Goal: Task Accomplishment & Management: Use online tool/utility

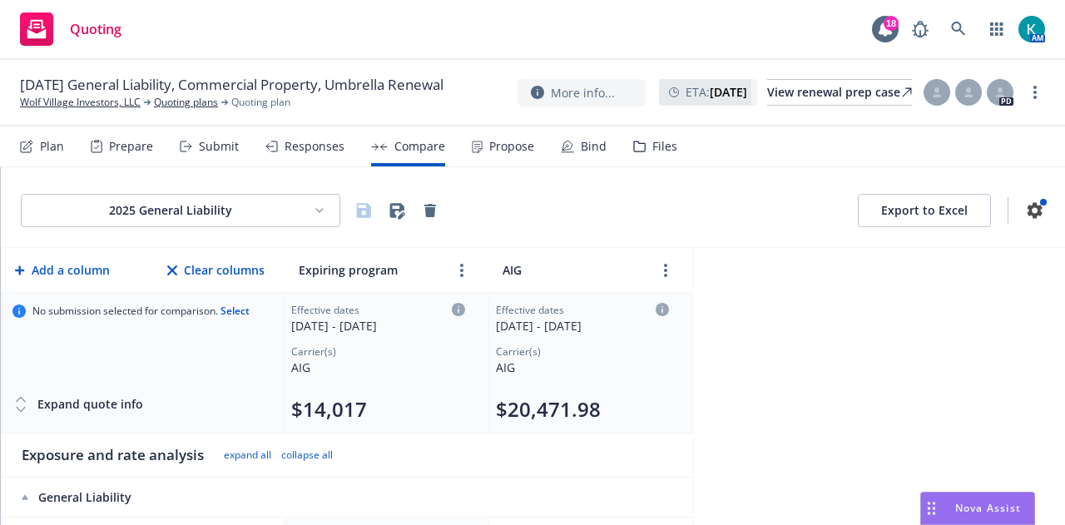
click at [242, 235] on html "Quoting 18 AM [DATE] General Liability, Commercial Property, Umbrella Renewal W…" at bounding box center [532, 262] width 1065 height 525
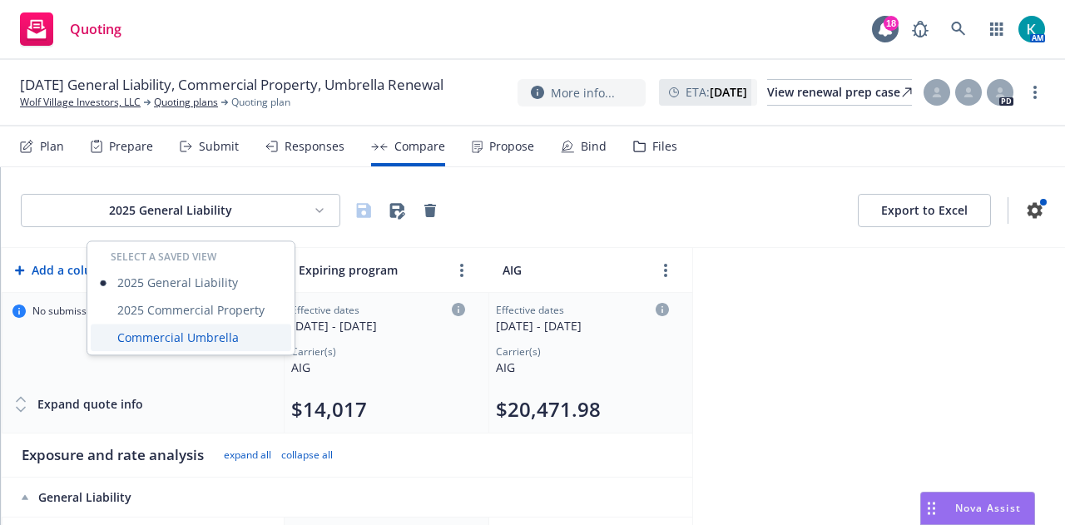
click at [255, 339] on div "Commercial Umbrella" at bounding box center [191, 337] width 200 height 27
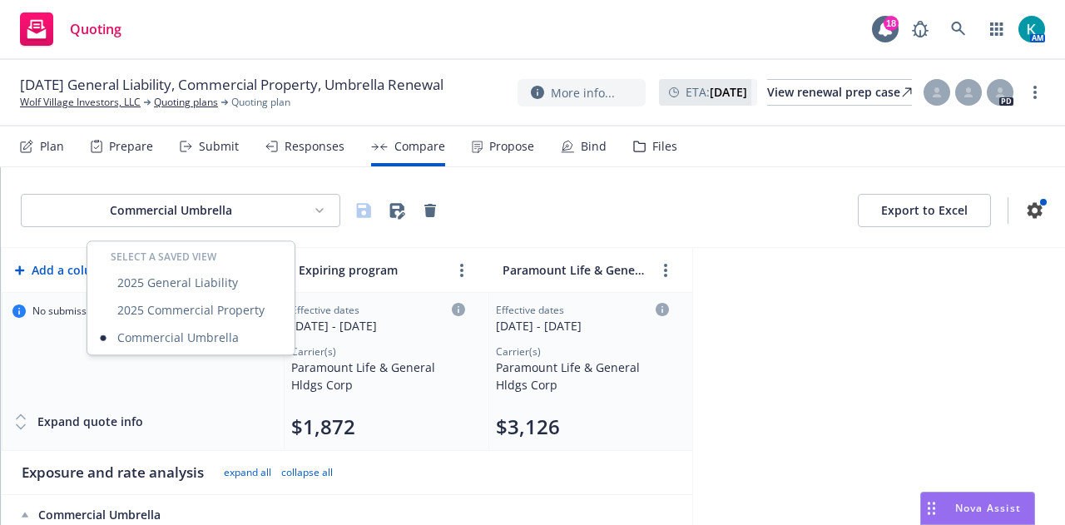
click at [323, 225] on html "Quoting 18 AM 08/20/25 General Liability, Commercial Property, Umbrella Renewal…" at bounding box center [532, 262] width 1065 height 525
click at [721, 330] on html "Quoting 18 AM 08/20/25 General Liability, Commercial Property, Umbrella Renewal…" at bounding box center [532, 262] width 1065 height 525
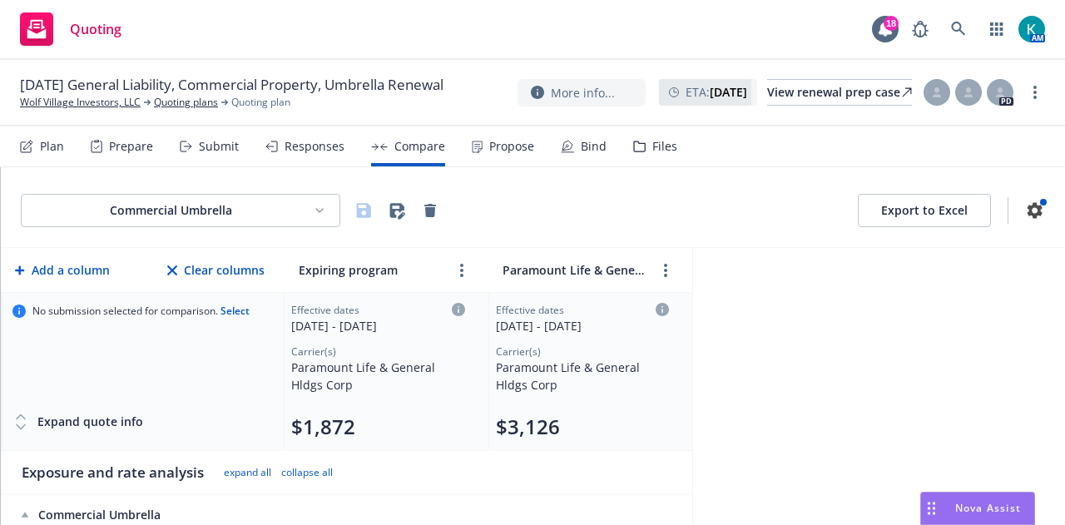
click at [885, 225] on button "Export to Excel" at bounding box center [924, 210] width 133 height 33
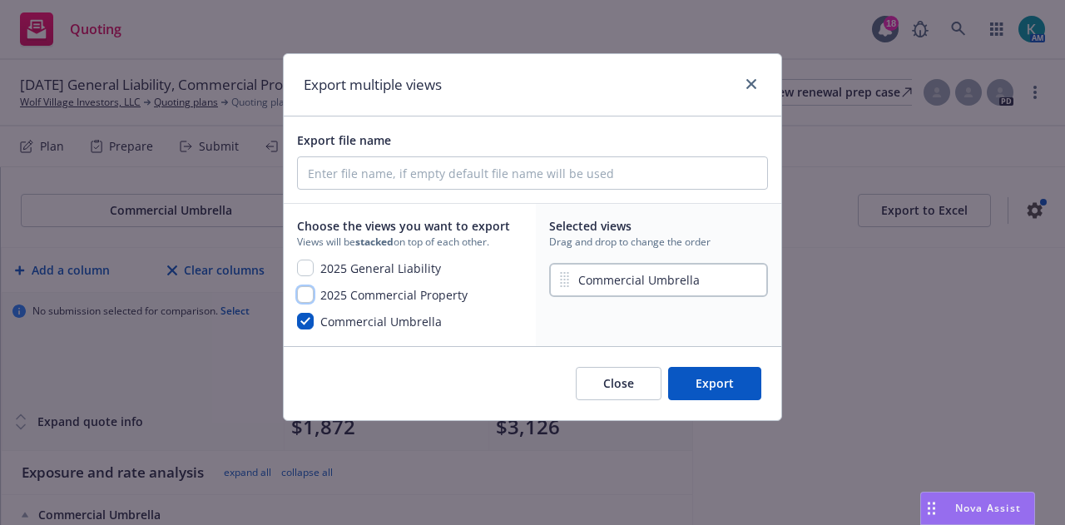
click at [308, 303] on input "checkbox" at bounding box center [305, 294] width 17 height 17
checkbox input "true"
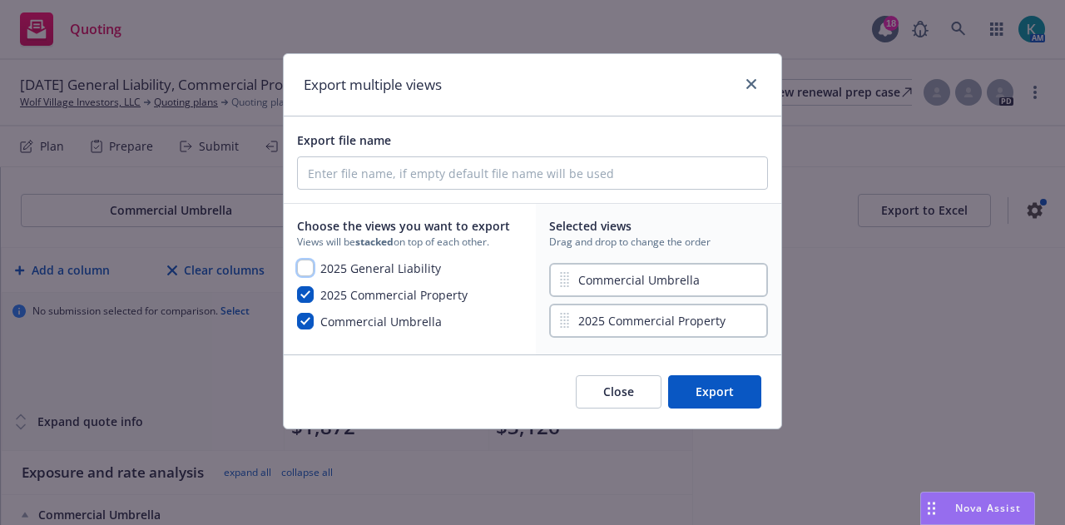
click at [306, 276] on input "checkbox" at bounding box center [305, 268] width 17 height 17
checkbox input "true"
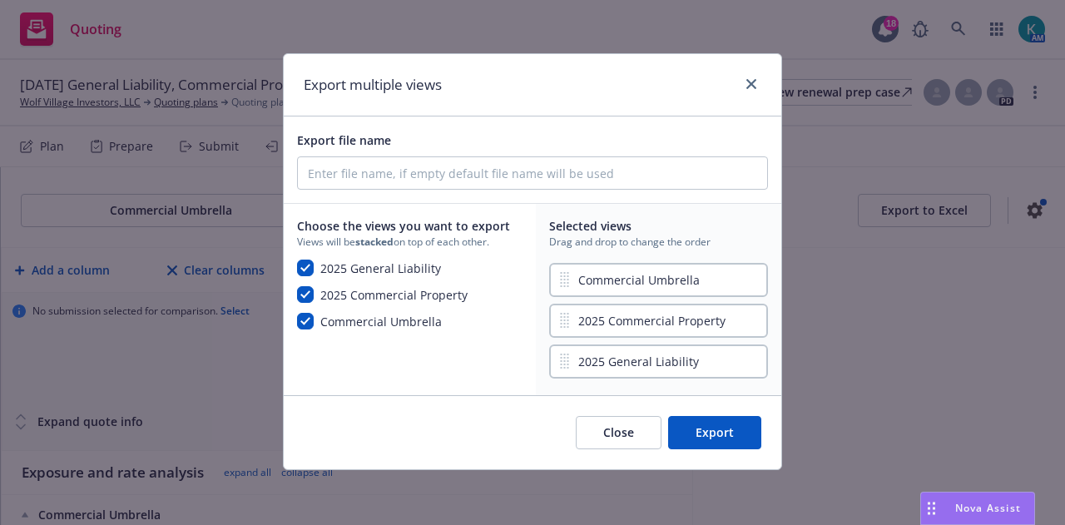
click at [687, 440] on button "Export" at bounding box center [714, 432] width 93 height 33
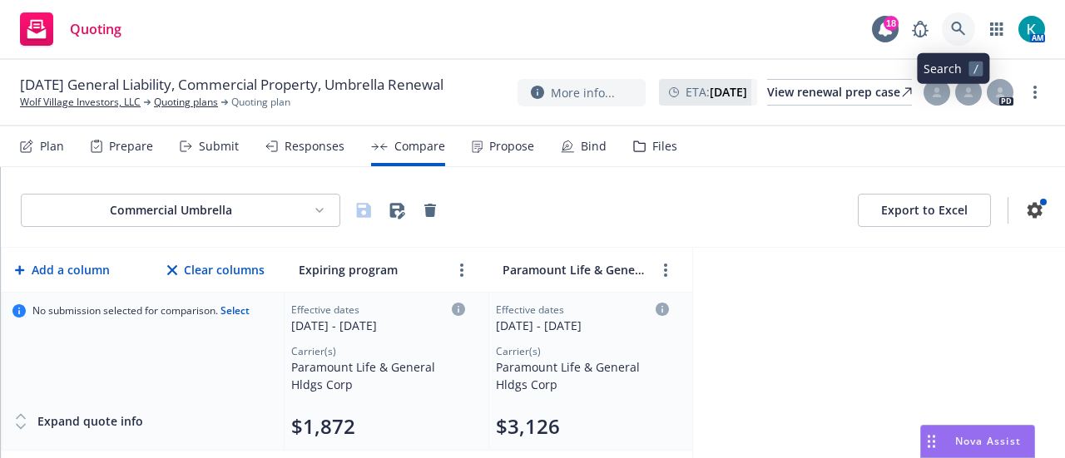
click at [957, 37] on link at bounding box center [958, 28] width 33 height 33
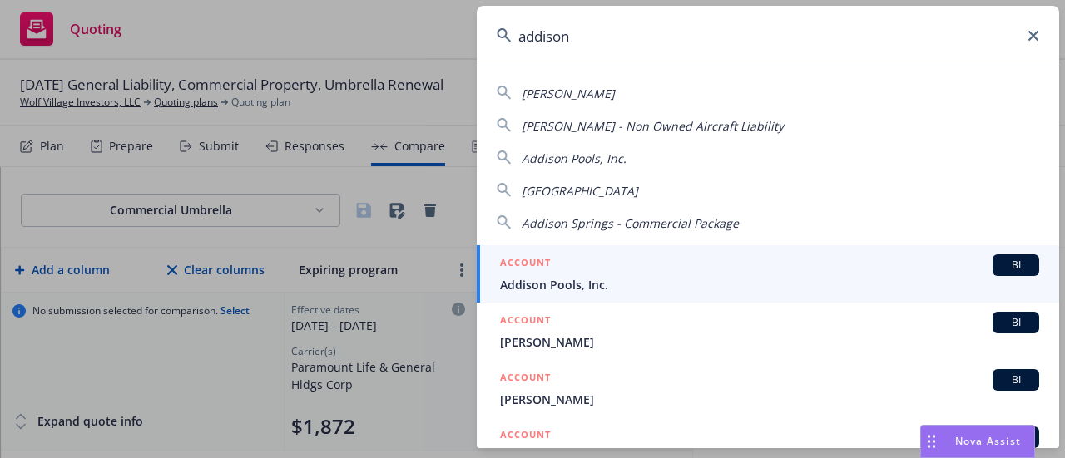
click at [591, 196] on span "Addison Springs" at bounding box center [580, 191] width 116 height 16
type input "Addison Springs"
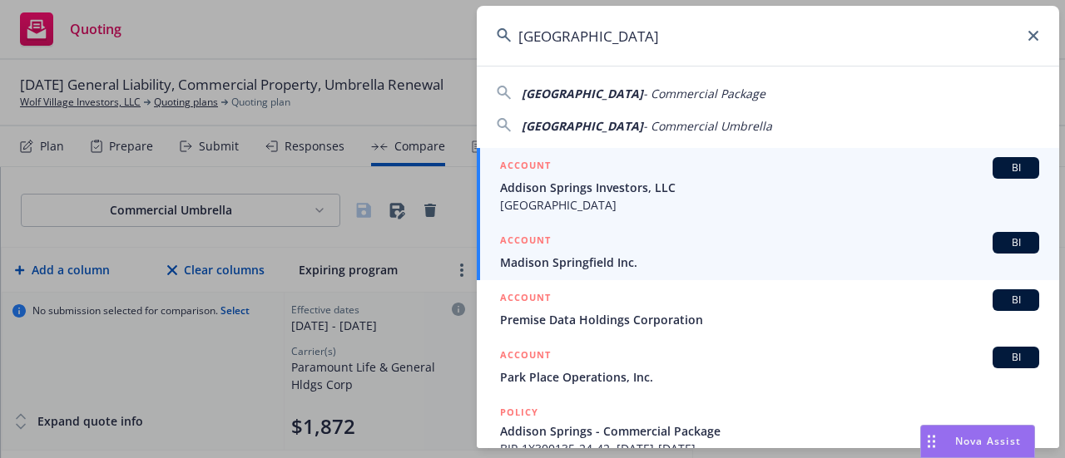
click at [587, 196] on span "Addison Springs Investors, LLC" at bounding box center [769, 187] width 539 height 17
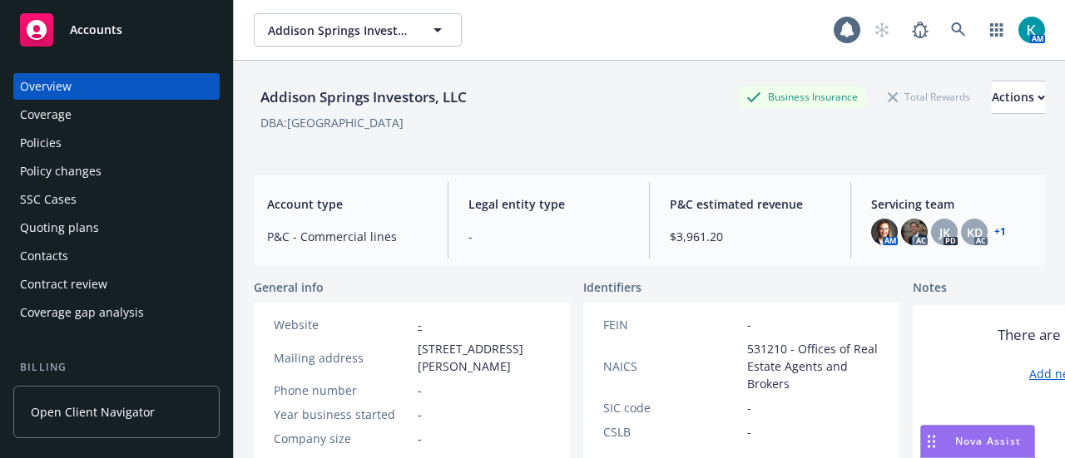
click at [126, 241] on div "Quoting plans" at bounding box center [116, 228] width 193 height 27
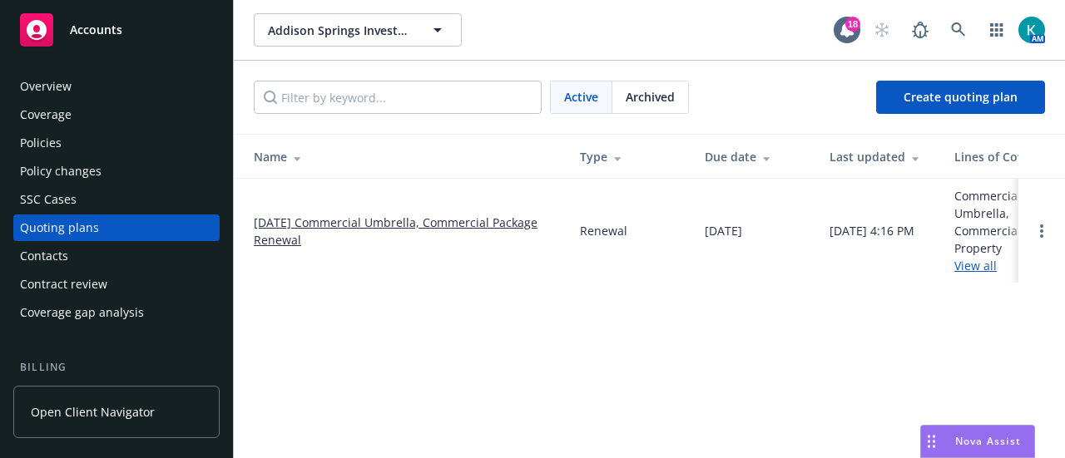
click at [338, 230] on link "08/20/25 Commercial Umbrella, Commercial Package Renewal" at bounding box center [403, 231] width 299 height 35
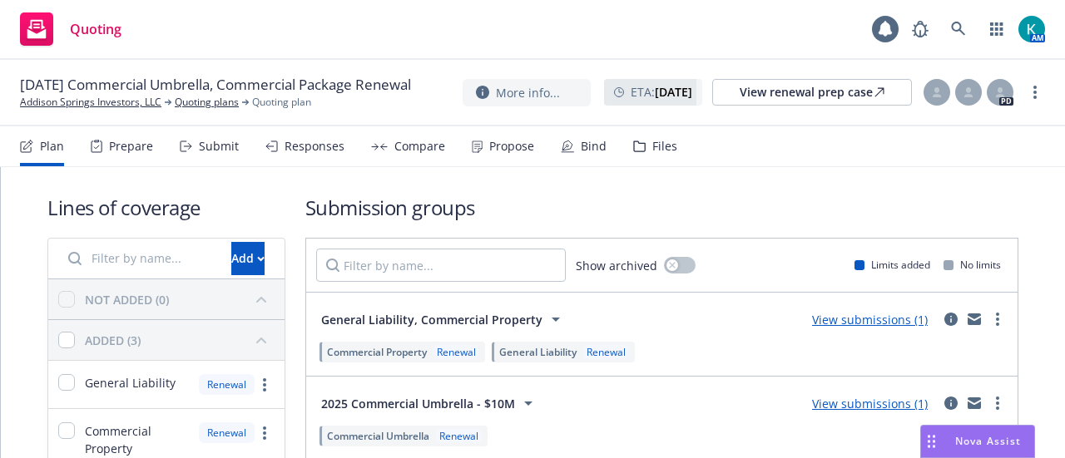
click at [410, 149] on div "Compare" at bounding box center [419, 146] width 51 height 13
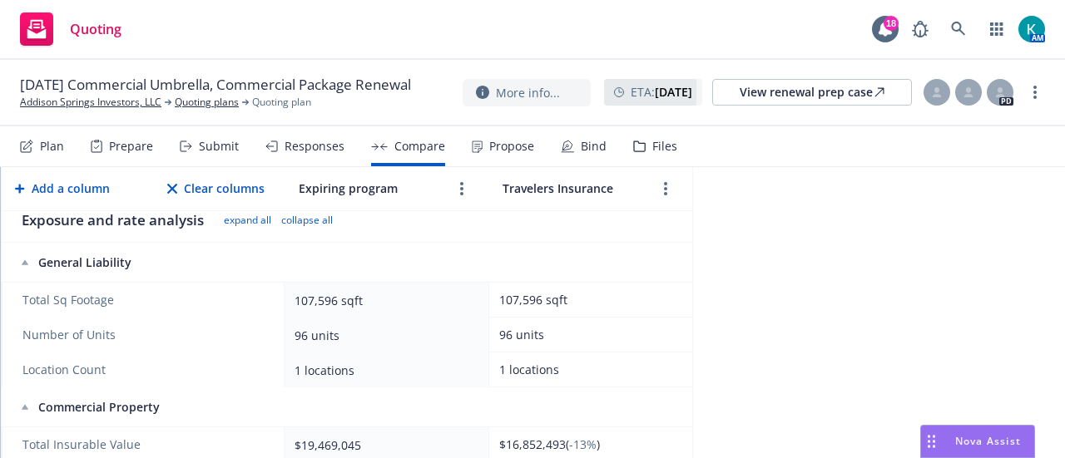
scroll to position [208, 0]
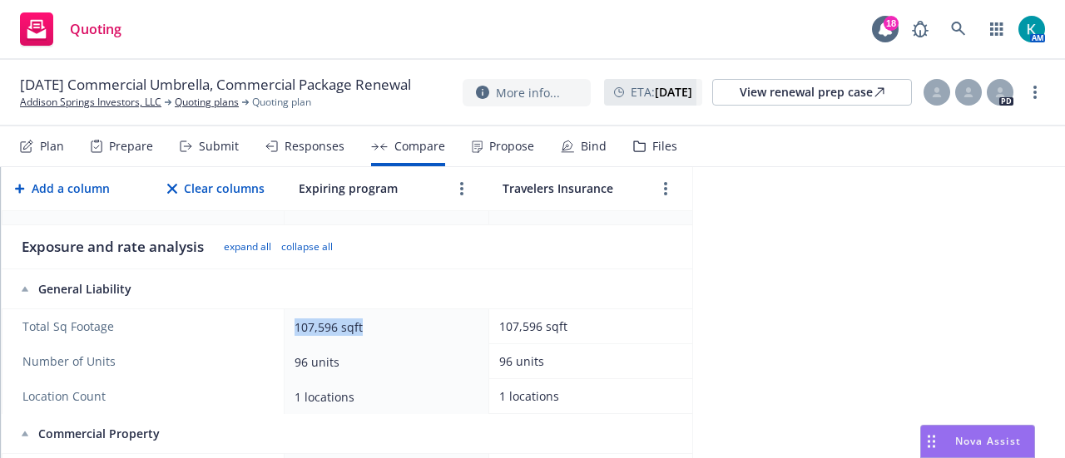
drag, startPoint x: 371, startPoint y: 349, endPoint x: 291, endPoint y: 355, distance: 80.1
click at [291, 344] on td "107,596 sqft" at bounding box center [387, 326] width 204 height 35
copy div "107,596 sqft"
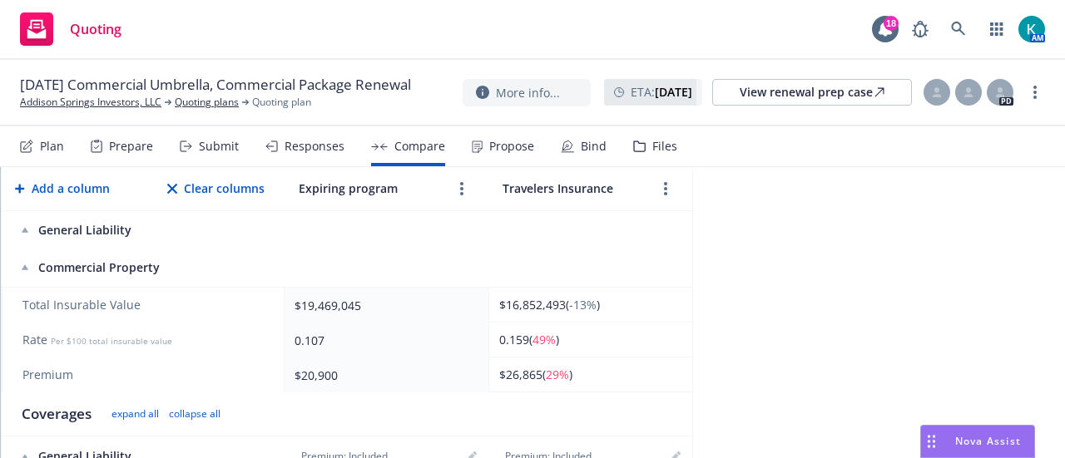
scroll to position [458, 0]
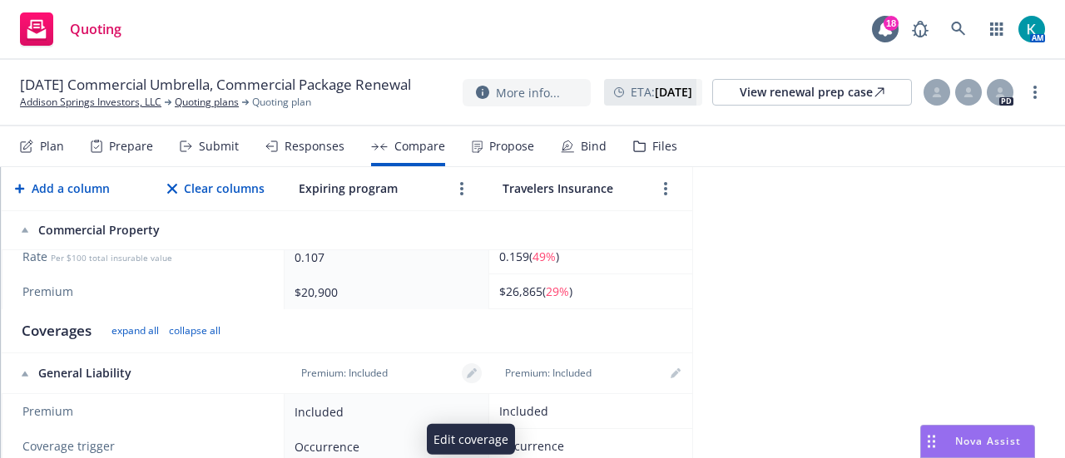
click at [468, 379] on icon "editPencil" at bounding box center [472, 374] width 10 height 10
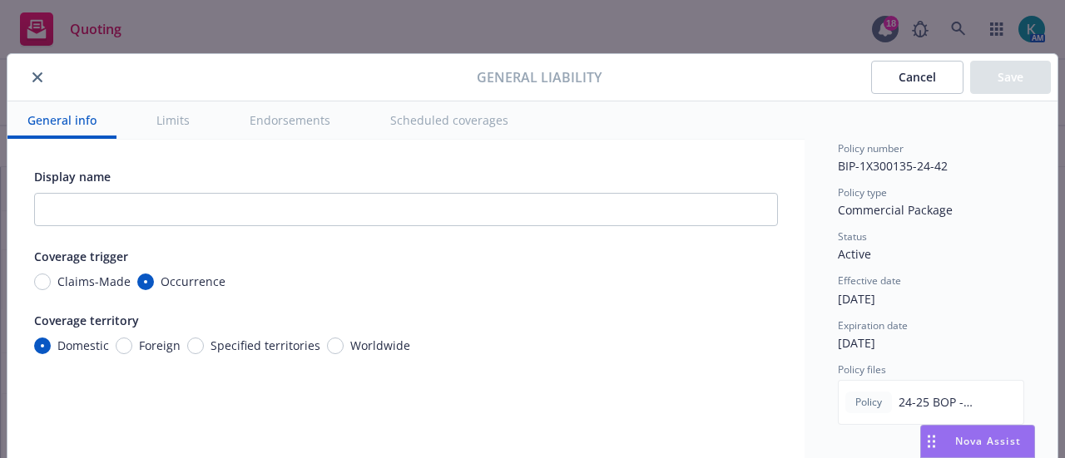
click at [27, 82] on button "close" at bounding box center [37, 77] width 20 height 20
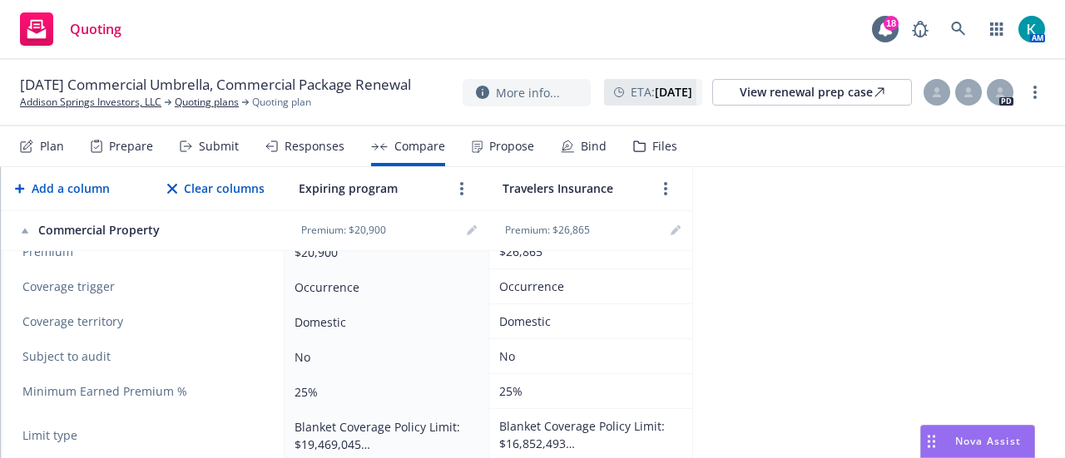
scroll to position [1206, 0]
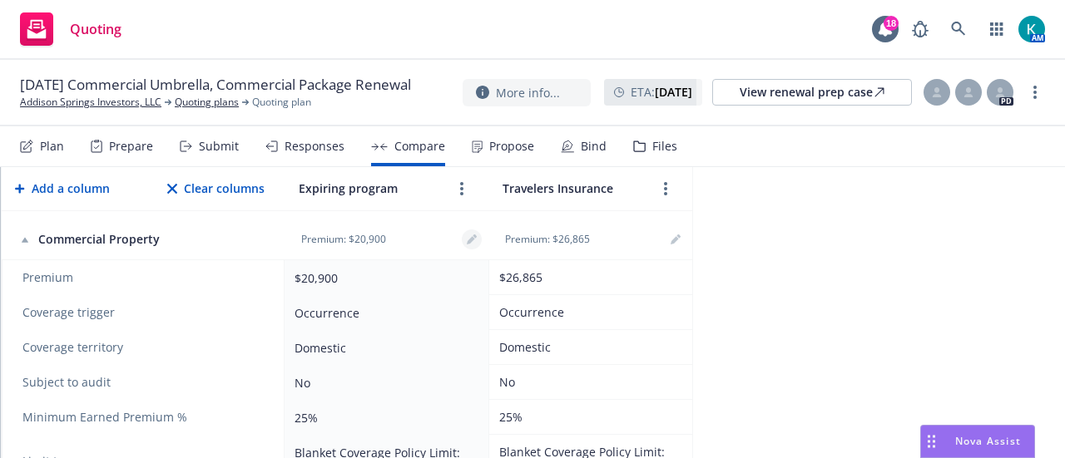
click at [471, 245] on icon "editPencil" at bounding box center [471, 241] width 8 height 8
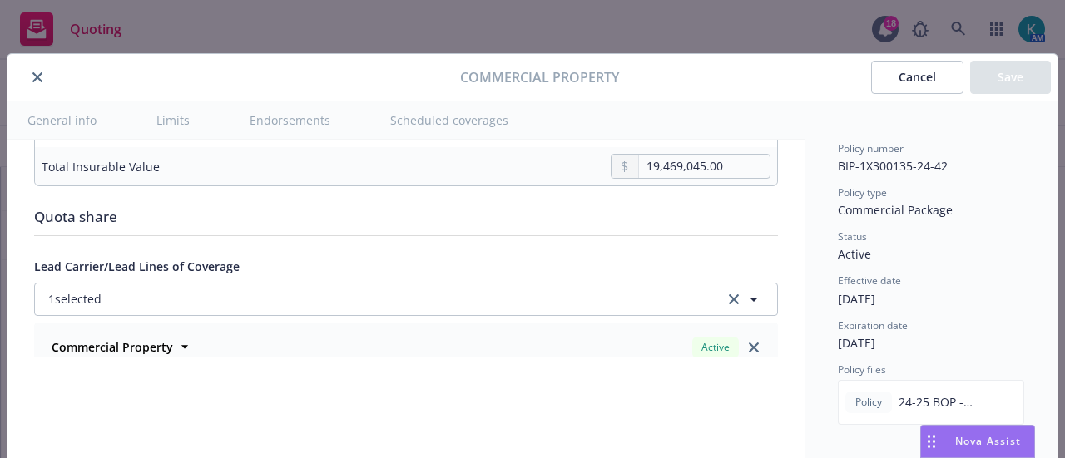
scroll to position [5241, 0]
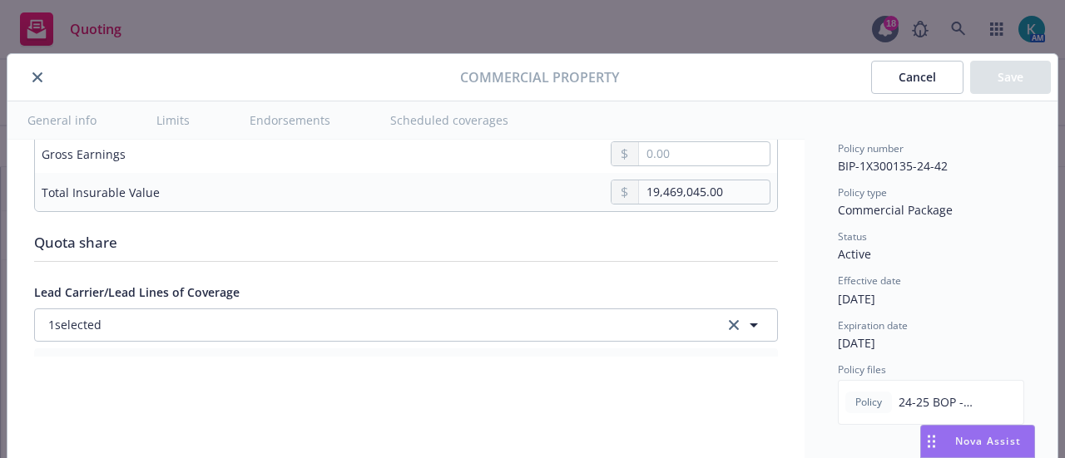
click at [675, 52] on input "text" at bounding box center [691, 39] width 160 height 25
paste input "text"
click at [933, 87] on button "Cancel" at bounding box center [917, 77] width 92 height 33
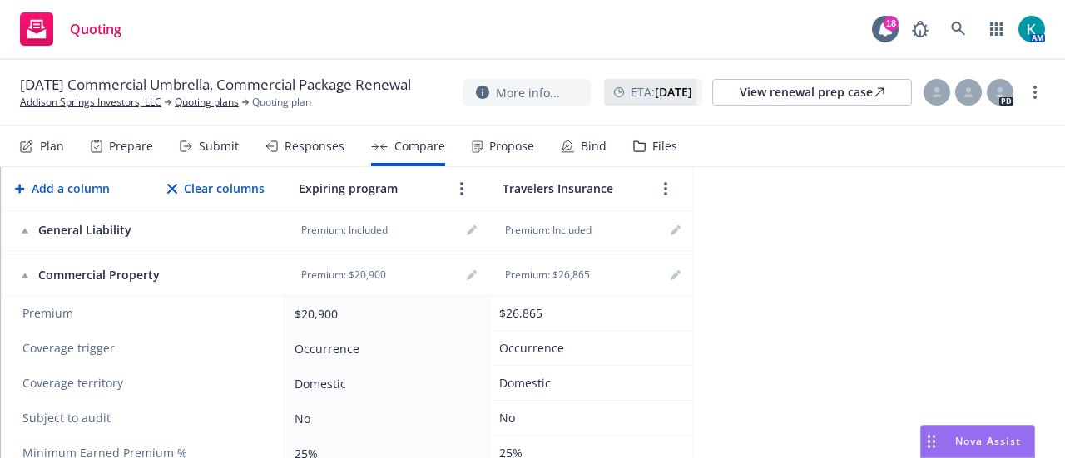
scroll to position [1165, 0]
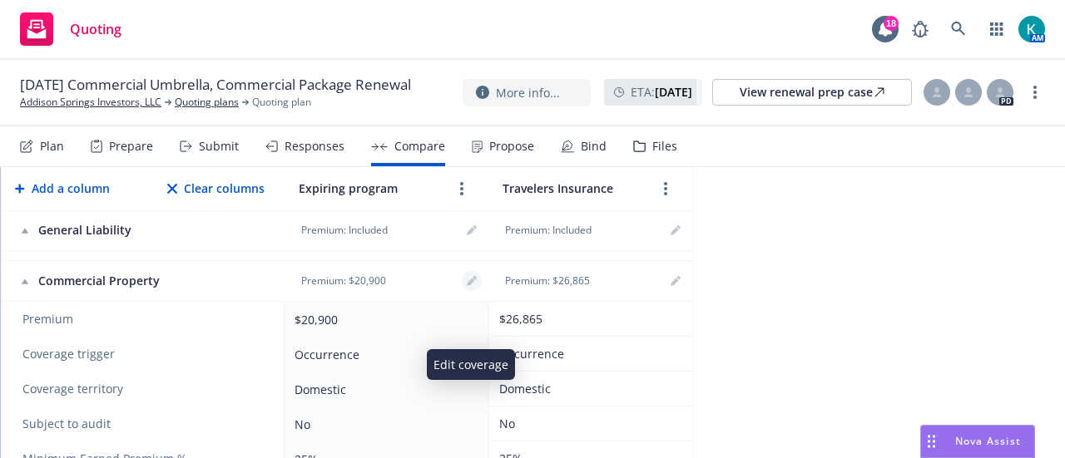
click at [468, 287] on icon "editPencil" at bounding box center [471, 283] width 8 height 8
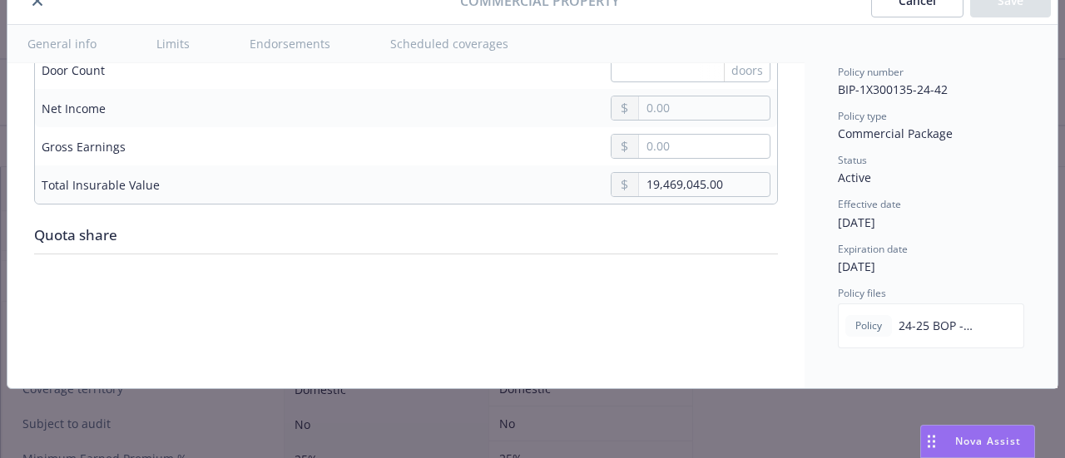
scroll to position [5211, 0]
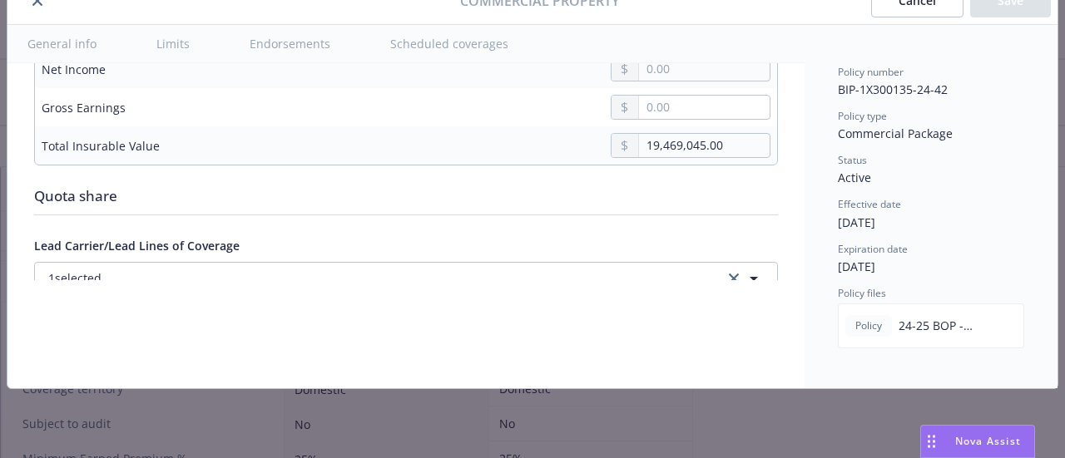
drag, startPoint x: 702, startPoint y: 195, endPoint x: 709, endPoint y: 188, distance: 9.4
drag, startPoint x: 699, startPoint y: 210, endPoint x: 680, endPoint y: 209, distance: 19.2
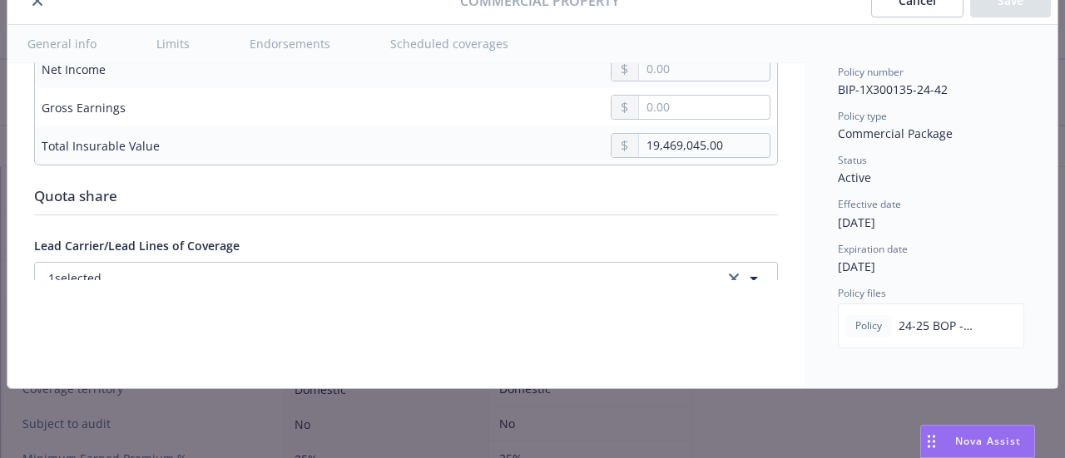
type input "107596"
click at [1017, 11] on button "Save" at bounding box center [1010, 0] width 81 height 33
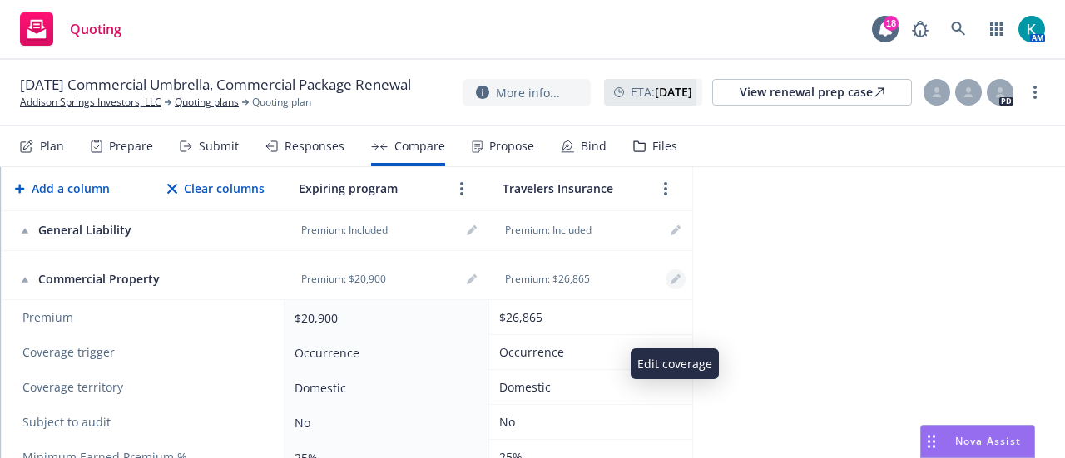
click at [674, 285] on icon "editPencil" at bounding box center [676, 280] width 10 height 10
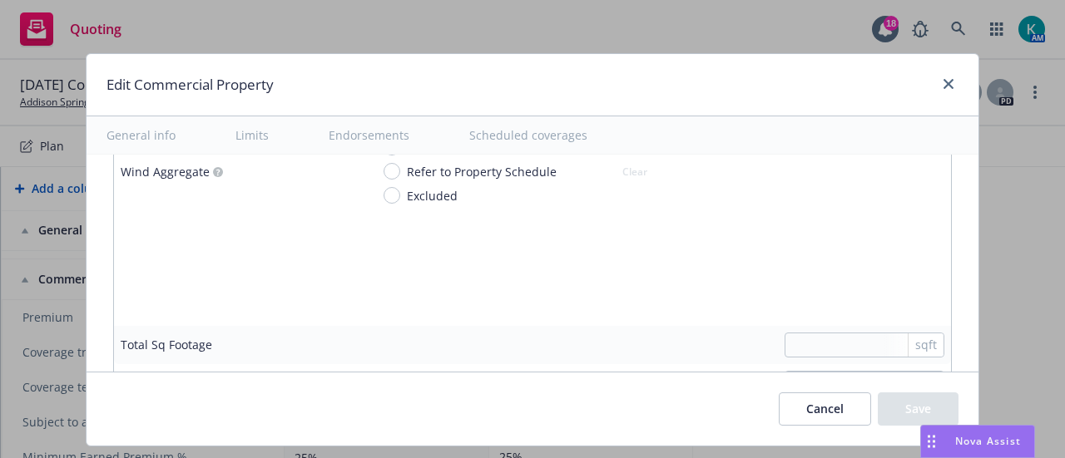
scroll to position [4780, 0]
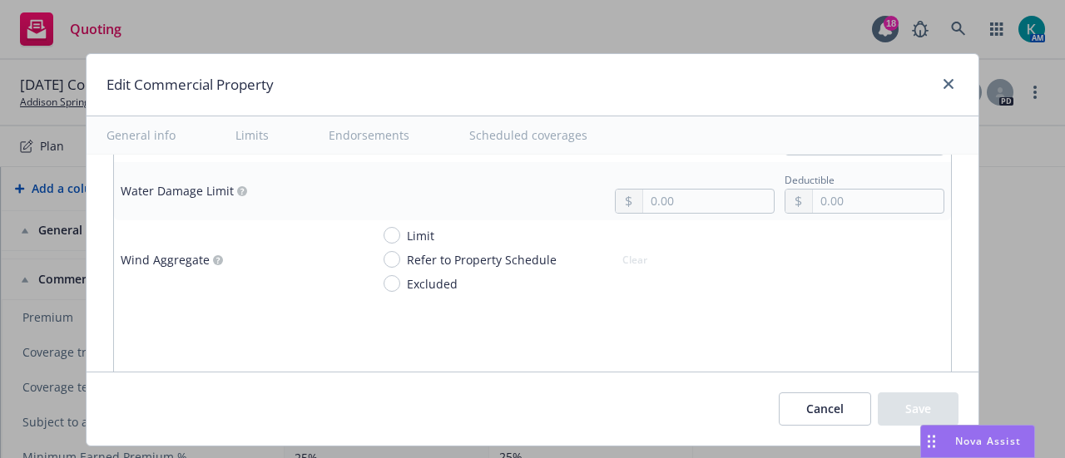
click at [797, 421] on input "text" at bounding box center [865, 433] width 160 height 25
type input "107596"
click at [728, 414] on td "107596 sqft" at bounding box center [657, 433] width 587 height 38
click at [902, 398] on button "Save" at bounding box center [918, 409] width 81 height 33
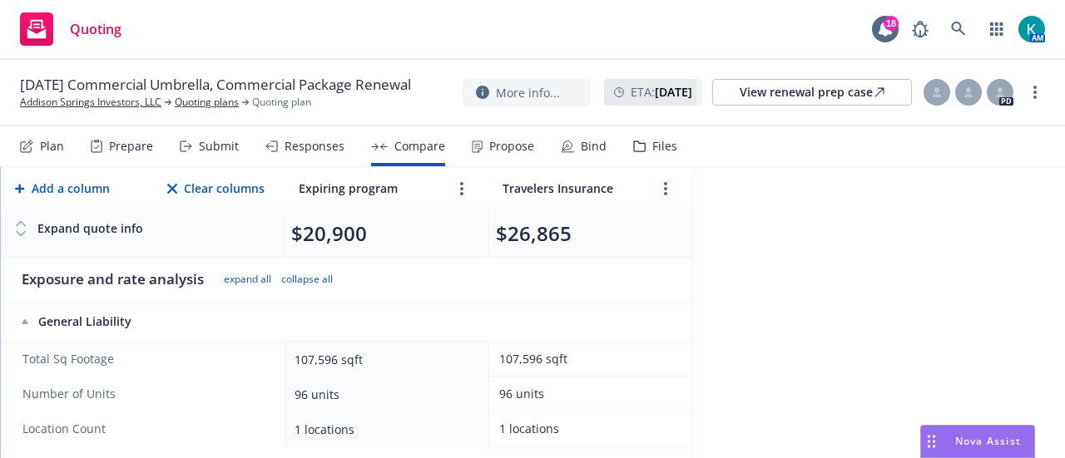
scroll to position [0, 0]
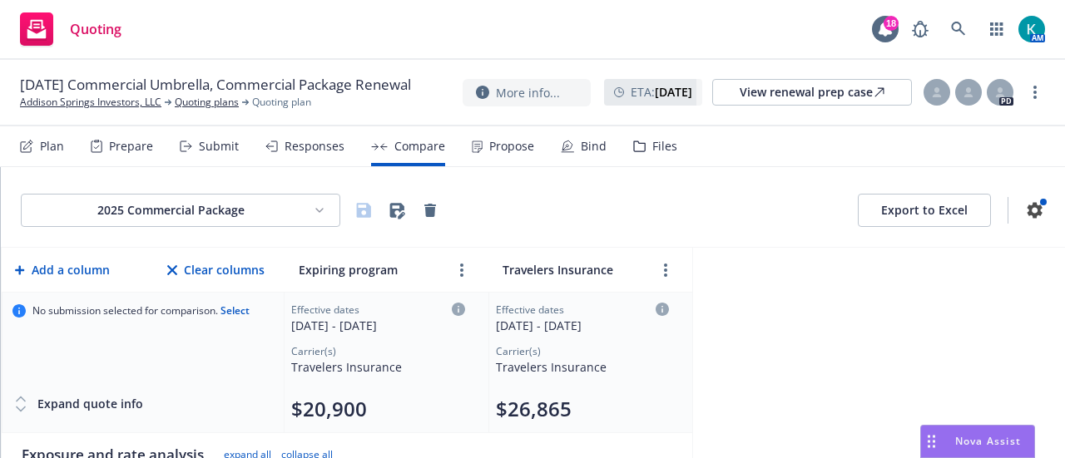
click at [893, 224] on button "Export to Excel" at bounding box center [924, 210] width 133 height 33
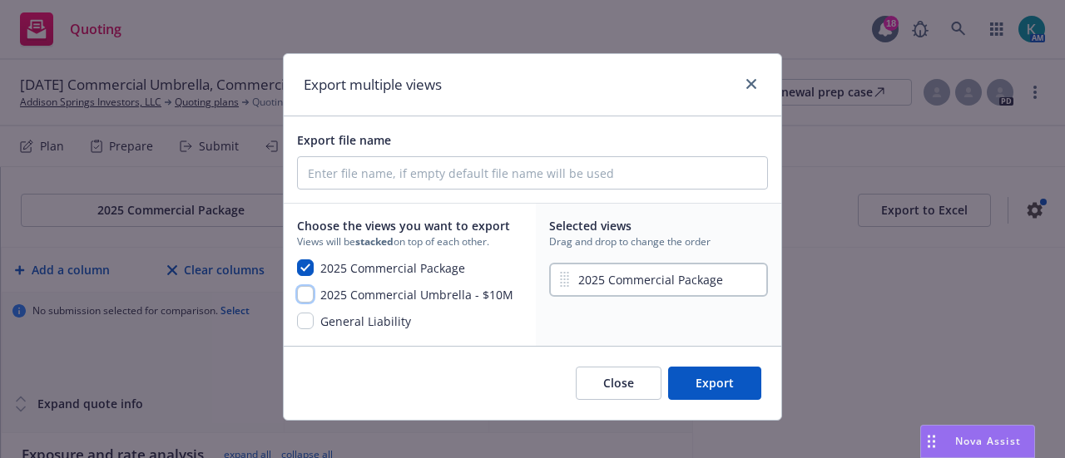
click at [299, 303] on input "checkbox" at bounding box center [305, 294] width 17 height 17
checkbox input "true"
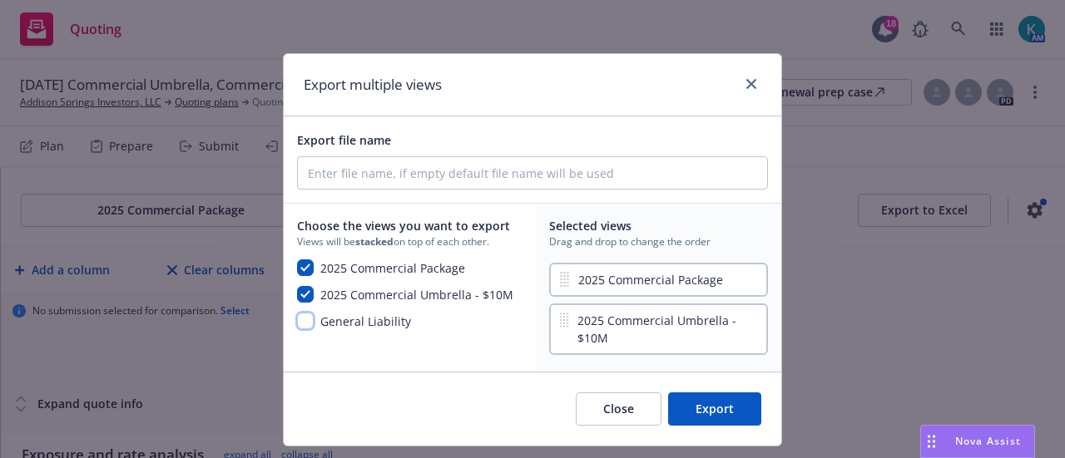
click at [301, 329] on input "checkbox" at bounding box center [305, 321] width 17 height 17
checkbox input "true"
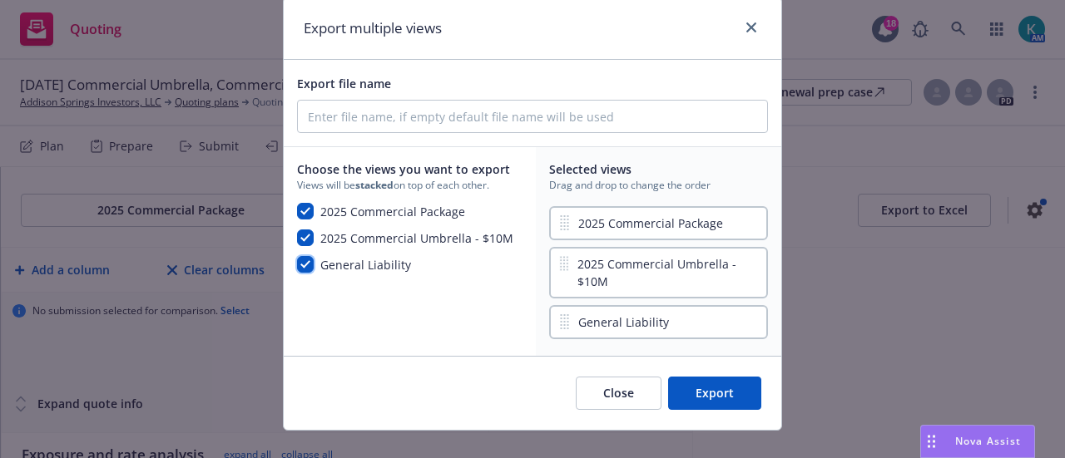
scroll to position [83, 0]
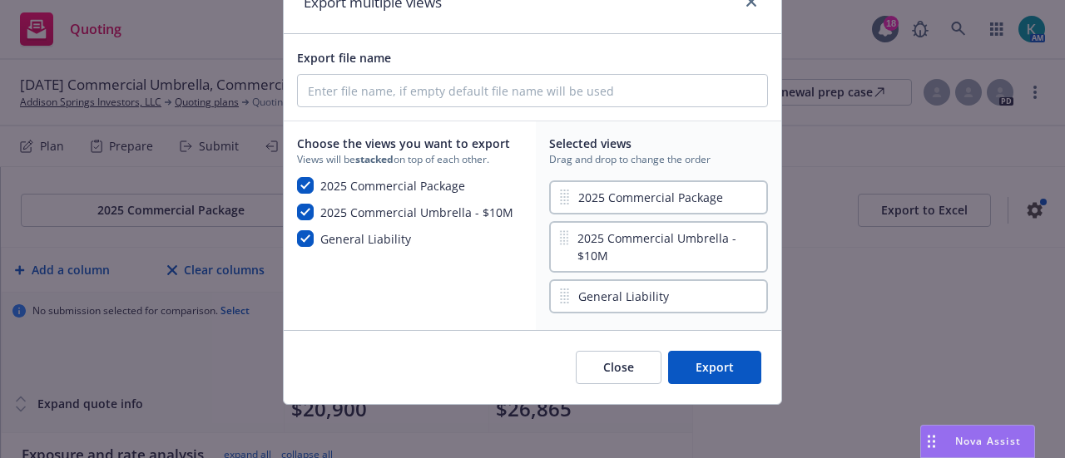
click at [705, 384] on button "Export" at bounding box center [714, 367] width 93 height 33
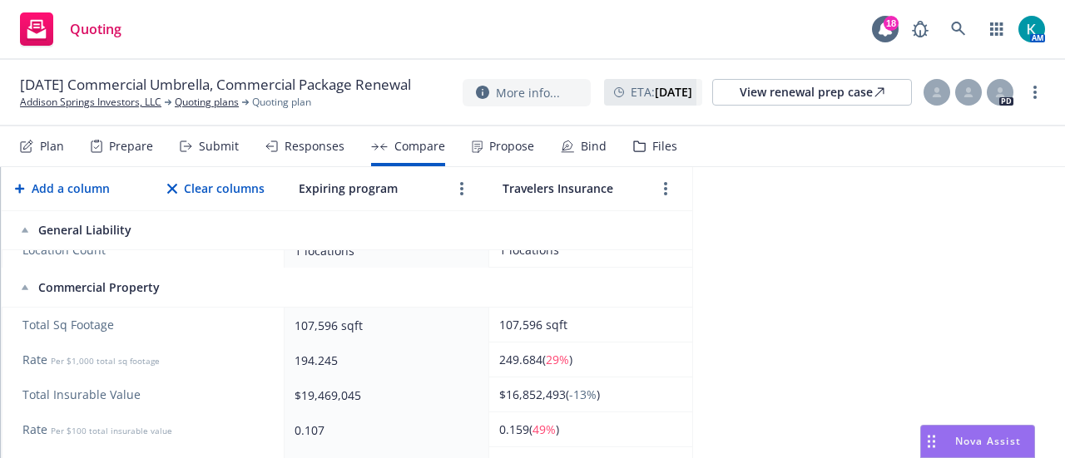
scroll to position [250, 0]
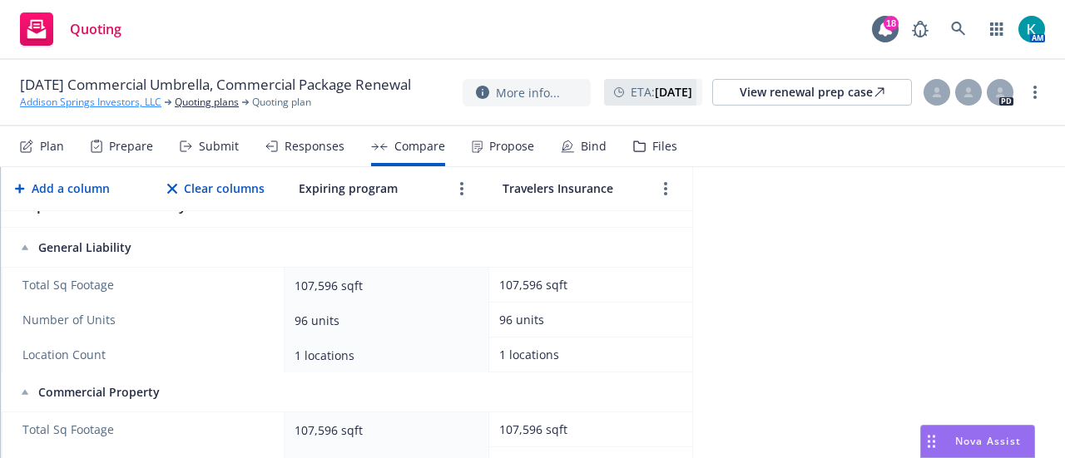
click at [49, 110] on link "Addison Springs Investors, LLC" at bounding box center [90, 102] width 141 height 15
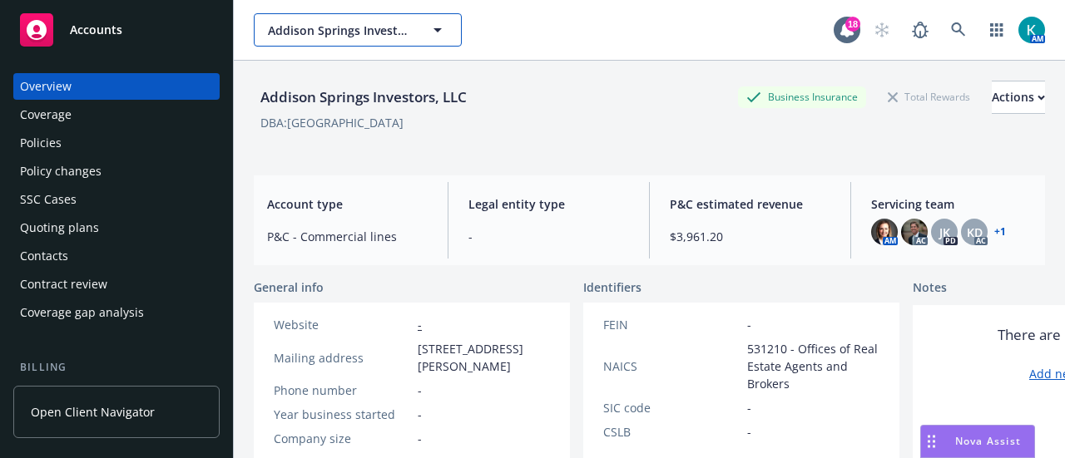
click at [329, 32] on span "Addison Springs Investors, LLC" at bounding box center [340, 30] width 144 height 17
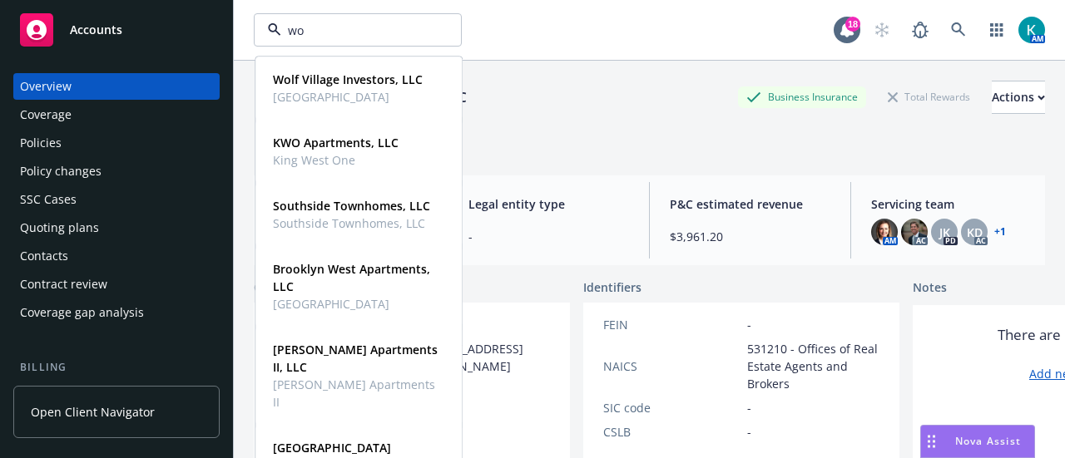
type input "wol"
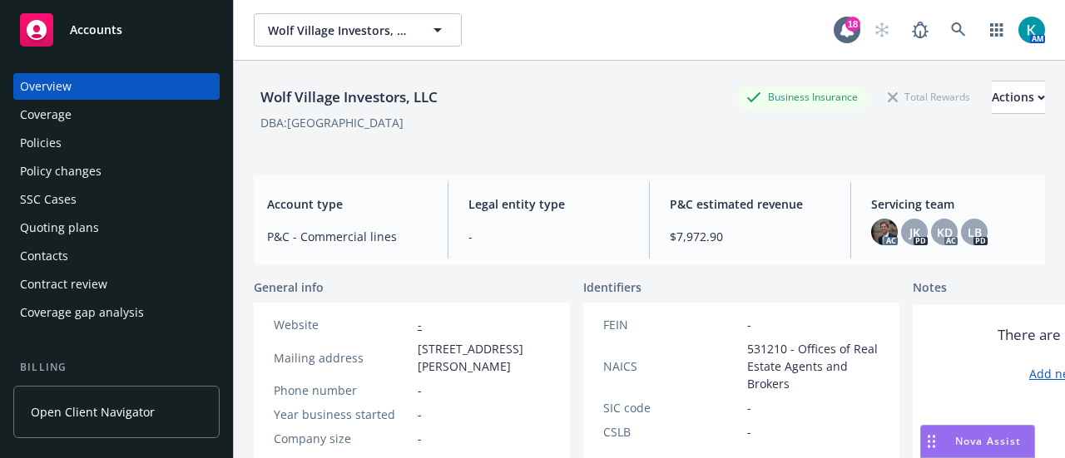
click at [104, 241] on div "Quoting plans" at bounding box center [116, 228] width 193 height 27
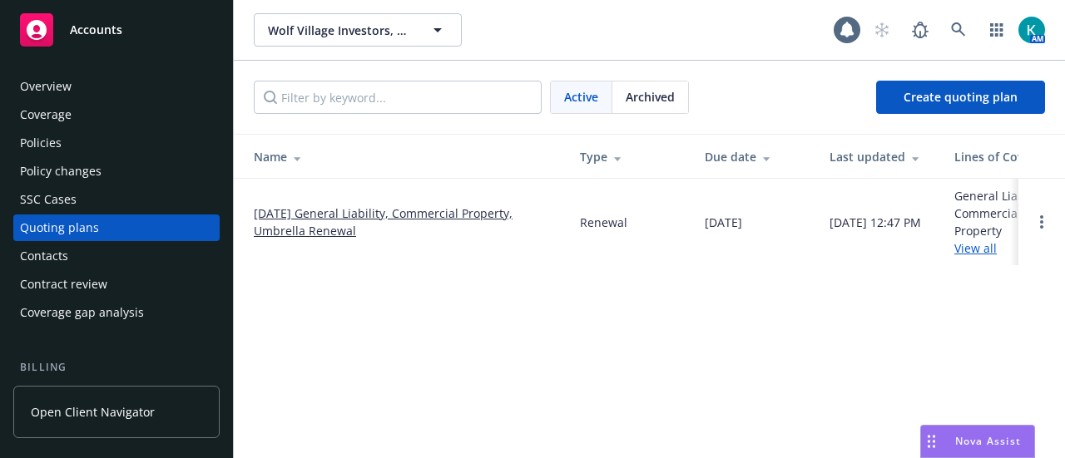
click at [324, 230] on link "08/20/25 General Liability, Commercial Property, Umbrella Renewal" at bounding box center [403, 222] width 299 height 35
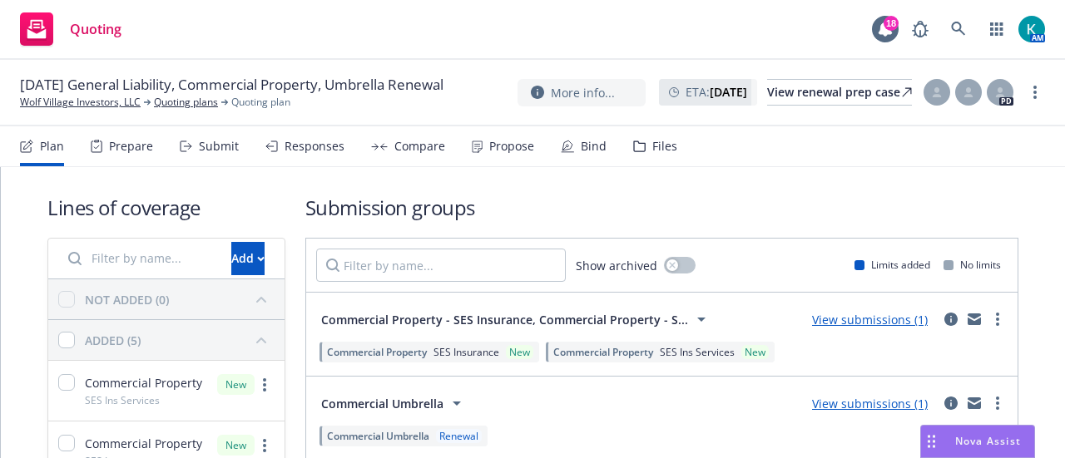
click at [430, 146] on div "Compare" at bounding box center [419, 146] width 51 height 13
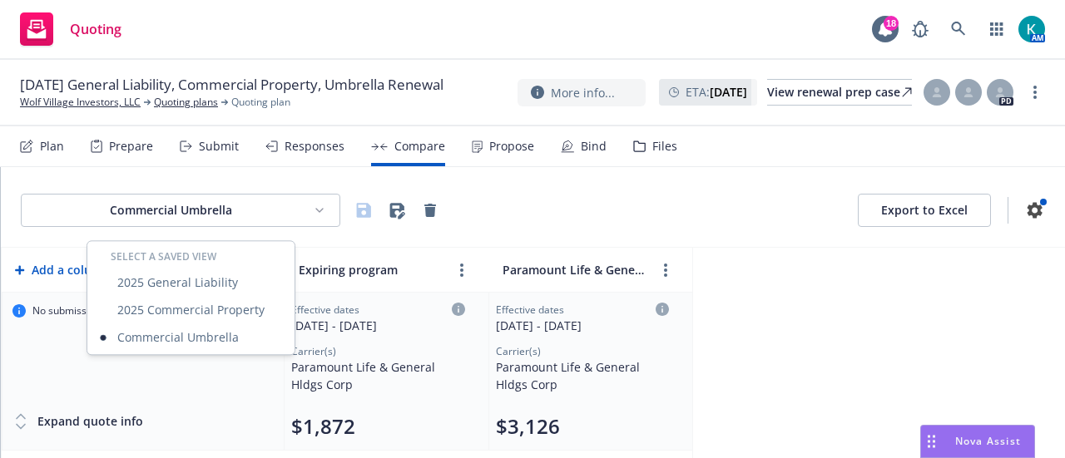
click at [185, 230] on html "Quoting 18 AM [DATE] General Liability, Commercial Property, Umbrella Renewal W…" at bounding box center [532, 229] width 1065 height 458
click at [263, 310] on div "2025 Commercial Property" at bounding box center [191, 309] width 200 height 27
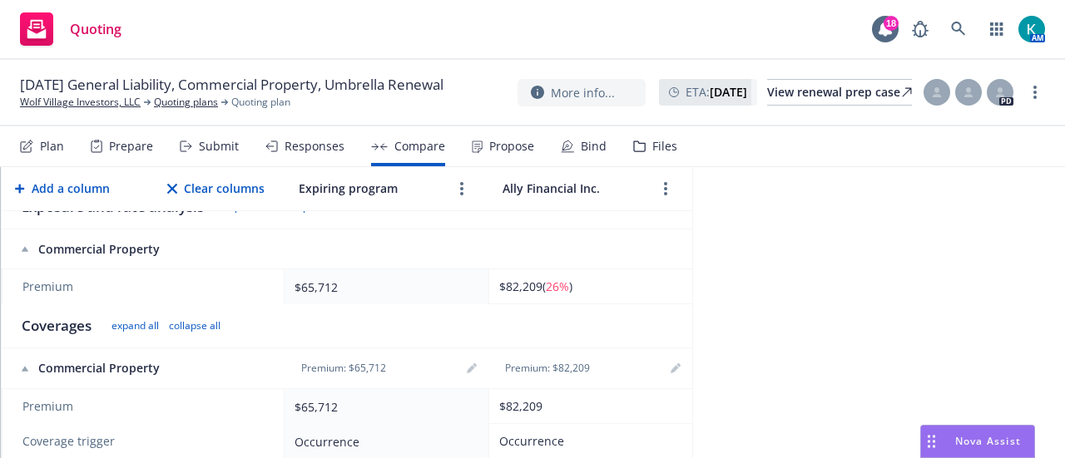
scroll to position [250, 0]
click at [464, 377] on link "editPencil" at bounding box center [472, 367] width 20 height 20
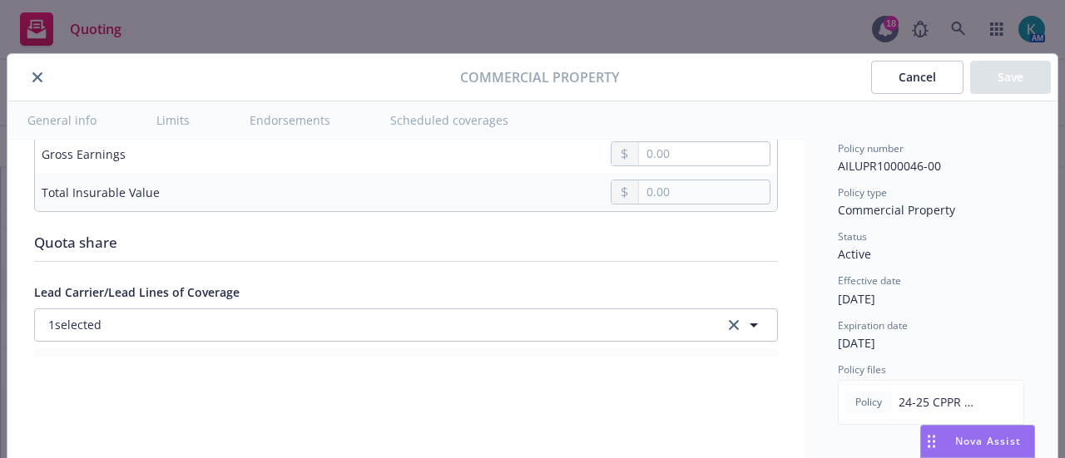
scroll to position [5491, 0]
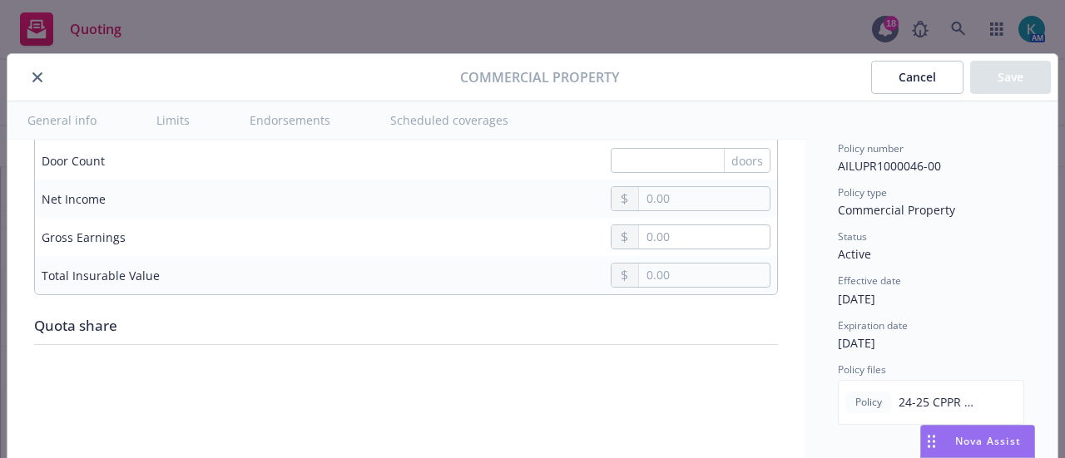
click at [656, 135] on input "text" at bounding box center [691, 122] width 160 height 25
type input "129357"
click at [454, 135] on div "129357 sqft" at bounding box center [530, 122] width 479 height 25
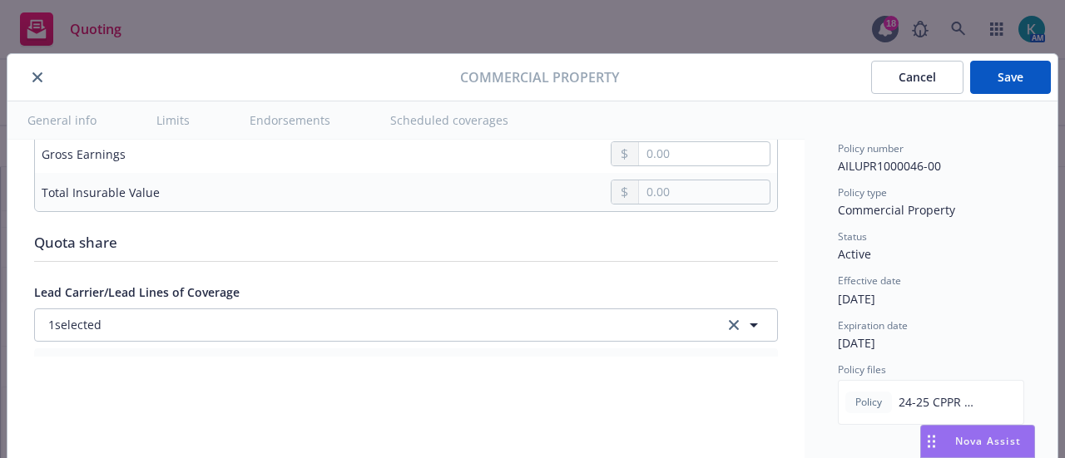
click at [492, 90] on div "doors" at bounding box center [530, 77] width 479 height 25
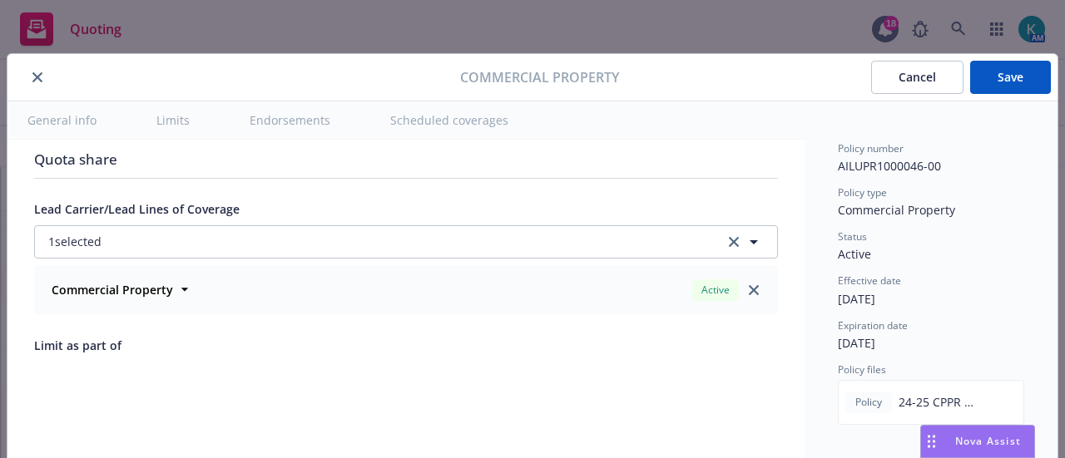
click at [639, 121] on input "text" at bounding box center [704, 108] width 131 height 23
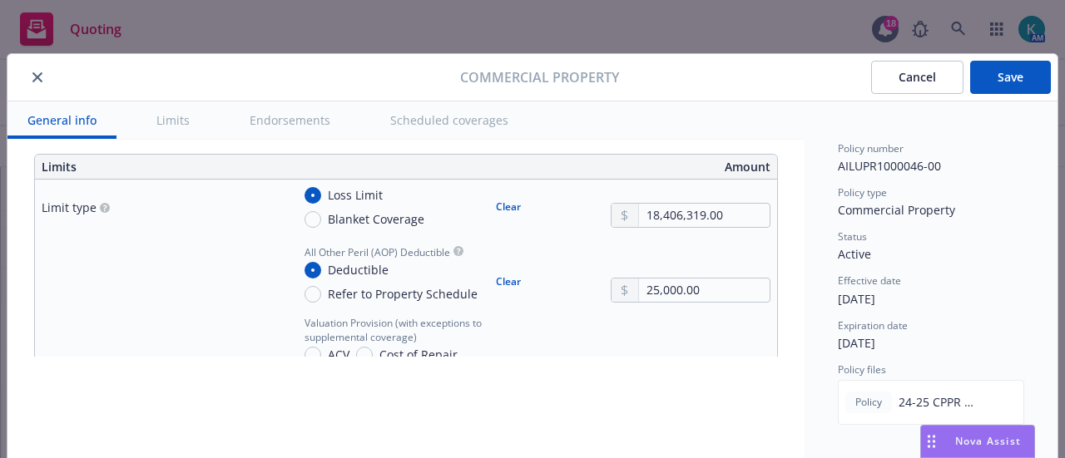
scroll to position [499, 0]
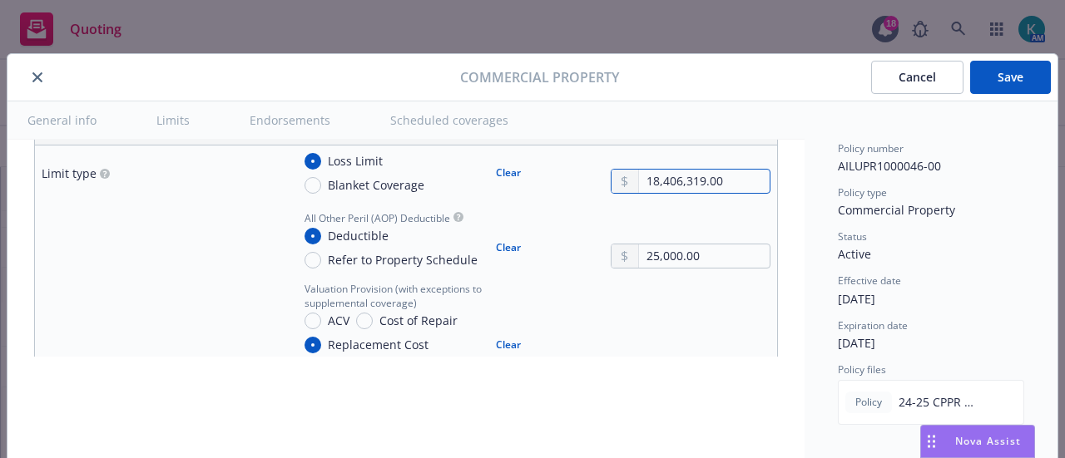
drag, startPoint x: 704, startPoint y: 212, endPoint x: 610, endPoint y: 218, distance: 94.2
click at [611, 194] on div "18,406,319.00" at bounding box center [691, 181] width 160 height 25
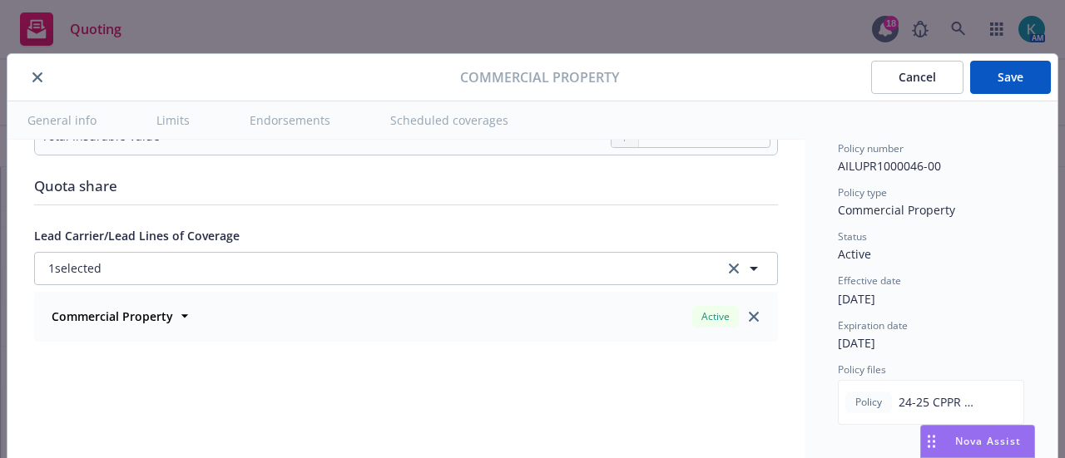
scroll to position [5657, 0]
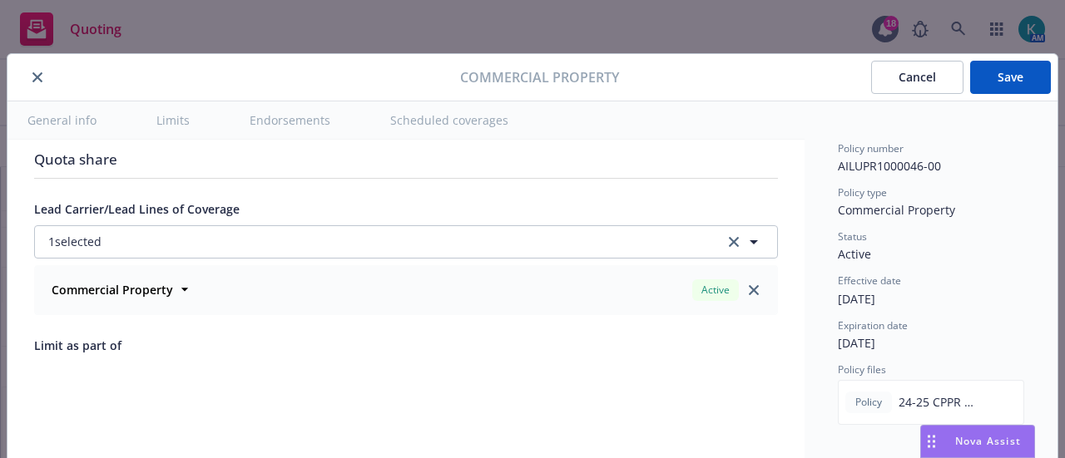
click at [660, 121] on input "text" at bounding box center [704, 108] width 131 height 23
paste input "18,406,319.00"
type input "18,406,319.00"
click at [998, 79] on button "Save" at bounding box center [1010, 77] width 81 height 33
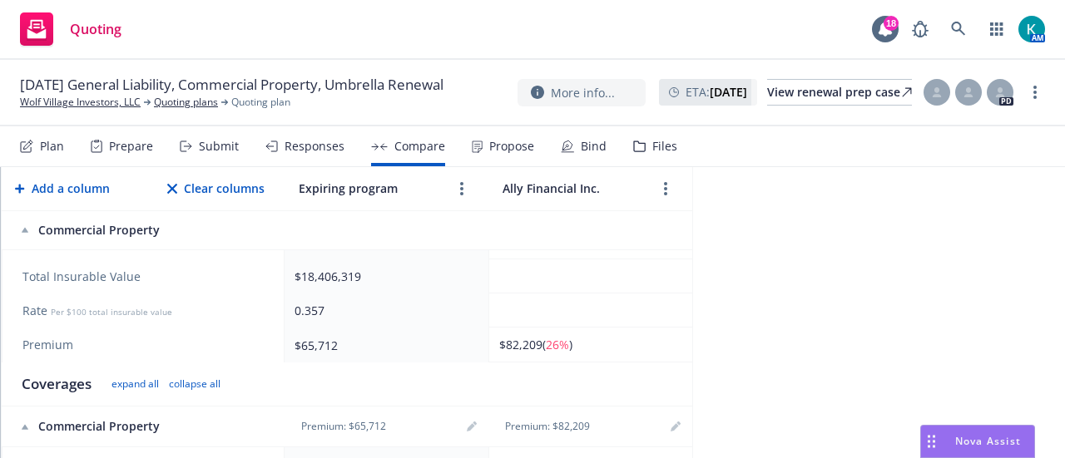
scroll to position [499, 0]
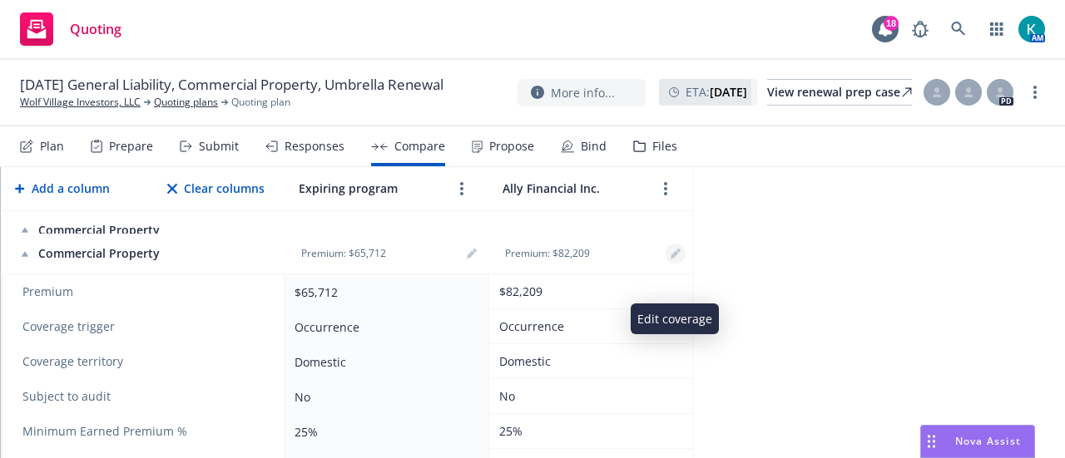
click at [681, 264] on link "editPencil" at bounding box center [676, 254] width 20 height 20
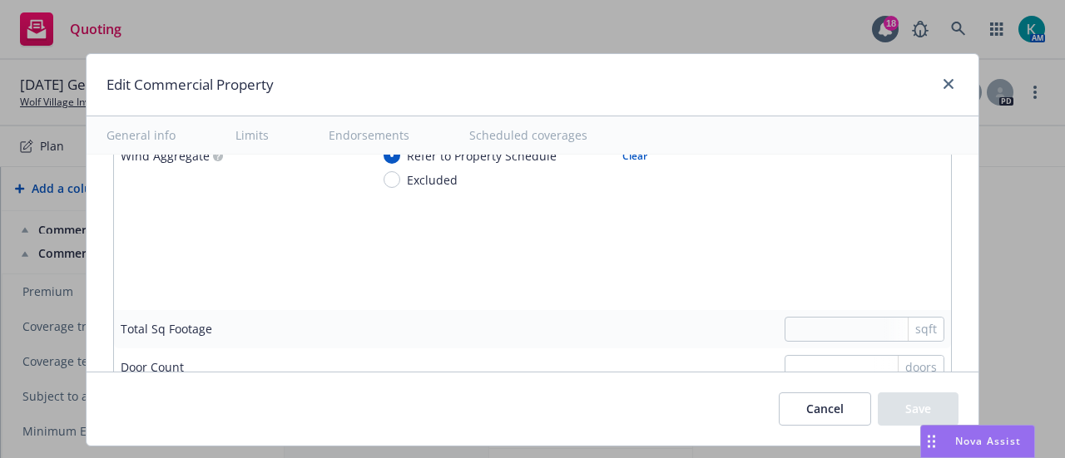
scroll to position [5140, 0]
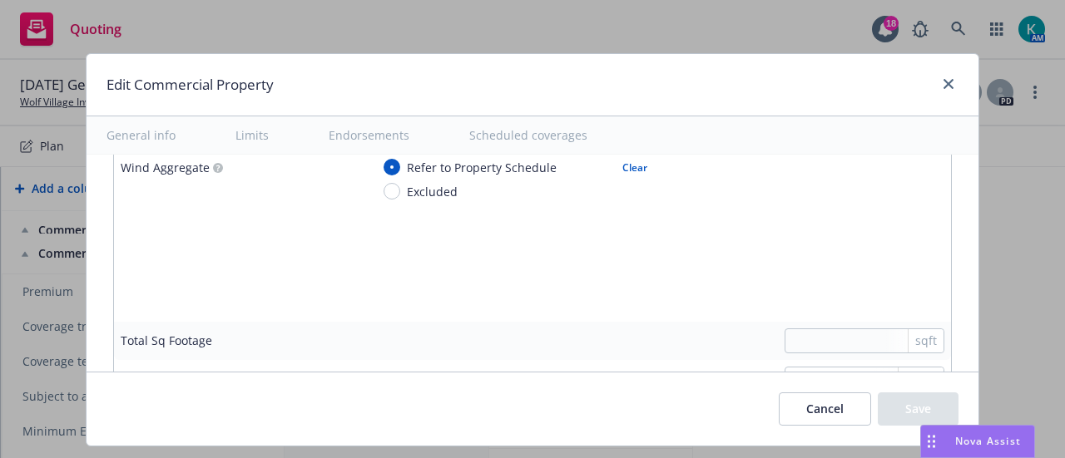
paste input "18,406,319.00"
type input "18,406,319.00"
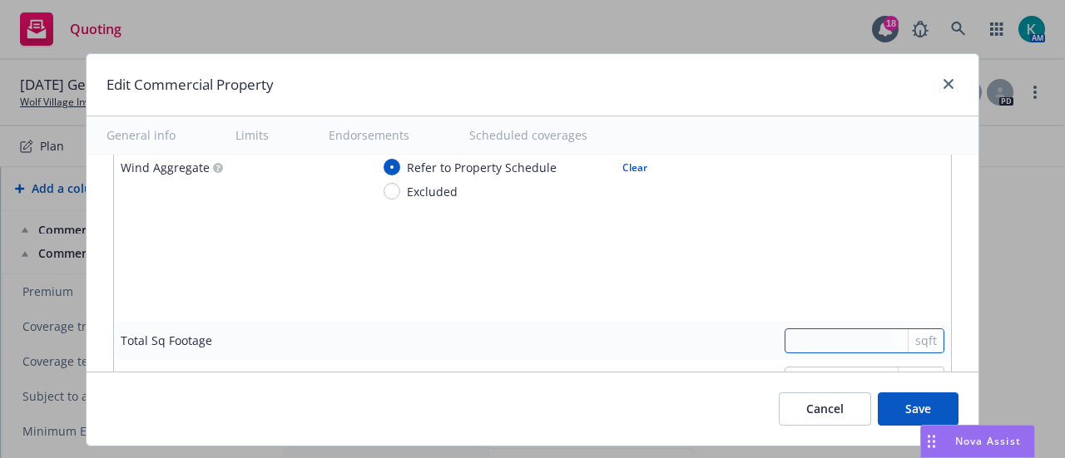
click at [815, 329] on input "text" at bounding box center [865, 341] width 160 height 25
type input "129357"
click at [700, 405] on div at bounding box center [657, 417] width 574 height 25
click at [927, 405] on button "Save" at bounding box center [918, 409] width 81 height 33
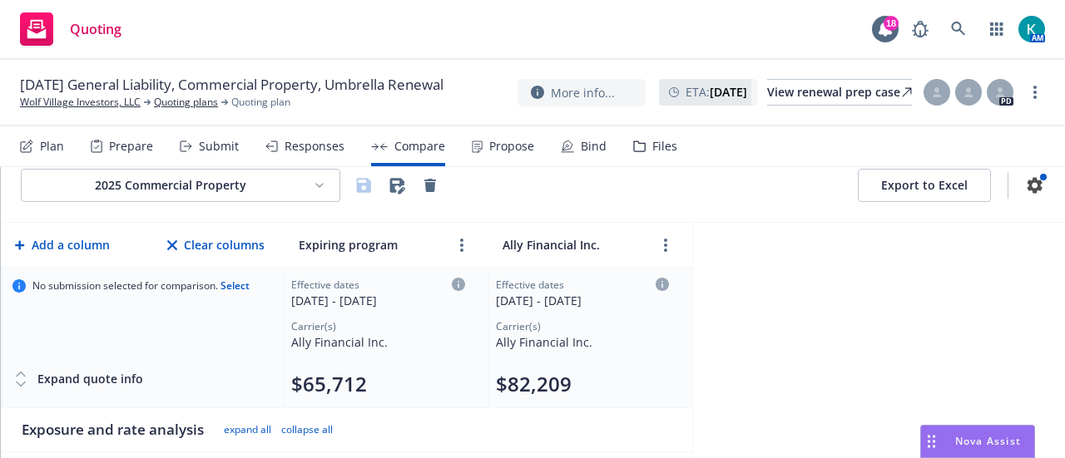
scroll to position [0, 0]
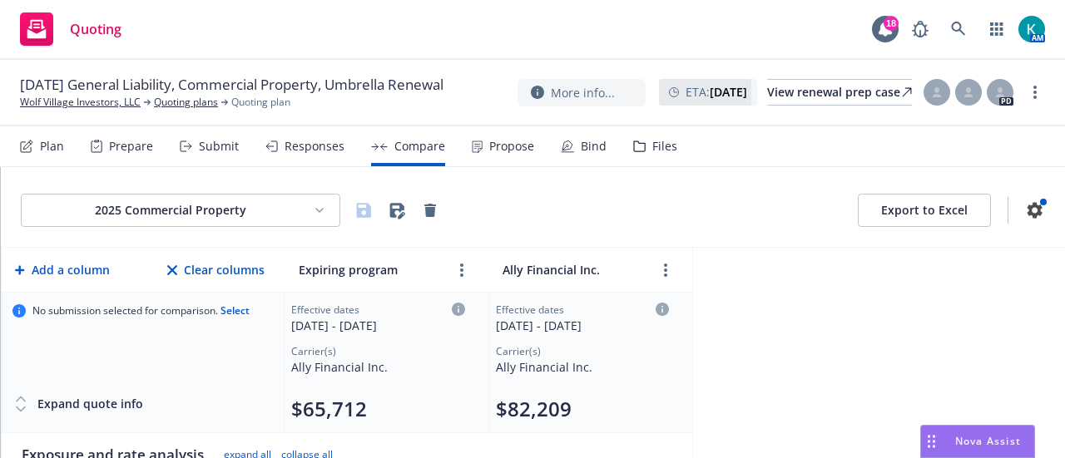
click at [255, 229] on html "Quoting 18 AM 08/20/25 General Liability, Commercial Property, Umbrella Renewal…" at bounding box center [532, 229] width 1065 height 458
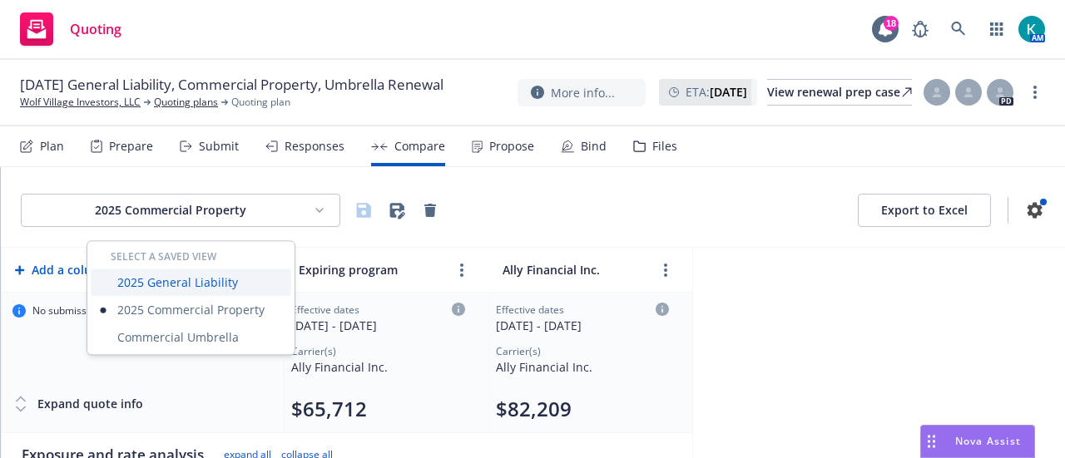
click at [241, 282] on div "2025 General Liability" at bounding box center [191, 282] width 200 height 27
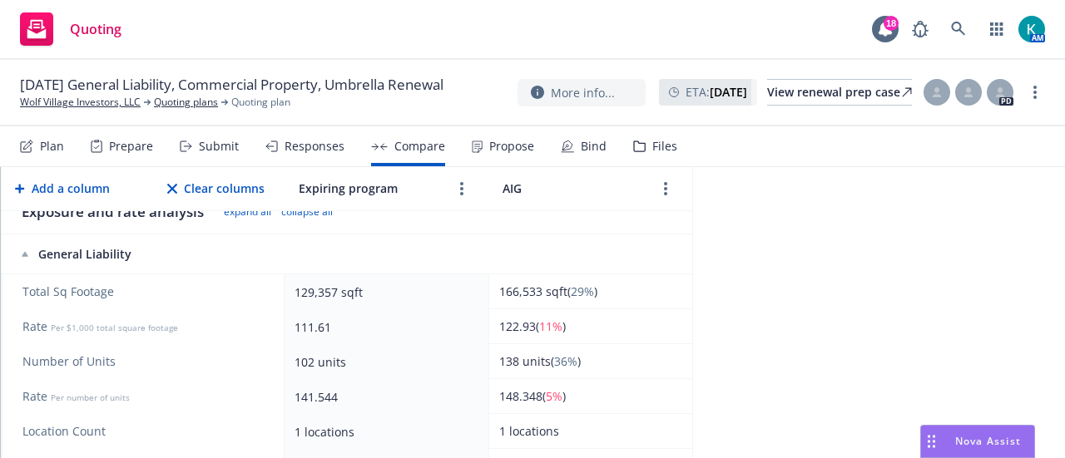
scroll to position [250, 0]
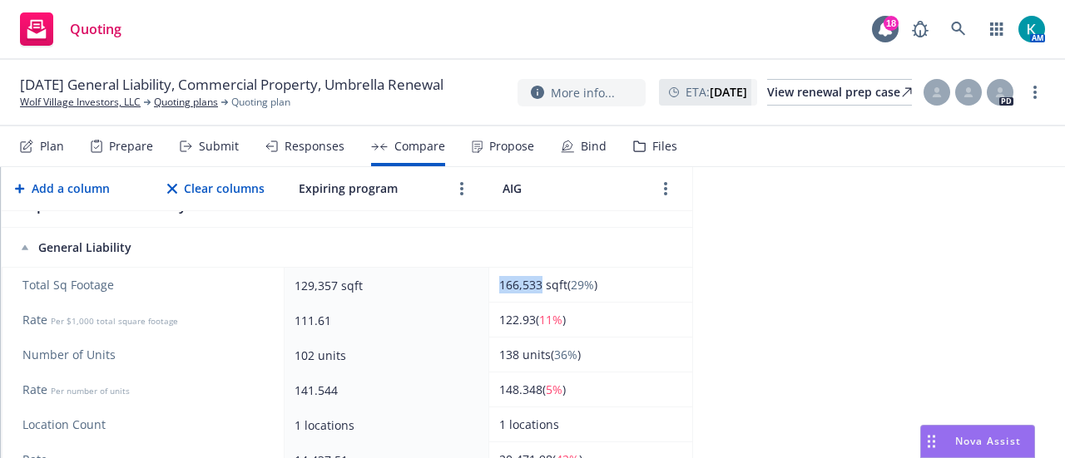
drag, startPoint x: 540, startPoint y: 308, endPoint x: 501, endPoint y: 309, distance: 39.1
click at [501, 293] on span "166,533 sqft ( 29% )" at bounding box center [548, 285] width 98 height 16
drag, startPoint x: 513, startPoint y: 310, endPoint x: 803, endPoint y: 394, distance: 301.5
click at [803, 394] on div "2025 General Liability Export to Excel Add a column Clear columns Expiring prog…" at bounding box center [533, 312] width 1064 height 291
click at [695, 379] on div "2025 General Liability Export to Excel Add a column Clear columns Expiring prog…" at bounding box center [533, 312] width 1064 height 291
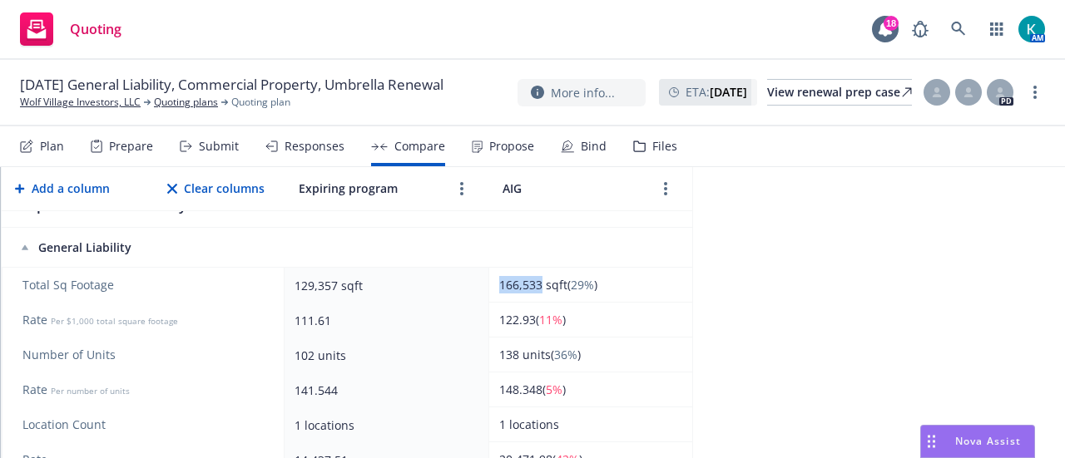
drag, startPoint x: 541, startPoint y: 304, endPoint x: 491, endPoint y: 301, distance: 50.0
click at [491, 301] on td "166,533 sqft ( 29% )" at bounding box center [590, 285] width 204 height 35
copy span "166,533"
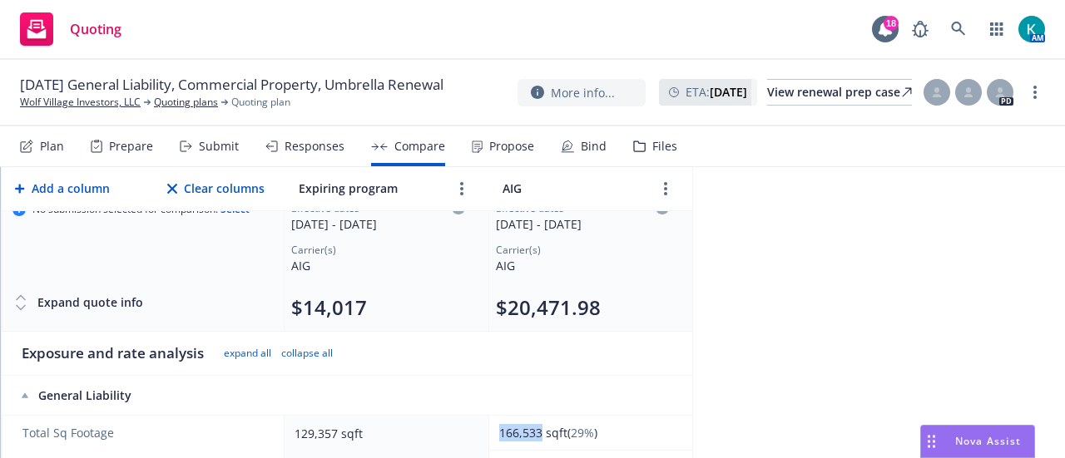
scroll to position [0, 0]
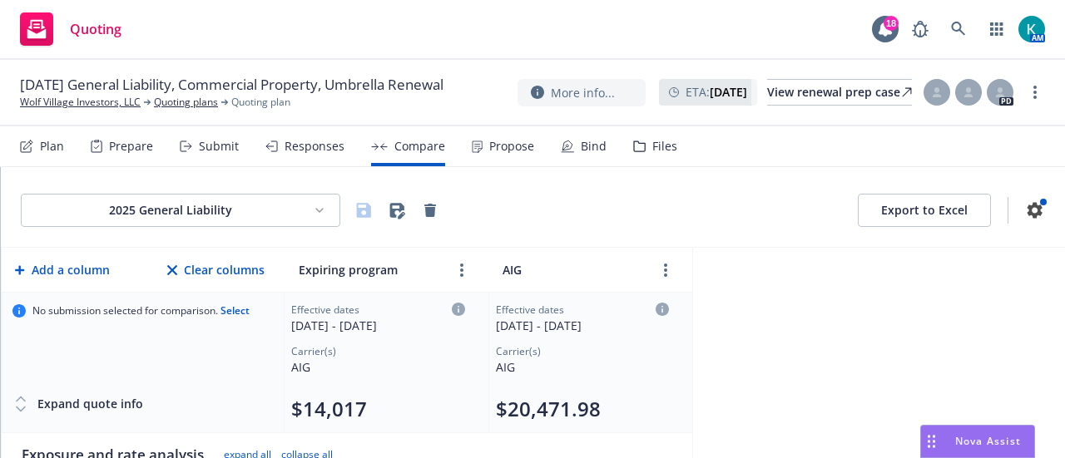
click at [167, 212] on html "Quoting 18 AM 08/20/25 General Liability, Commercial Property, Umbrella Renewal…" at bounding box center [532, 229] width 1065 height 458
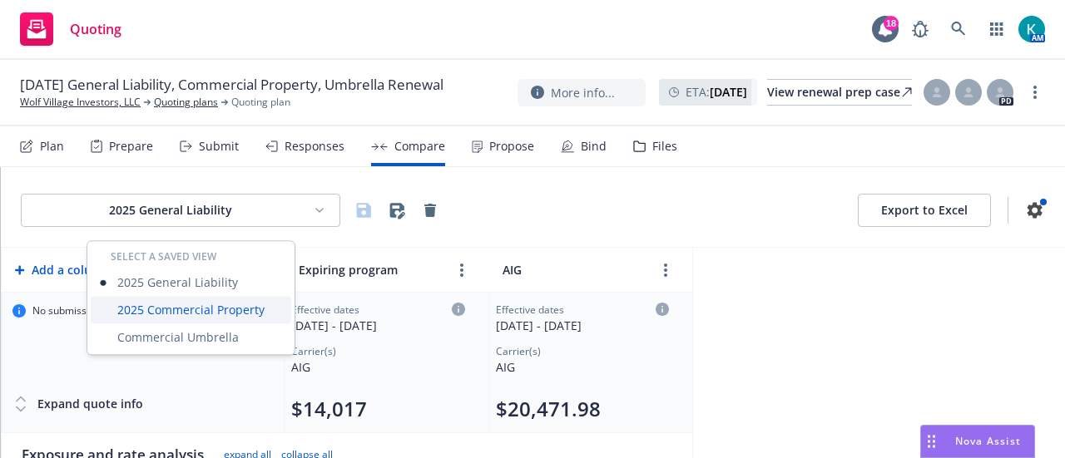
click at [180, 316] on div "2025 Commercial Property" at bounding box center [191, 309] width 200 height 27
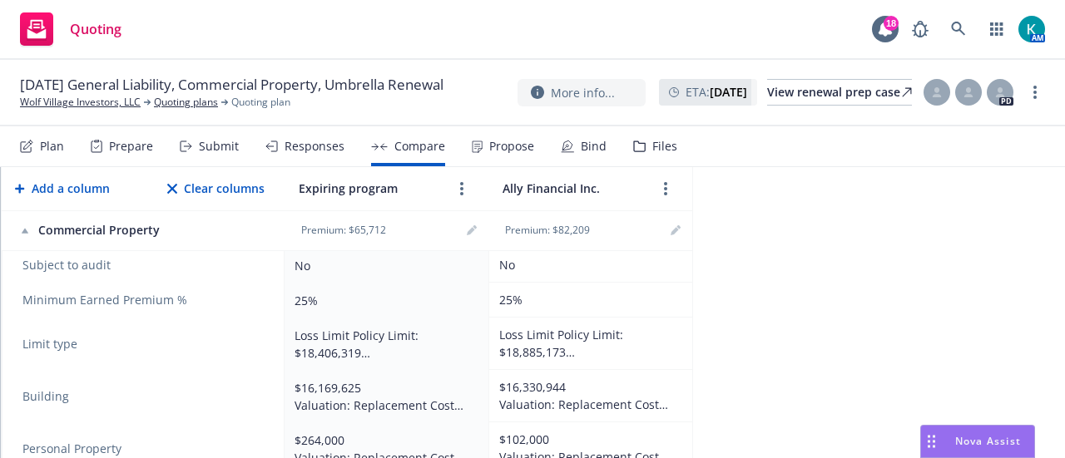
scroll to position [499, 0]
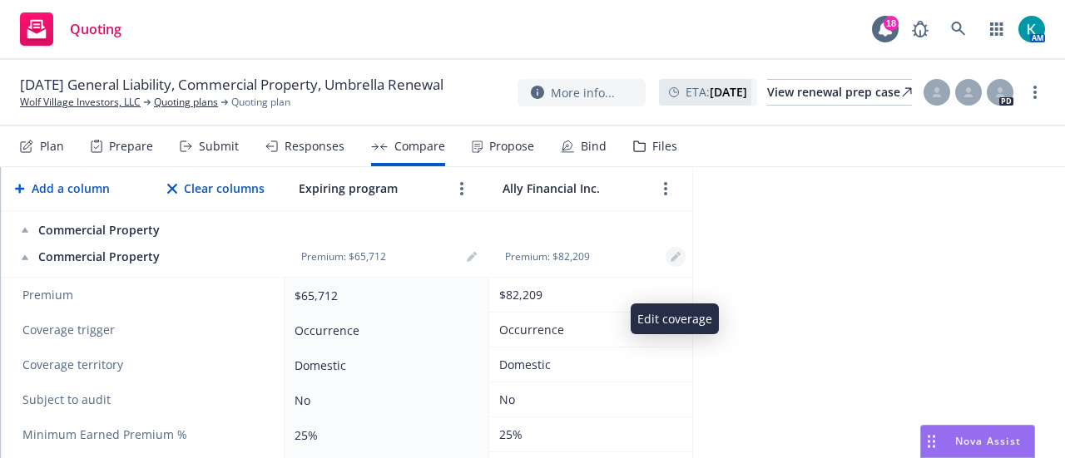
click at [676, 263] on icon "editPencil" at bounding box center [675, 259] width 8 height 8
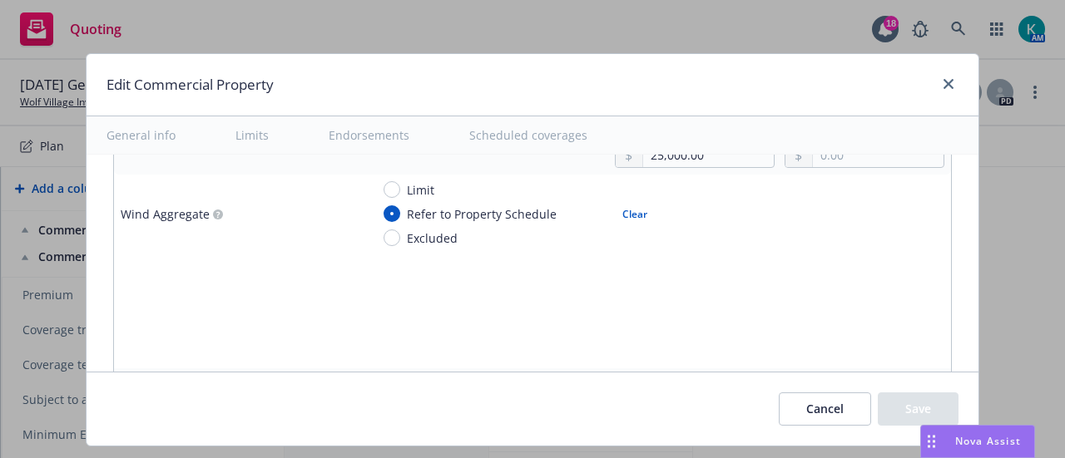
scroll to position [5075, 0]
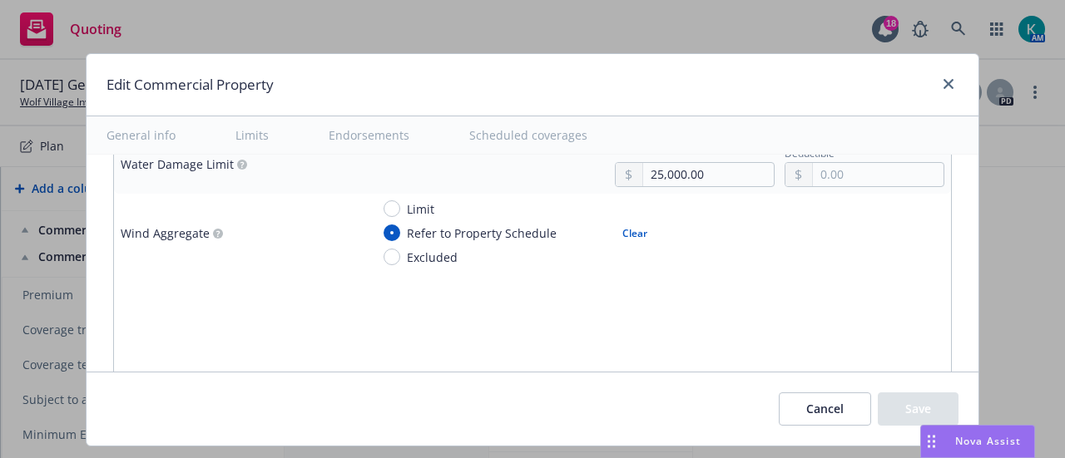
drag, startPoint x: 760, startPoint y: 267, endPoint x: 751, endPoint y: 267, distance: 9.2
click at [751, 394] on div "129357 sqft" at bounding box center [657, 406] width 574 height 25
type input "166533"
click at [659, 433] on div "doors" at bounding box center [657, 445] width 574 height 25
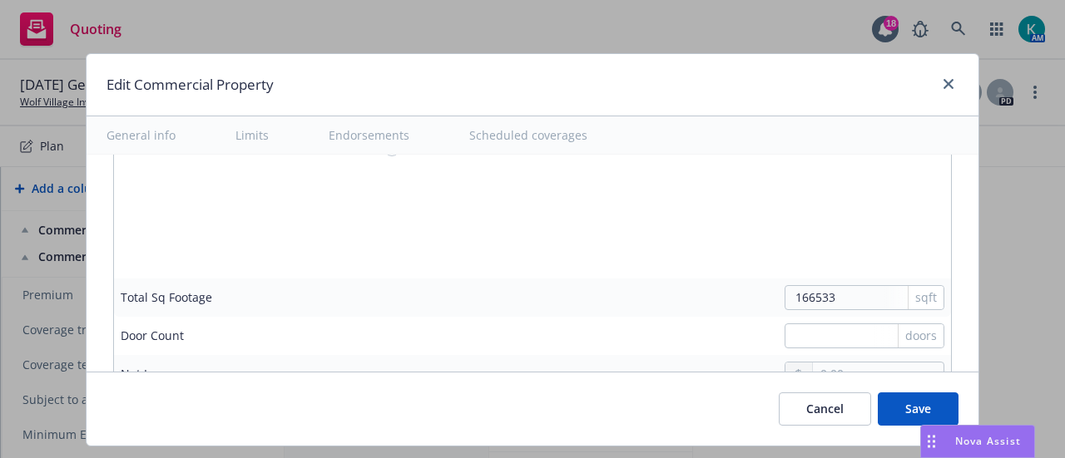
scroll to position [5241, 0]
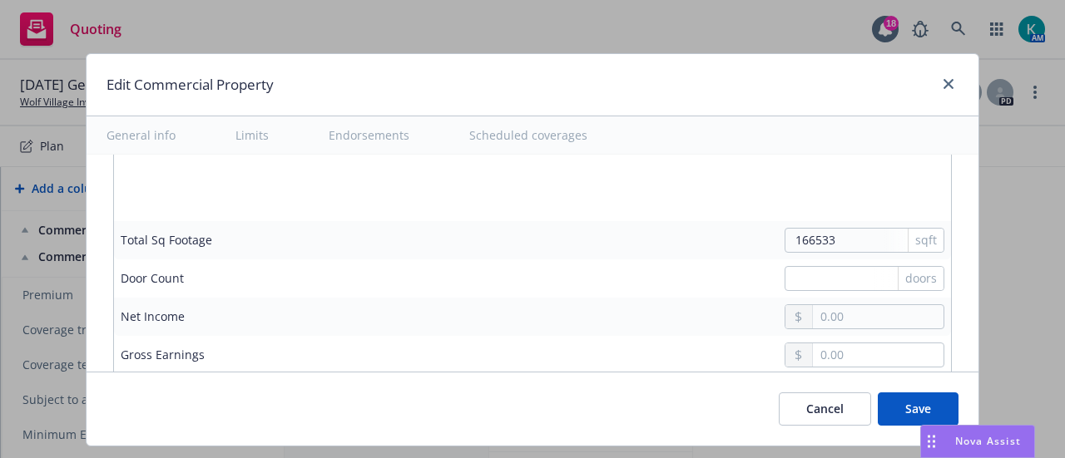
drag, startPoint x: 895, startPoint y: 263, endPoint x: 732, endPoint y: 262, distance: 163.1
click at [735, 381] on div "18,406,319.00" at bounding box center [657, 393] width 574 height 25
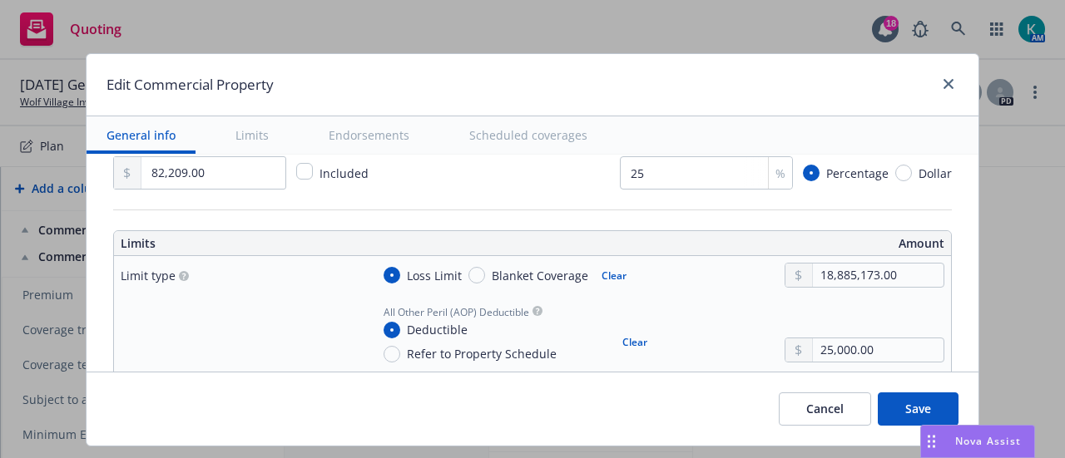
scroll to position [416, 0]
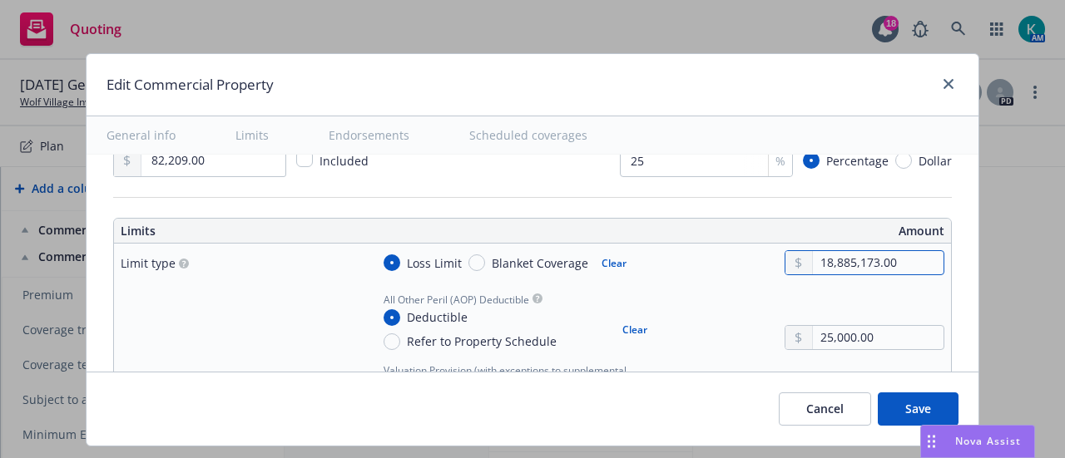
drag, startPoint x: 863, startPoint y: 295, endPoint x: 753, endPoint y: 295, distance: 109.8
click at [754, 275] on div "Loss Limit Blanket Coverage Clear 18,885,173.00" at bounding box center [657, 262] width 574 height 25
click at [898, 400] on button "Save" at bounding box center [918, 409] width 81 height 33
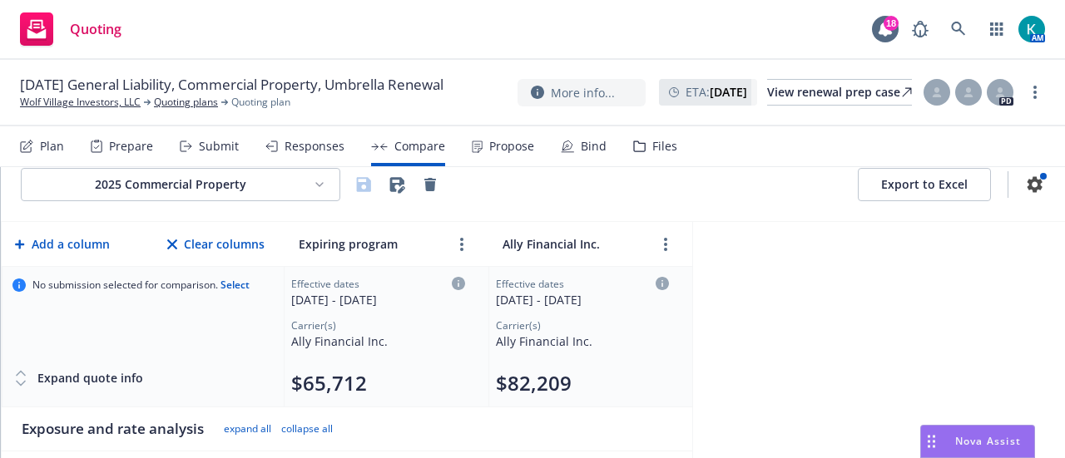
scroll to position [0, 0]
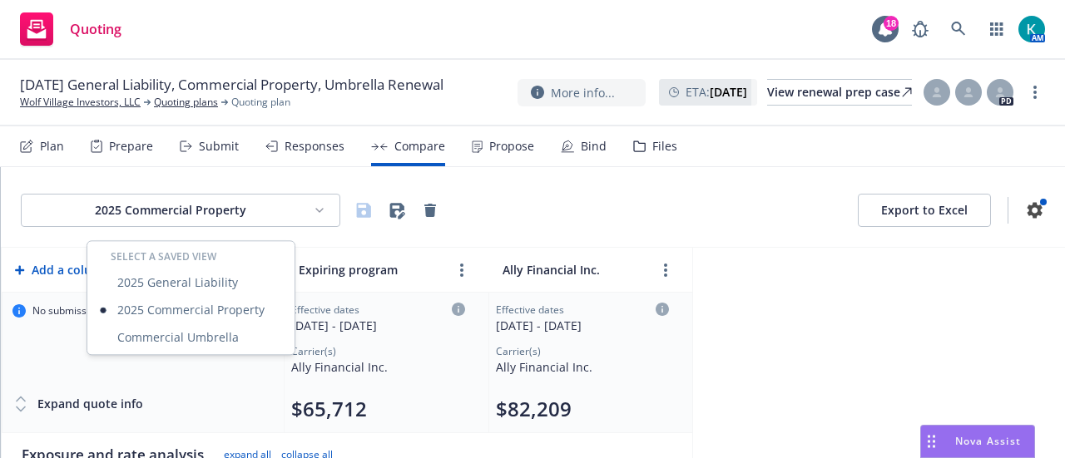
click at [88, 215] on html "Quoting 18 AM 08/20/25 General Liability, Commercial Property, Umbrella Renewal…" at bounding box center [532, 229] width 1065 height 458
click at [112, 288] on div "2025 General Liability" at bounding box center [191, 282] width 200 height 27
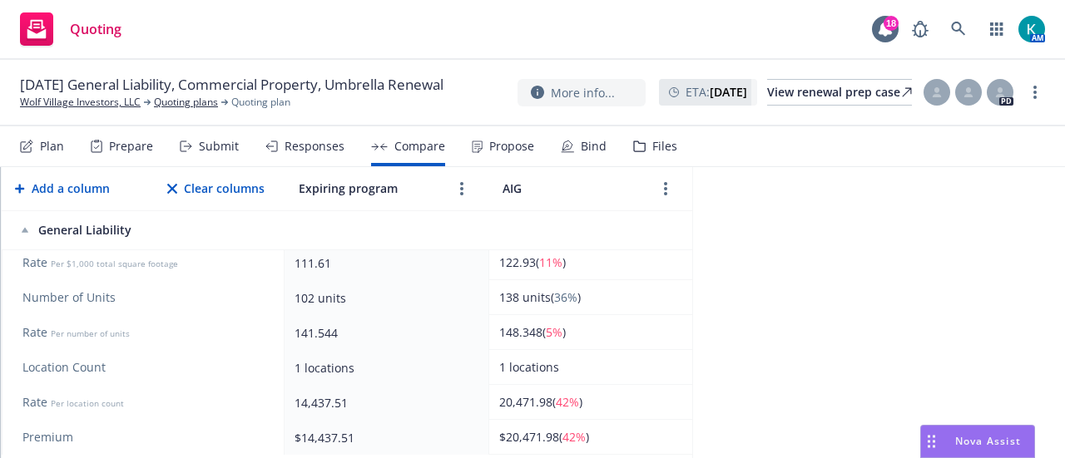
scroll to position [333, 0]
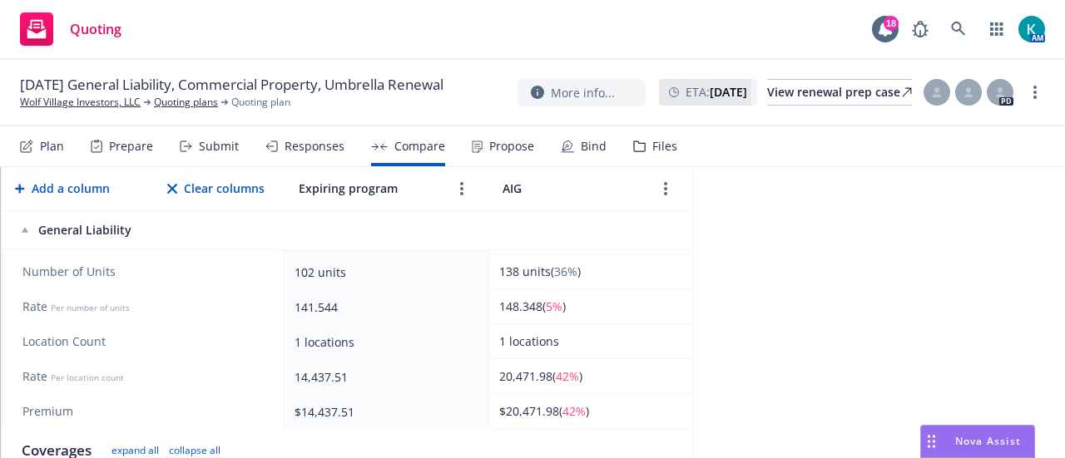
click at [542, 350] on div "1 locations" at bounding box center [587, 341] width 176 height 17
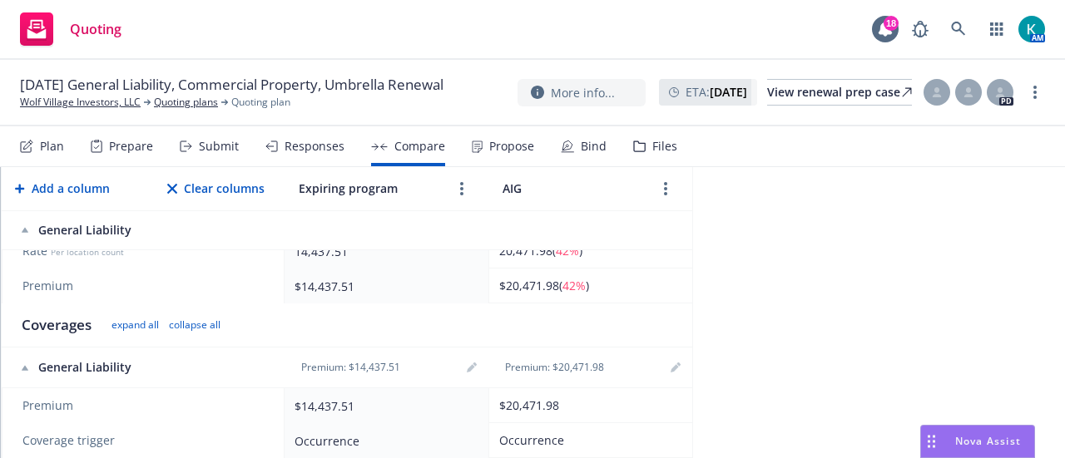
scroll to position [499, 0]
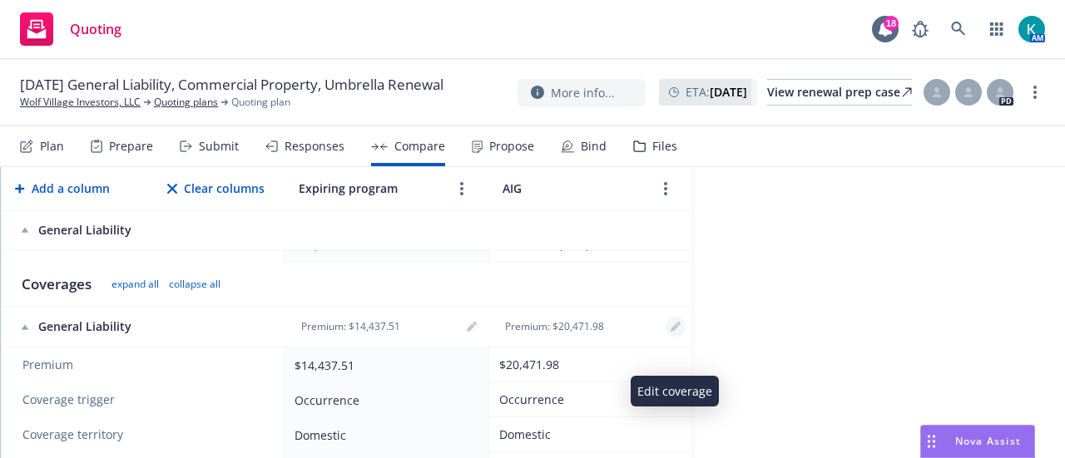
click at [672, 332] on icon "editPencil" at bounding box center [676, 327] width 10 height 10
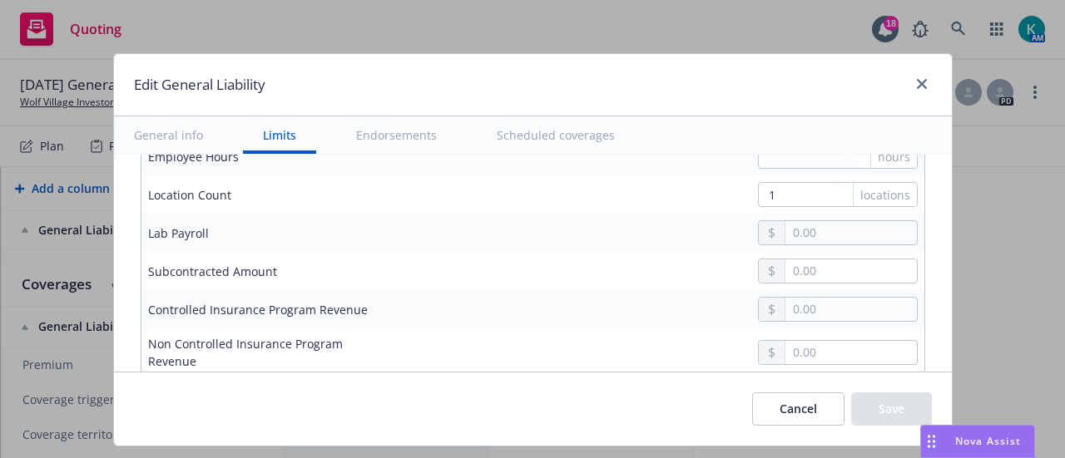
scroll to position [1536, 0]
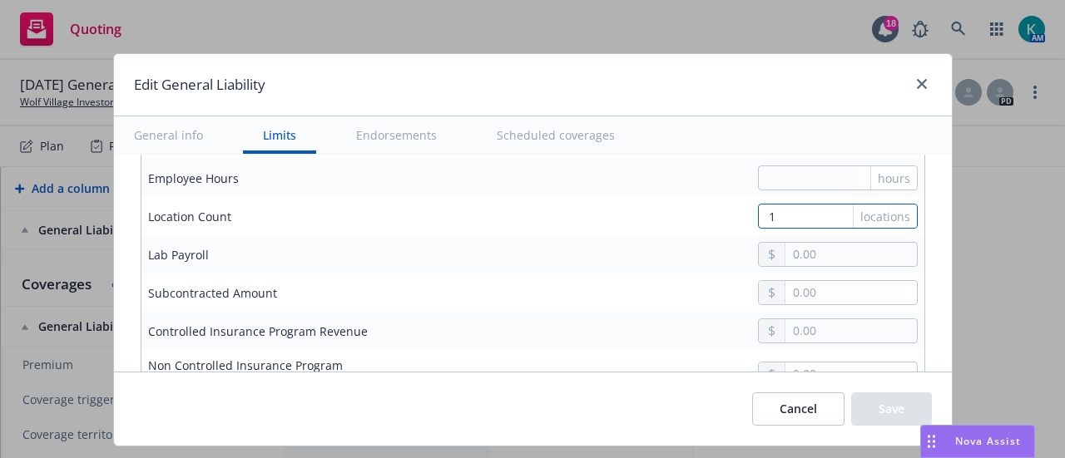
drag, startPoint x: 699, startPoint y: 269, endPoint x: 685, endPoint y: 279, distance: 17.3
click at [674, 229] on div "1 locations" at bounding box center [658, 216] width 520 height 25
type input "2"
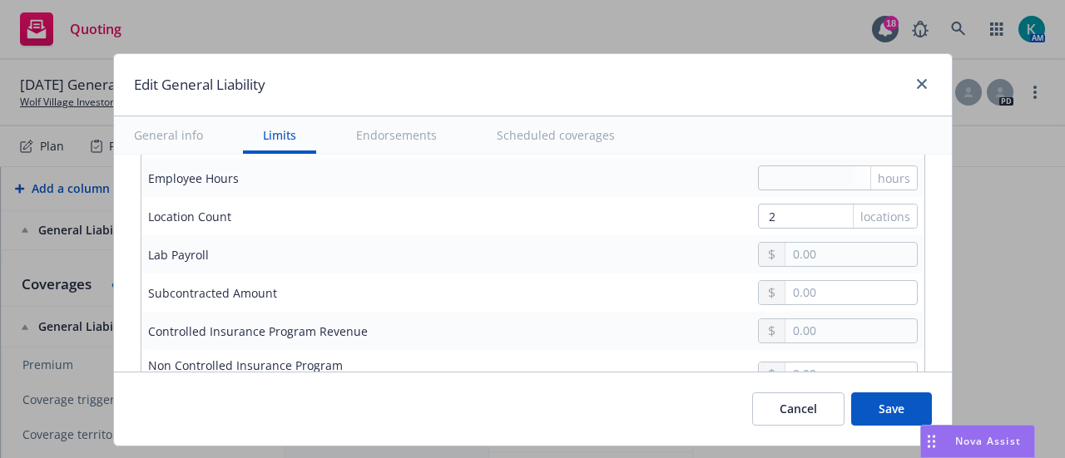
click at [679, 267] on div at bounding box center [658, 254] width 520 height 25
click at [901, 415] on button "Save" at bounding box center [891, 409] width 81 height 33
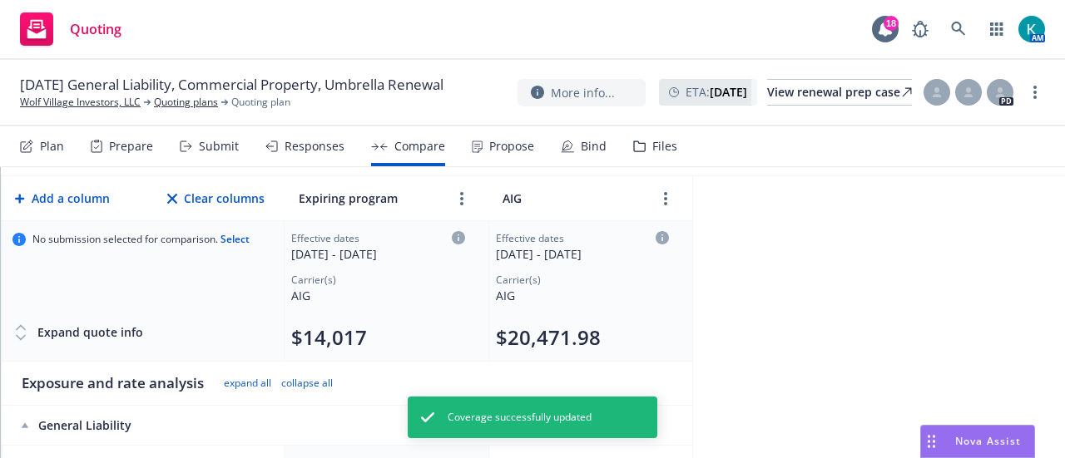
scroll to position [0, 0]
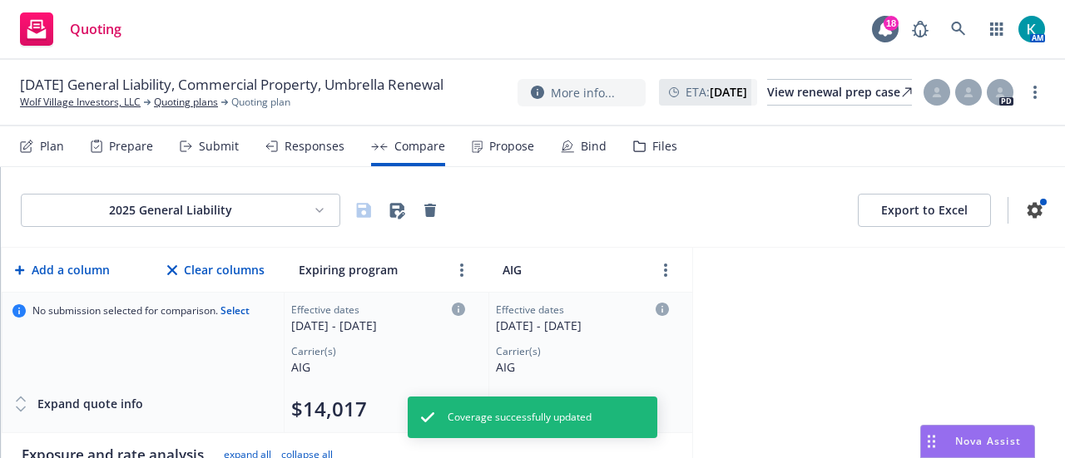
click at [151, 218] on html "Quoting 18 AM 08/20/25 General Liability, Commercial Property, Umbrella Renewal…" at bounding box center [532, 229] width 1065 height 458
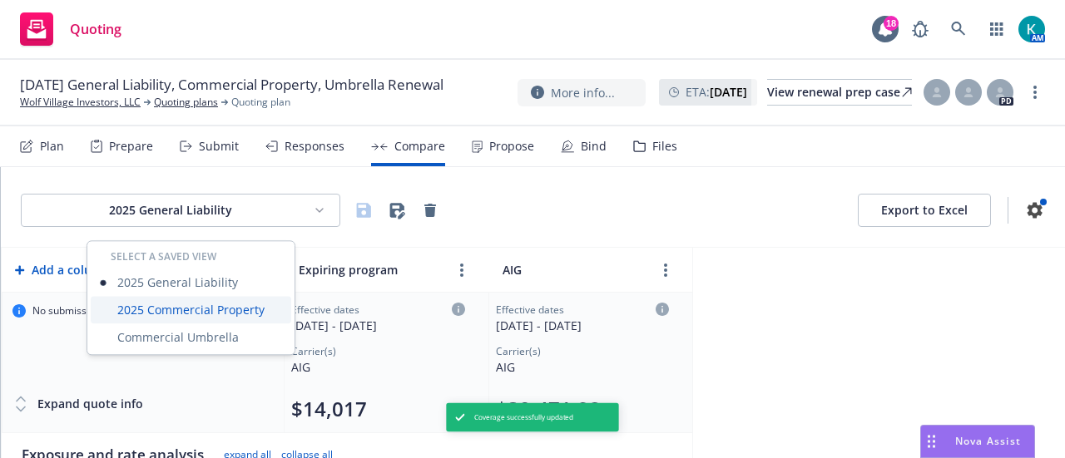
click at [173, 307] on div "2025 Commercial Property" at bounding box center [191, 309] width 200 height 27
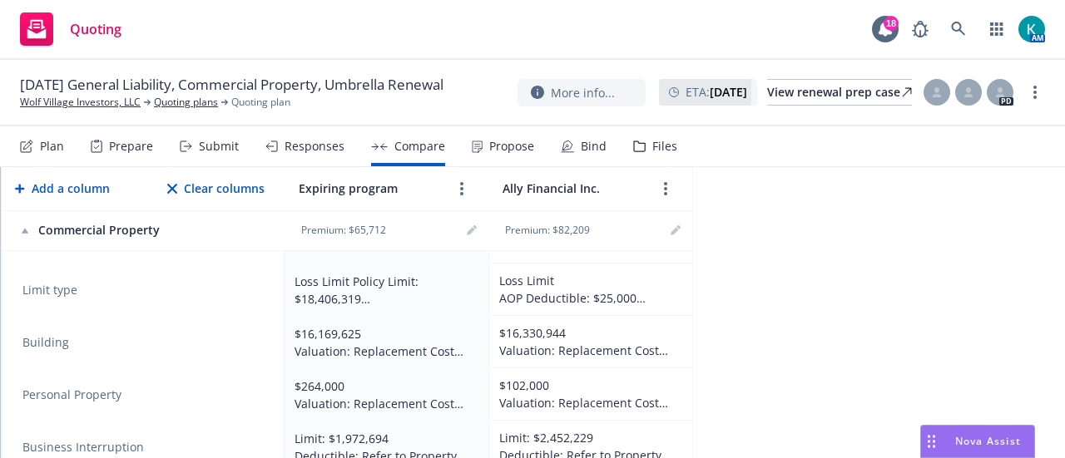
scroll to position [749, 0]
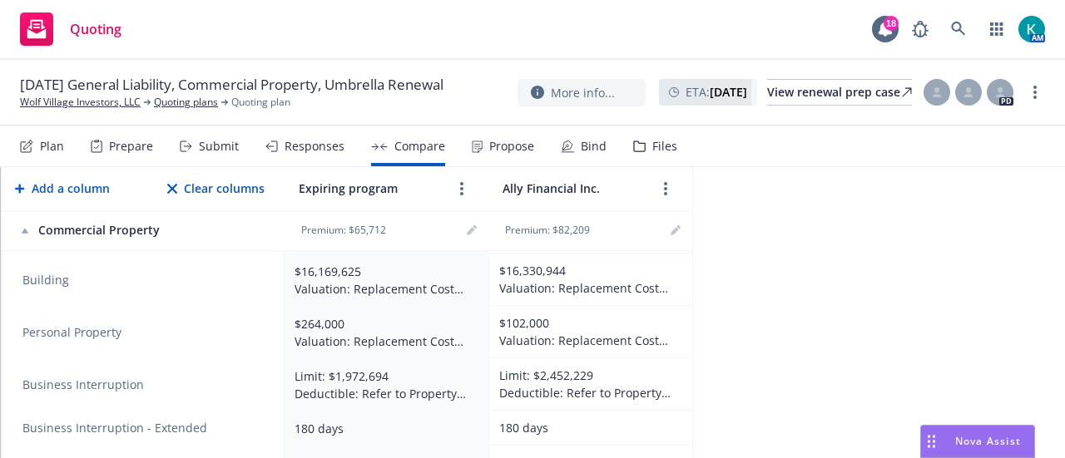
click at [646, 147] on icon at bounding box center [639, 147] width 12 height 12
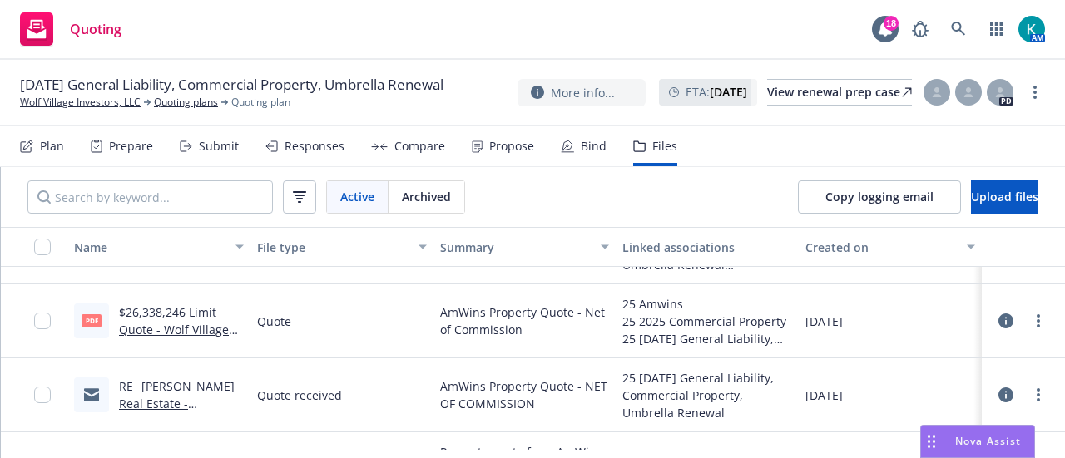
scroll to position [499, 0]
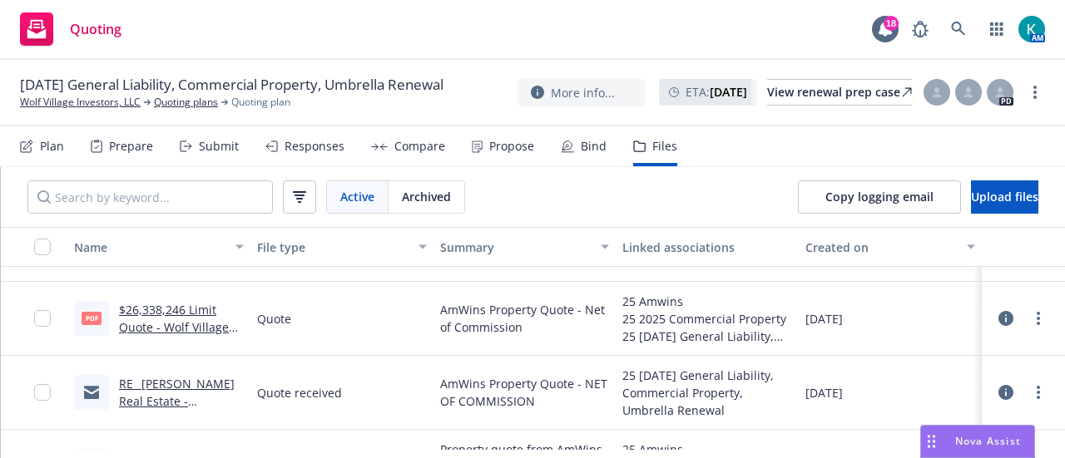
click at [161, 322] on link "$26,338,246 Limit Quote - Wolf Village Investors, LLC (Lumen) 2025.pdf" at bounding box center [174, 336] width 110 height 68
click at [420, 153] on div "Compare" at bounding box center [419, 146] width 51 height 13
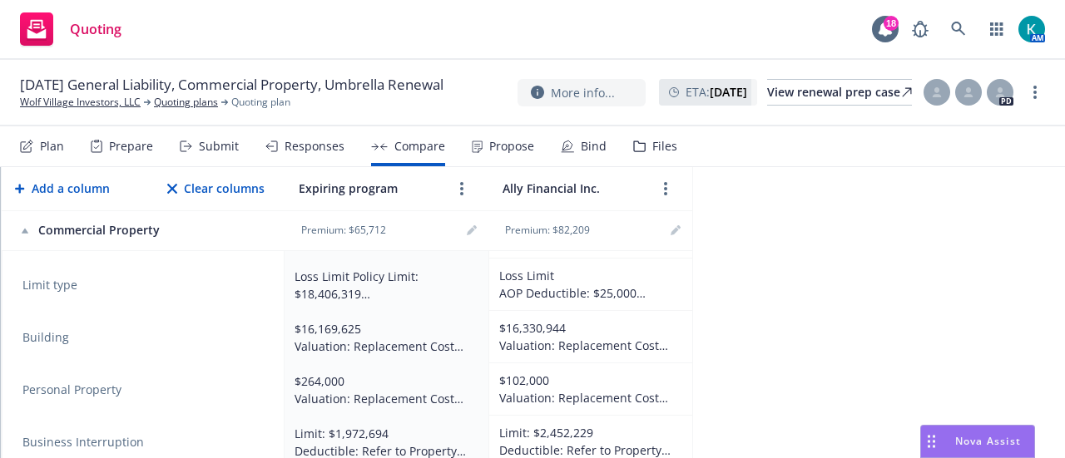
scroll to position [666, 0]
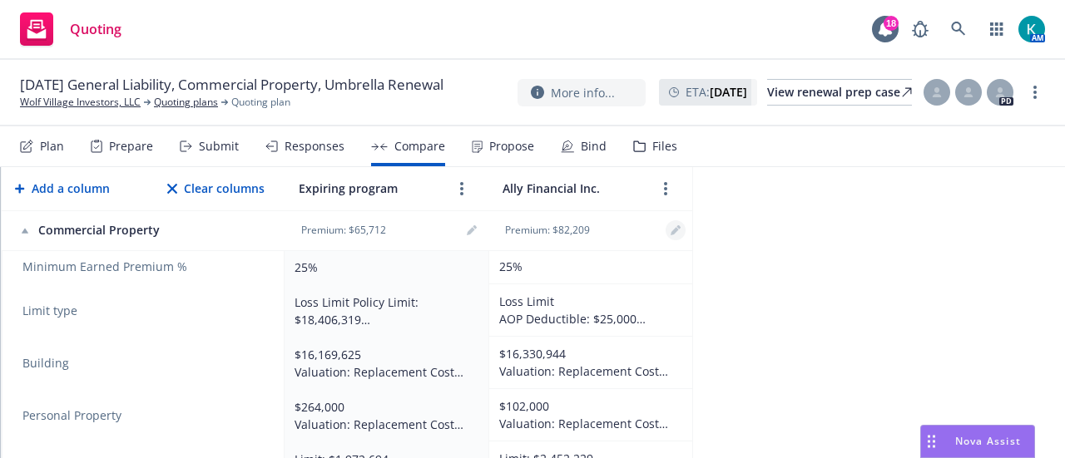
click at [679, 235] on icon "editPencil" at bounding box center [676, 230] width 10 height 10
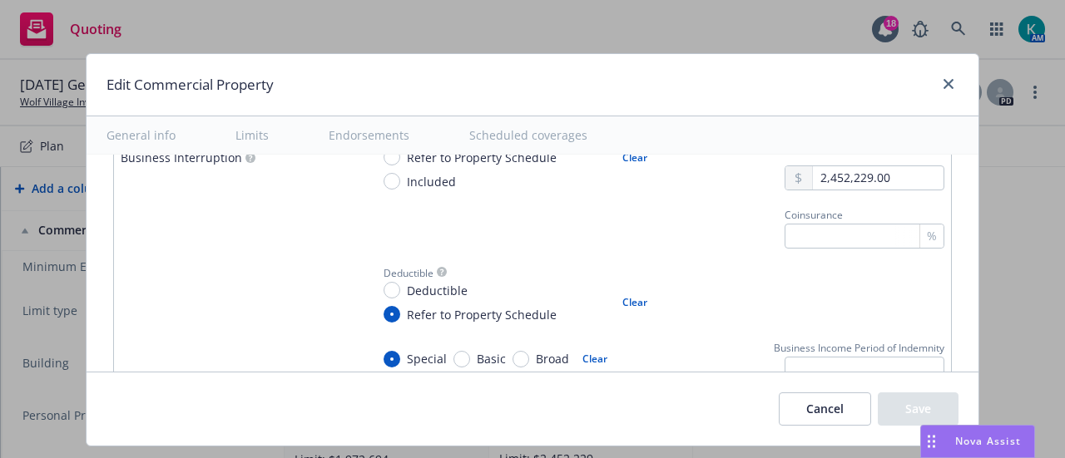
scroll to position [1082, 0]
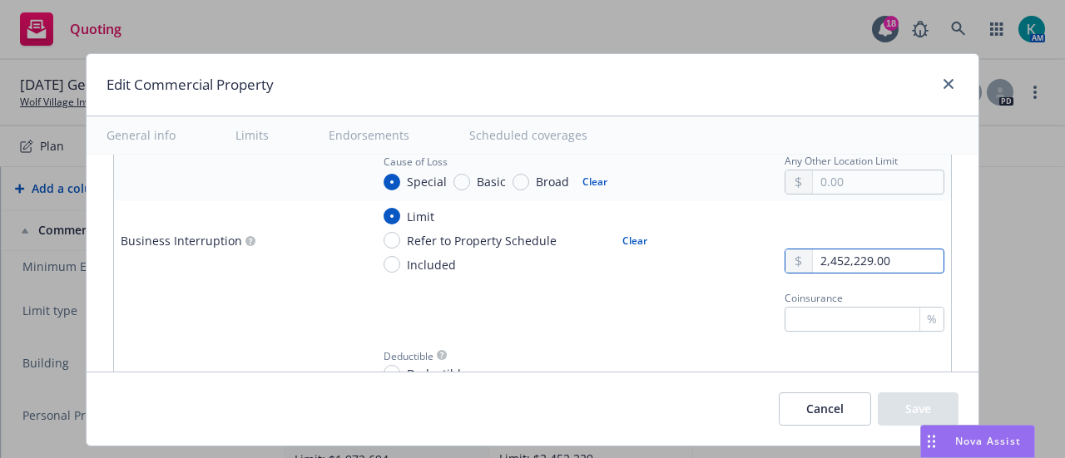
drag, startPoint x: 898, startPoint y: 235, endPoint x: 687, endPoint y: 222, distance: 211.7
click at [689, 223] on div "Limit Refer to Property Schedule Included Clear 2,452,229.00" at bounding box center [657, 241] width 574 height 66
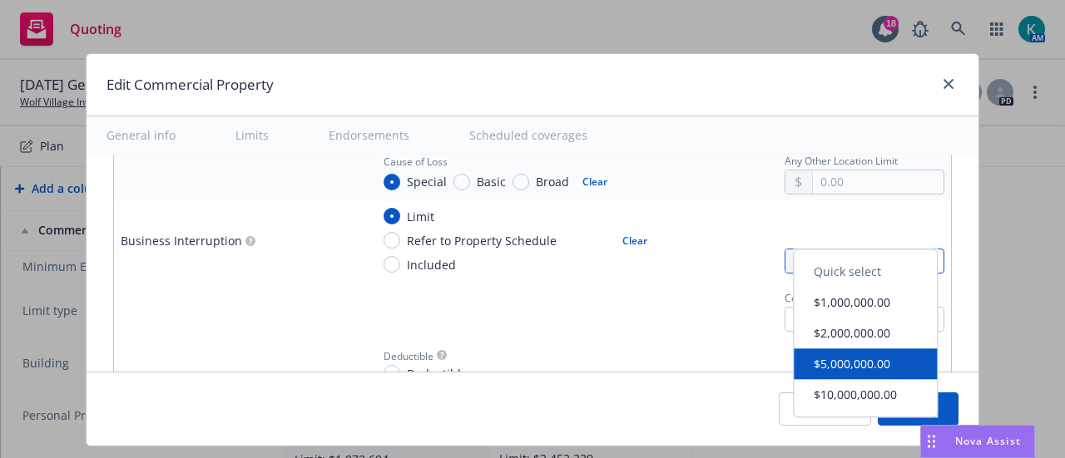
type input "3,086,812.00"
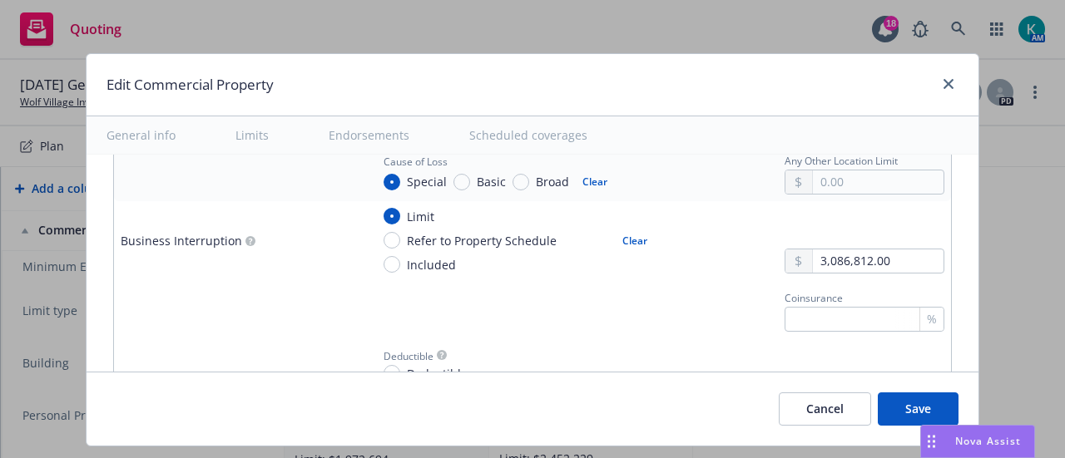
click at [729, 248] on td "Limit Refer to Property Schedule Included Clear 3,086,812.00" at bounding box center [657, 240] width 587 height 79
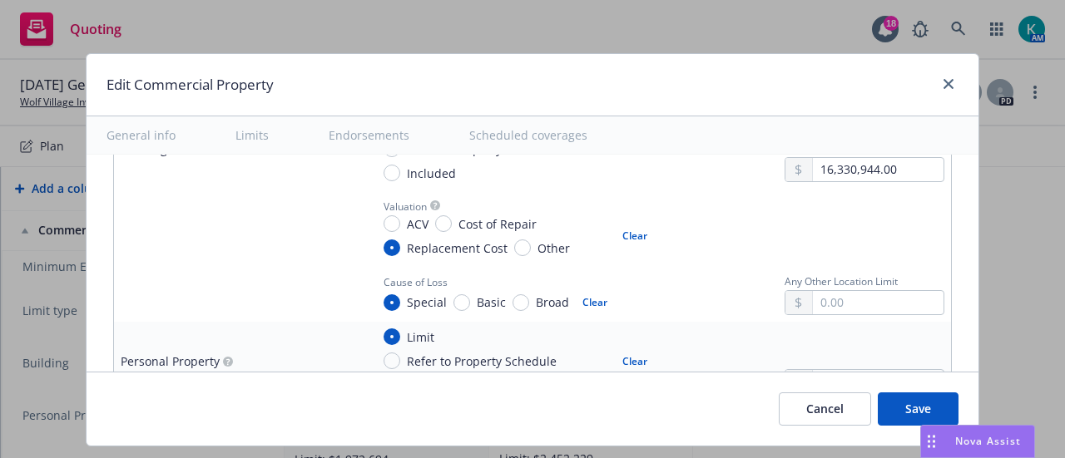
scroll to position [832, 0]
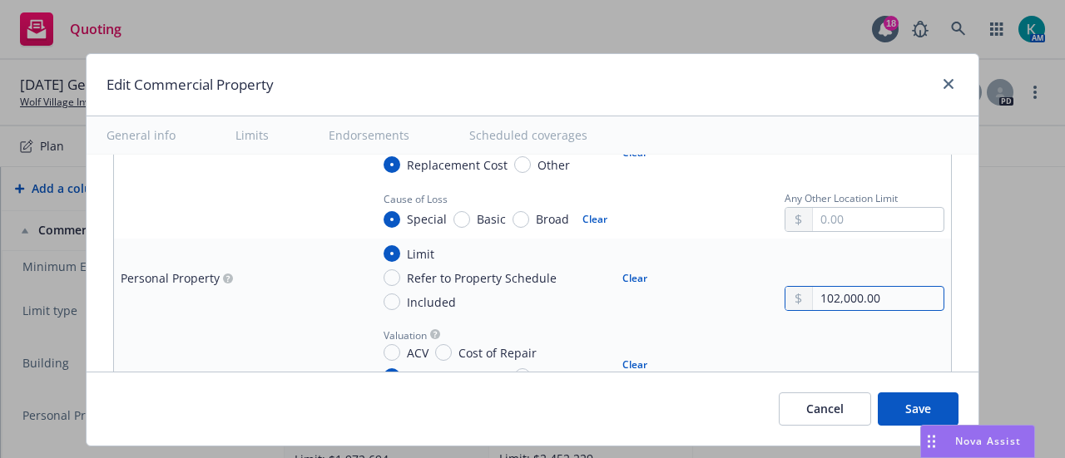
drag, startPoint x: 893, startPoint y: 284, endPoint x: 710, endPoint y: 292, distance: 183.2
click at [706, 292] on div "Limit Refer to Property Schedule Included Clear 102,000.00" at bounding box center [657, 278] width 574 height 66
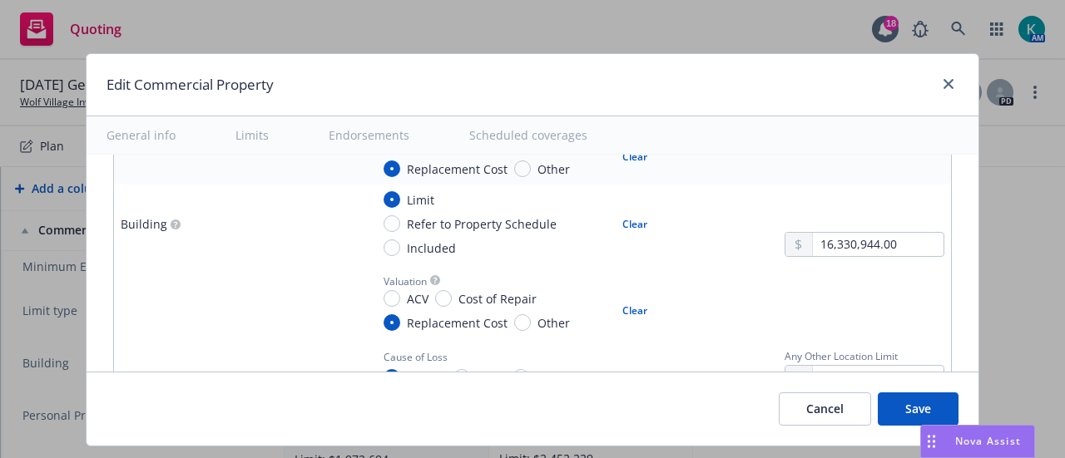
scroll to position [582, 0]
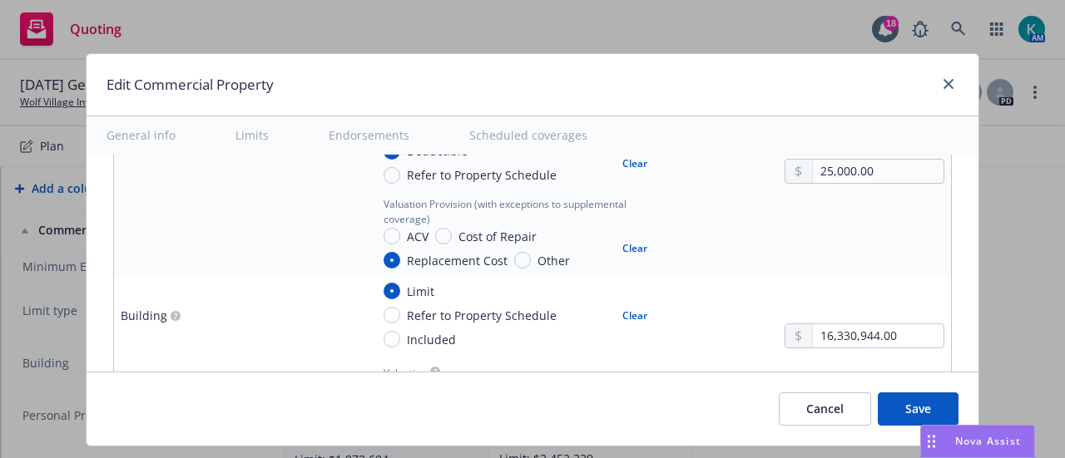
type input "138,000.00"
drag, startPoint x: 885, startPoint y: 340, endPoint x: 687, endPoint y: 342, distance: 198.0
click at [687, 343] on div "Limit Refer to Property Schedule Included Clear 16,330,944.00" at bounding box center [657, 316] width 574 height 66
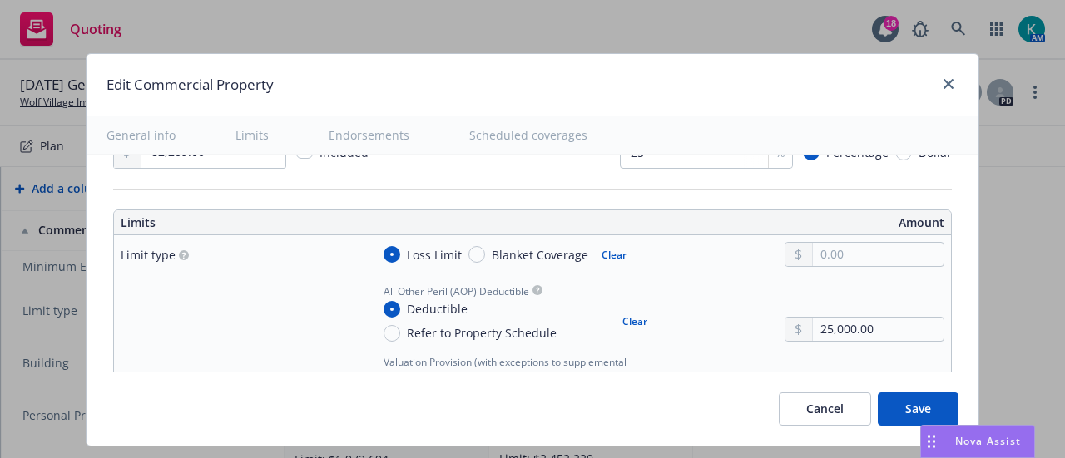
scroll to position [416, 0]
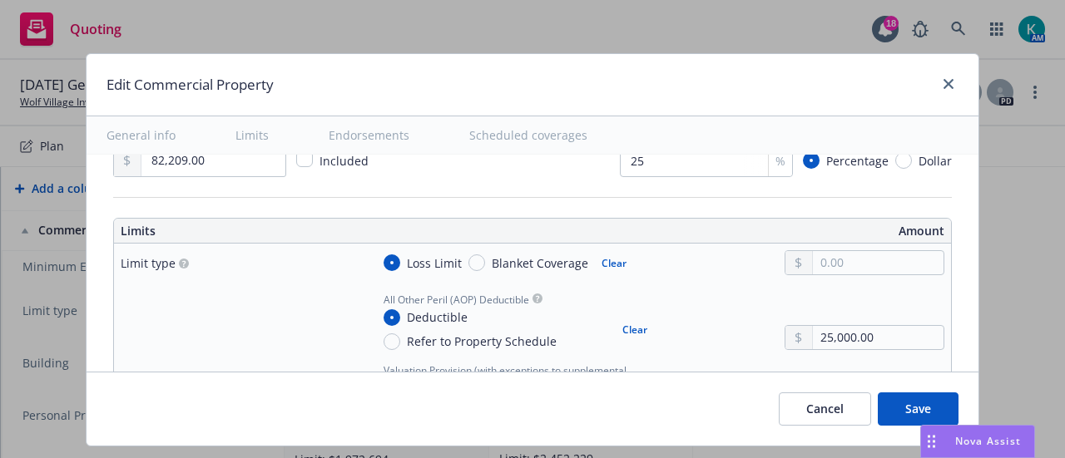
type input "23,113,434.00"
click at [823, 275] on input "text" at bounding box center [878, 262] width 131 height 23
drag, startPoint x: 872, startPoint y: 285, endPoint x: 730, endPoint y: 280, distance: 142.3
click at [730, 275] on div "Loss Limit Blanket Coverage Clear 188.00" at bounding box center [657, 262] width 574 height 25
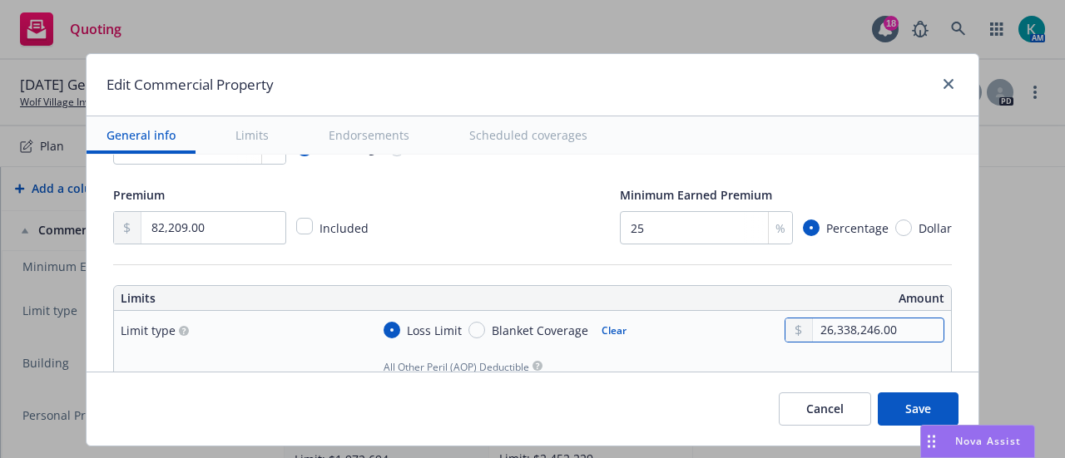
scroll to position [333, 0]
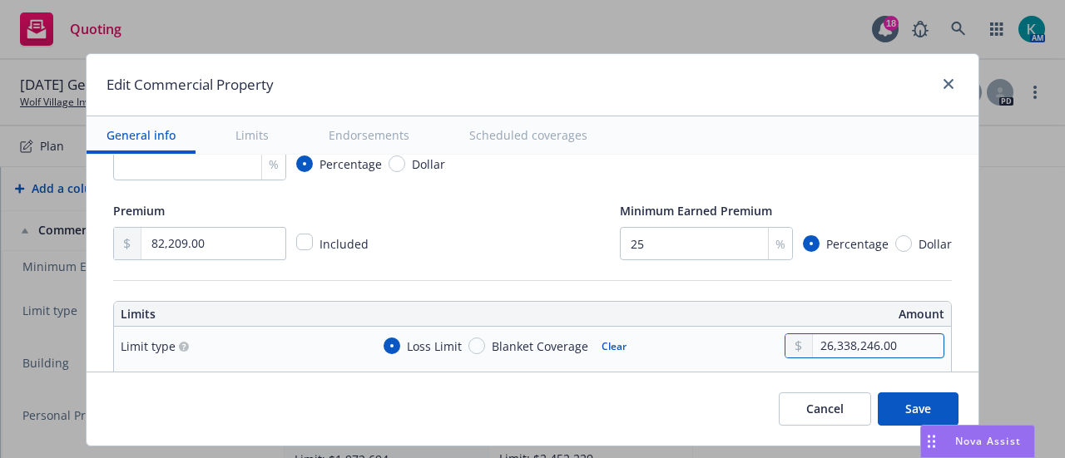
drag, startPoint x: 890, startPoint y: 372, endPoint x: 813, endPoint y: 377, distance: 77.5
click at [780, 379] on form "General info Limits Endorsements Scheduled coverages Display name Coverage trig…" at bounding box center [533, 280] width 892 height 329
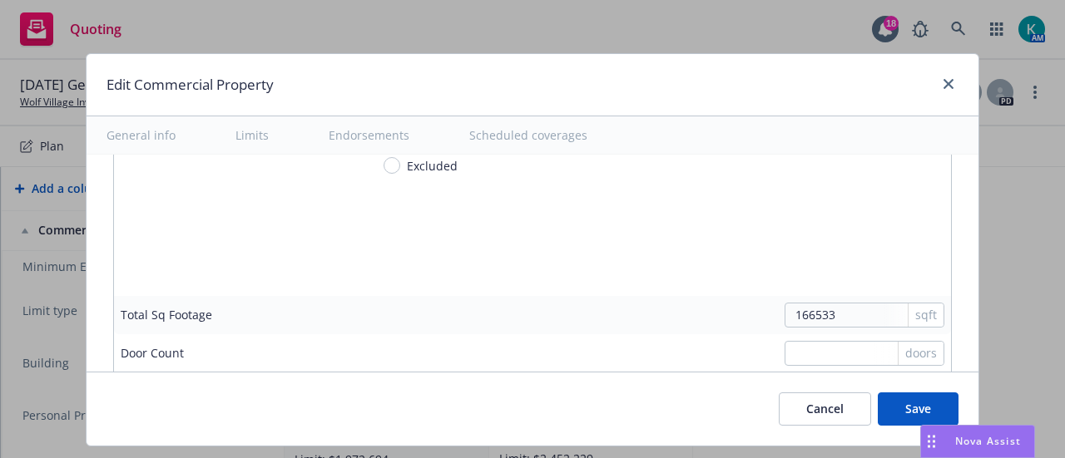
scroll to position [5241, 0]
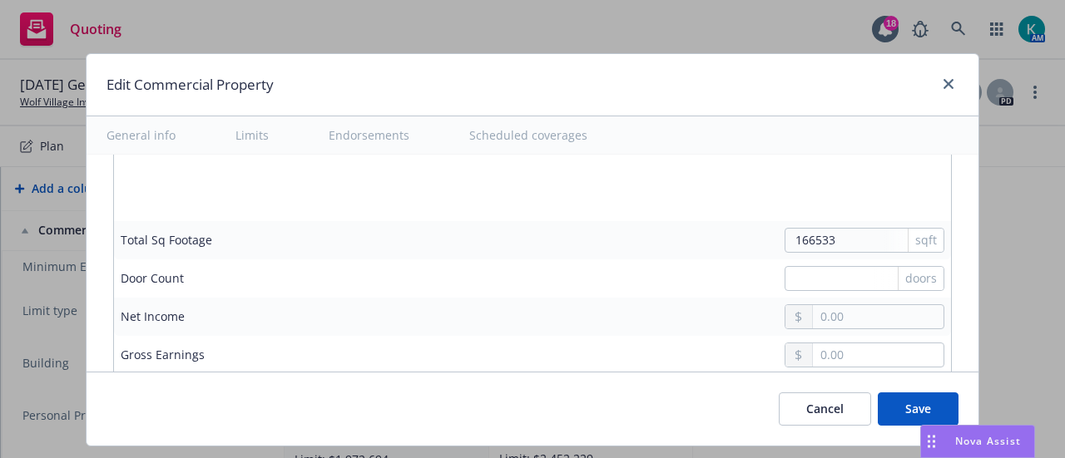
type input "26,338,246.00"
click at [840, 382] on input "text" at bounding box center [878, 393] width 131 height 23
paste input "26,338,246.00"
type input "26,338,246.00"
click at [893, 408] on button "Save" at bounding box center [918, 409] width 81 height 33
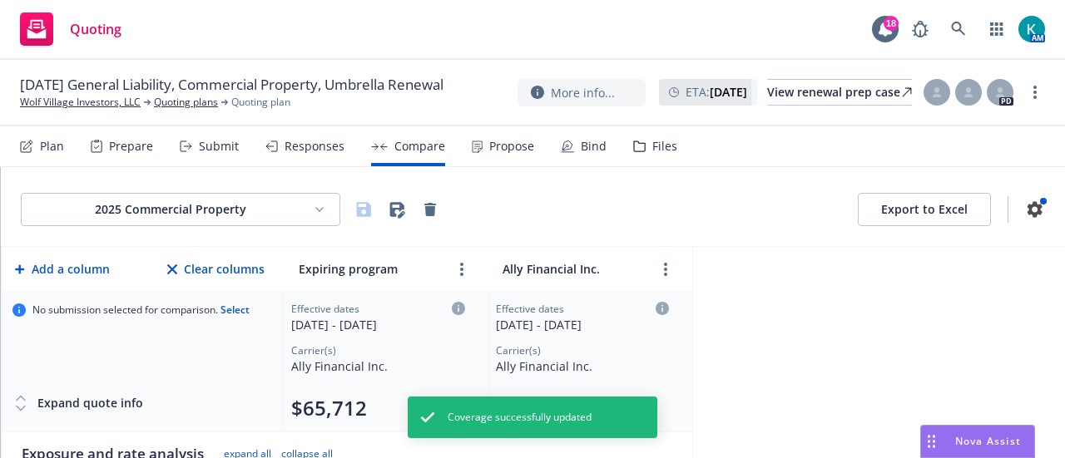
scroll to position [0, 0]
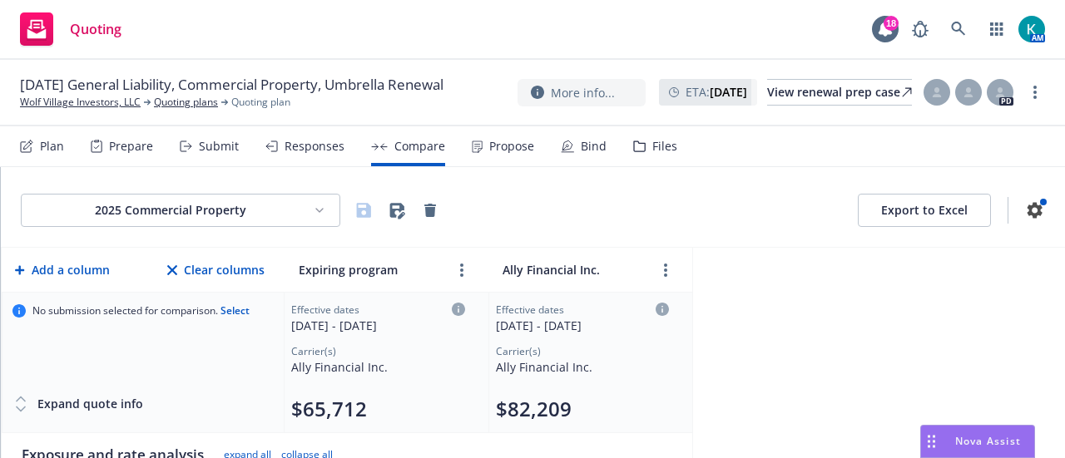
click at [879, 227] on button "Export to Excel" at bounding box center [924, 210] width 133 height 33
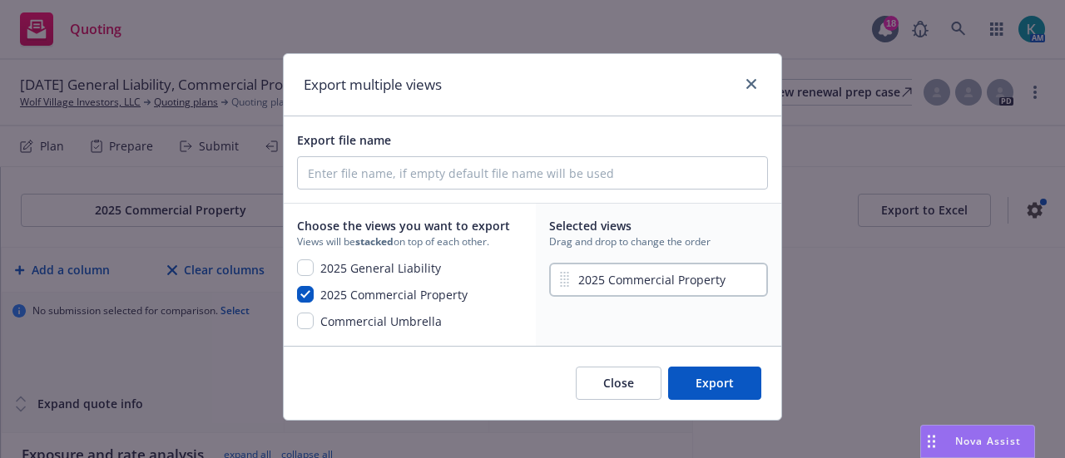
click at [327, 280] on span "2025 General Liability" at bounding box center [380, 270] width 121 height 20
checkbox input "true"
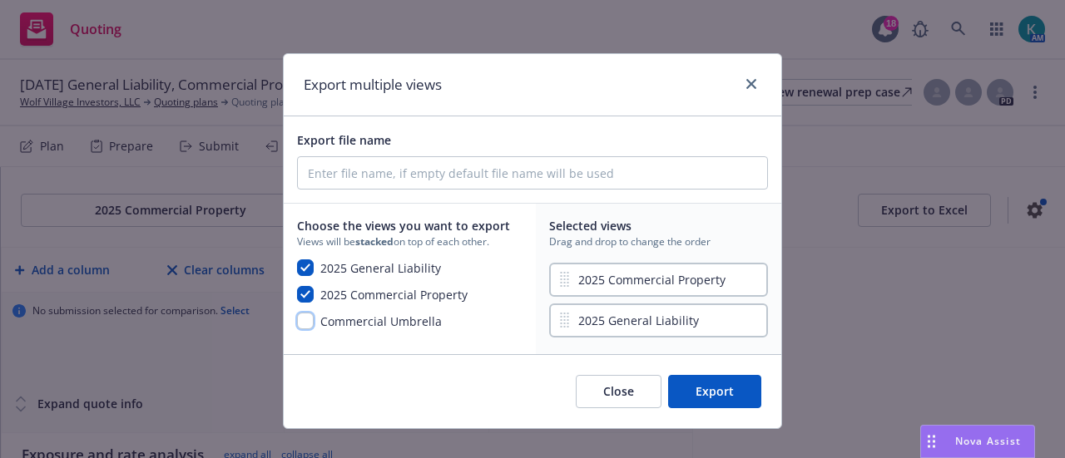
click at [300, 329] on input "checkbox" at bounding box center [305, 321] width 17 height 17
checkbox input "true"
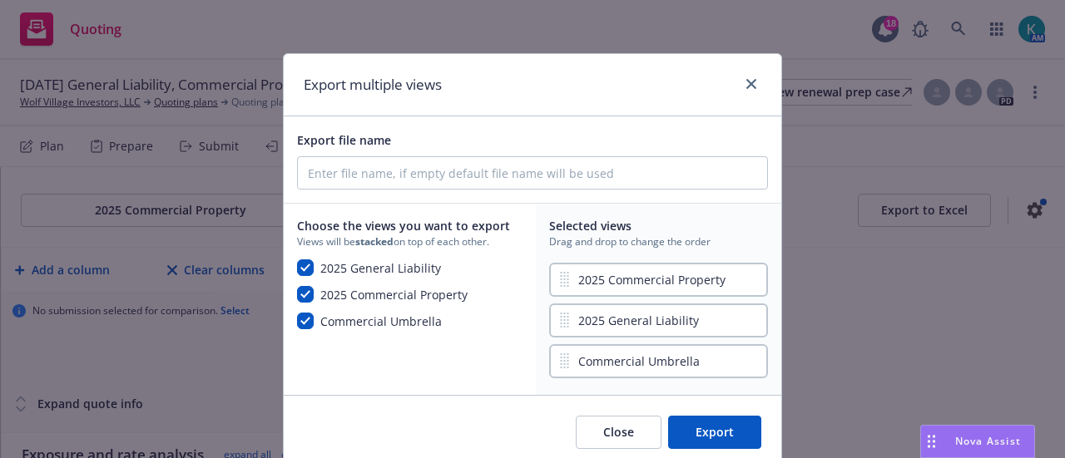
drag, startPoint x: 705, startPoint y: 440, endPoint x: 673, endPoint y: 433, distance: 32.3
click at [704, 440] on button "Export" at bounding box center [714, 432] width 93 height 33
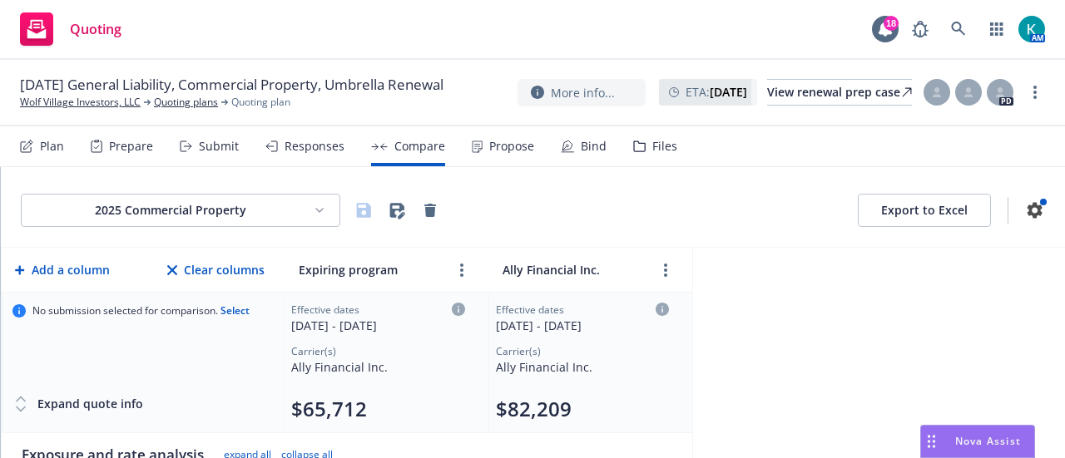
click at [895, 222] on button "Export to Excel" at bounding box center [924, 210] width 133 height 33
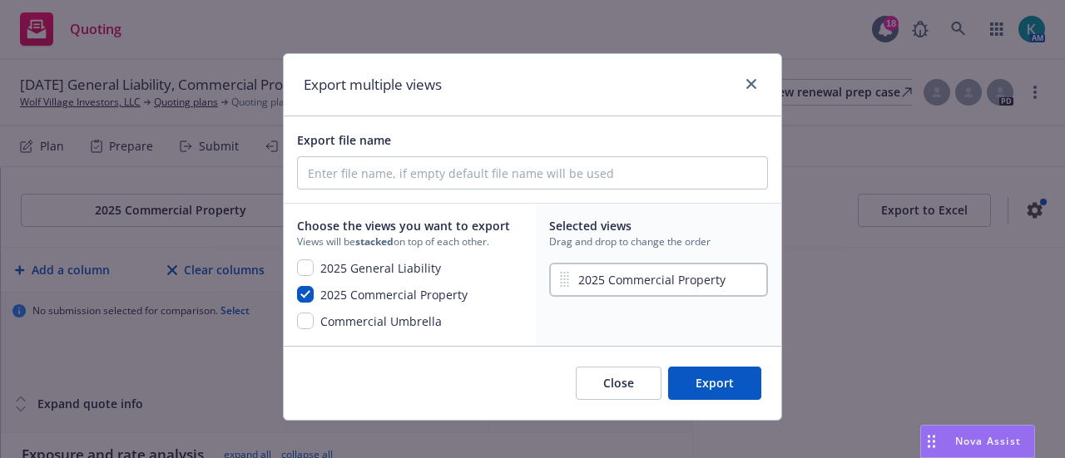
click at [702, 397] on button "Export" at bounding box center [714, 383] width 93 height 33
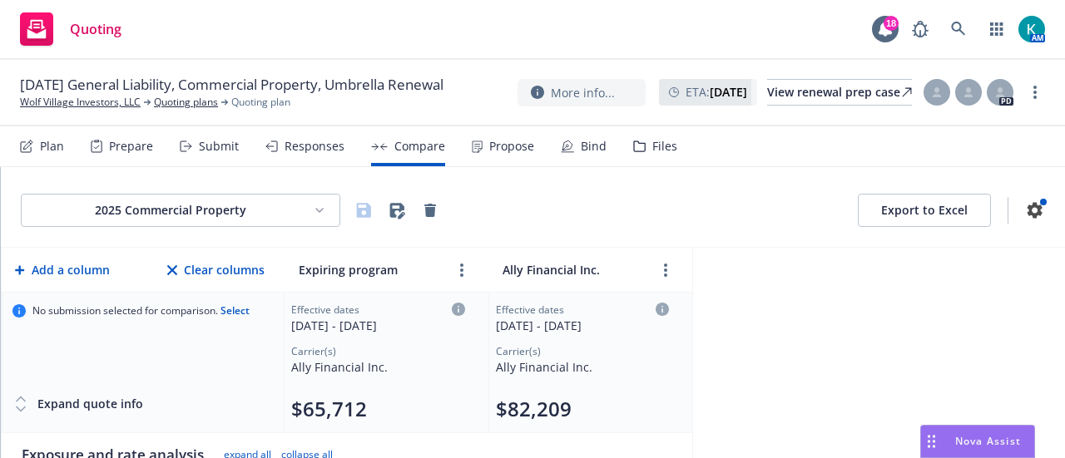
click at [917, 227] on button "Export to Excel" at bounding box center [924, 210] width 133 height 33
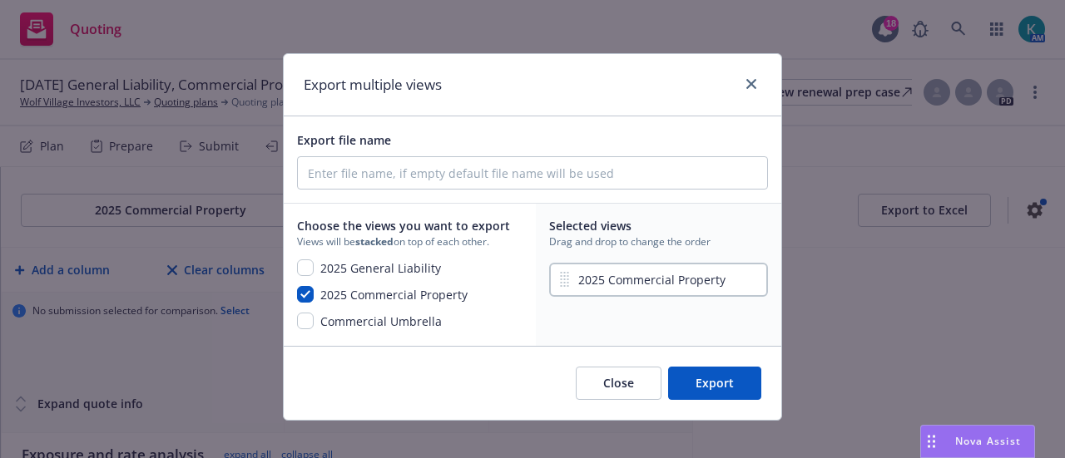
click at [391, 277] on span "2025 General Liability" at bounding box center [380, 270] width 121 height 20
checkbox input "true"
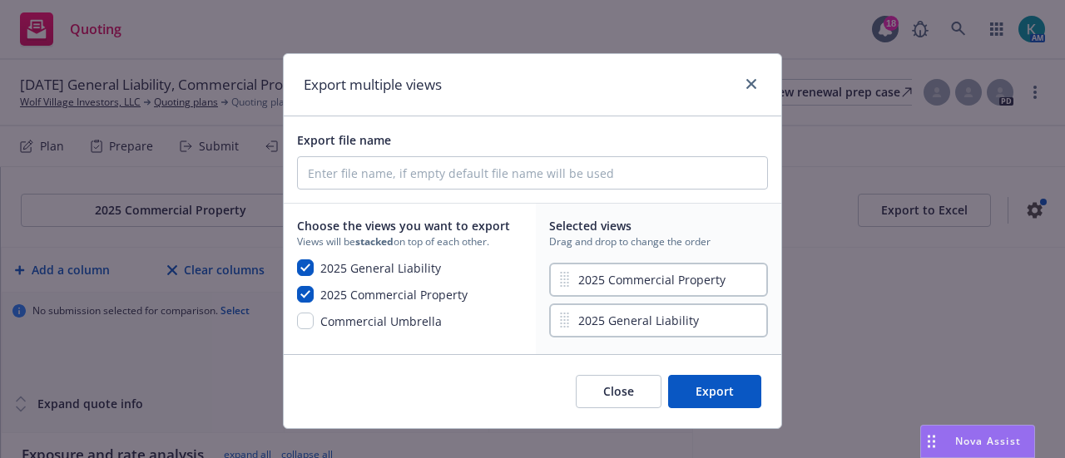
click at [391, 327] on span "Commercial Umbrella" at bounding box center [380, 323] width 121 height 20
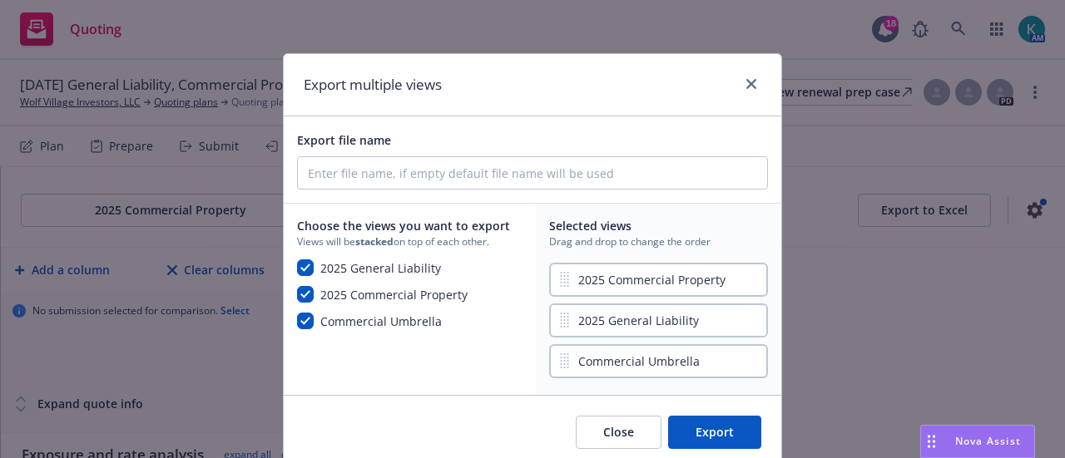
click at [369, 333] on span "Commercial Umbrella" at bounding box center [380, 323] width 121 height 20
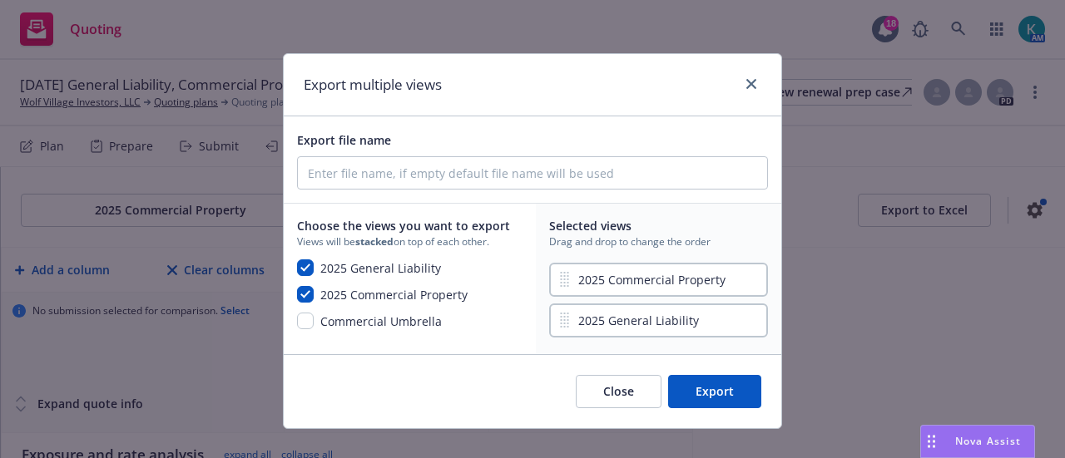
click at [423, 329] on span "Commercial Umbrella" at bounding box center [380, 323] width 121 height 20
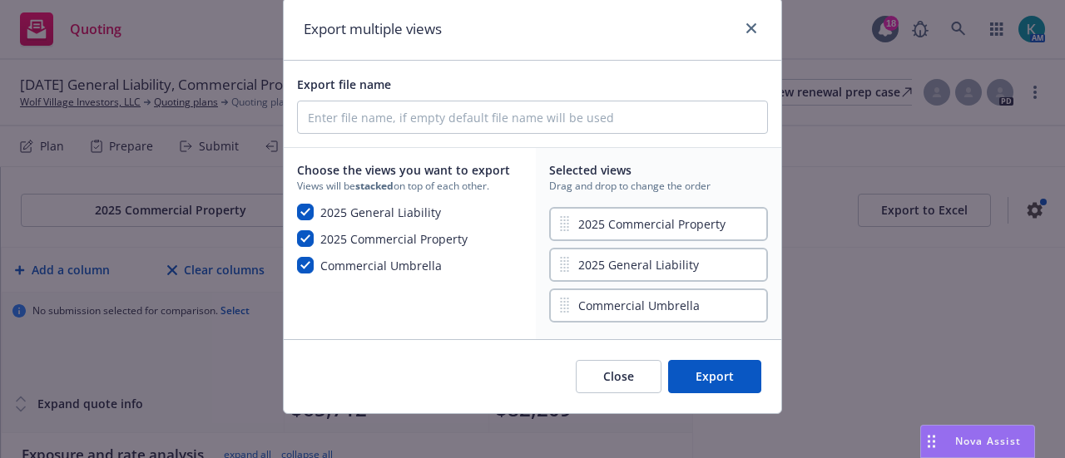
scroll to position [82, 0]
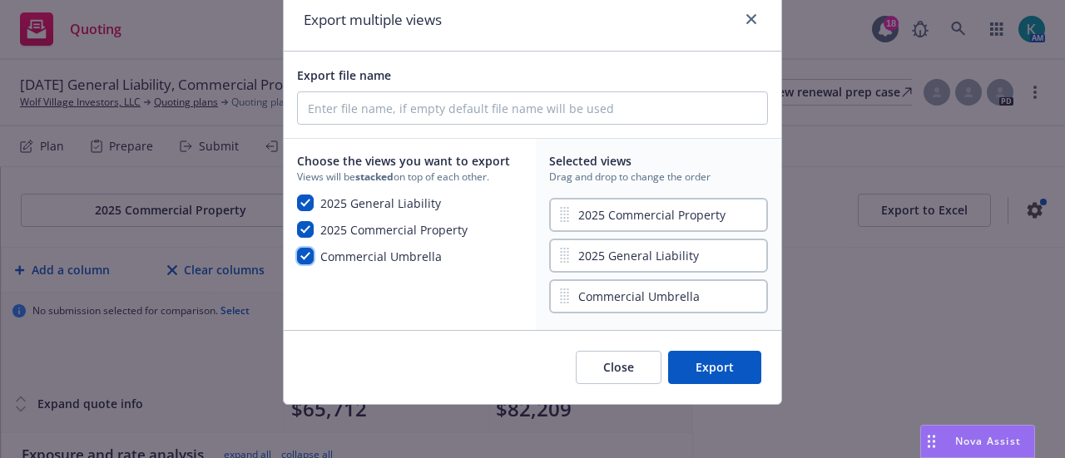
click at [299, 258] on input "checkbox" at bounding box center [305, 256] width 17 height 17
checkbox input "false"
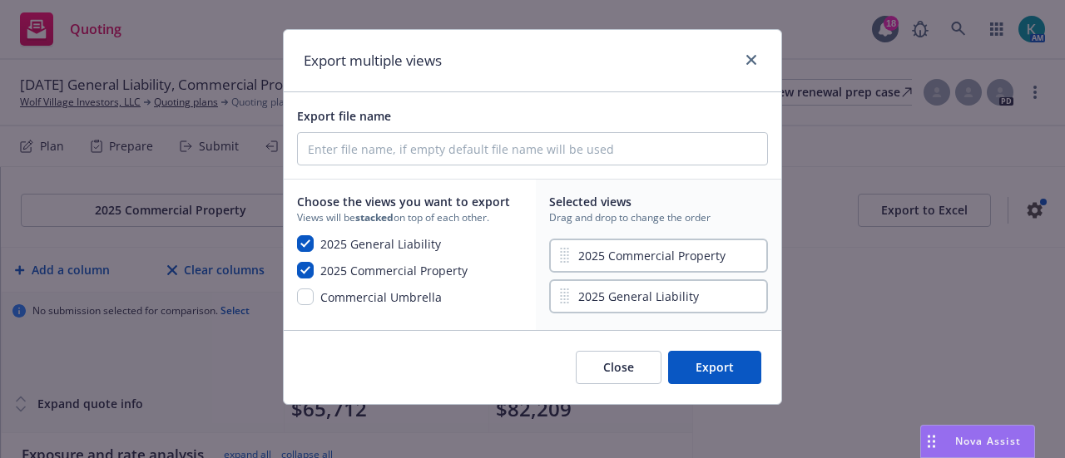
click at [707, 369] on button "Export" at bounding box center [714, 367] width 93 height 33
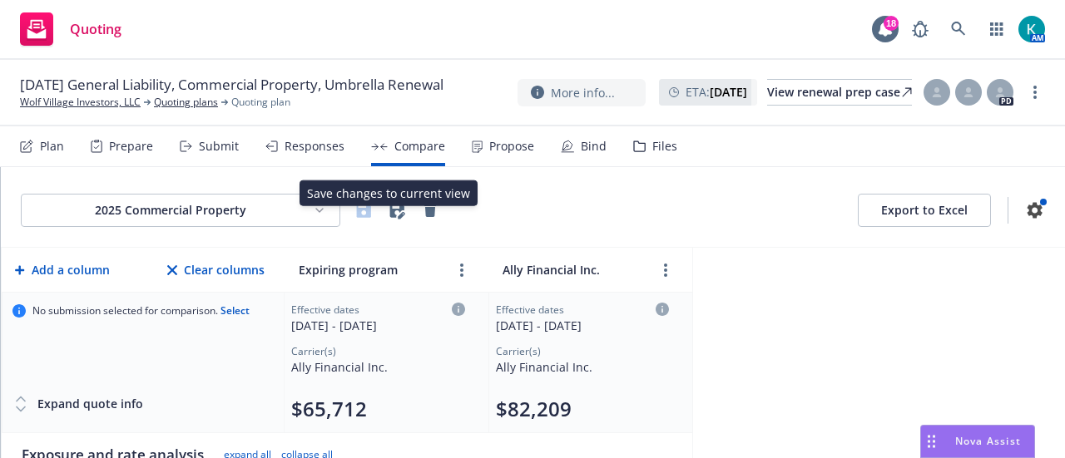
click at [298, 223] on html "Quoting 18 AM 08/20/25 General Liability, Commercial Property, Umbrella Renewal…" at bounding box center [532, 229] width 1065 height 458
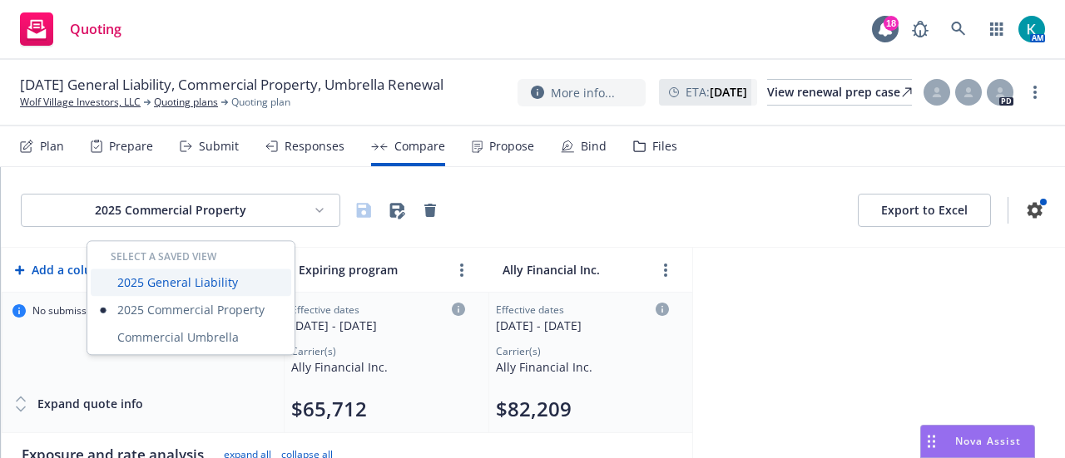
click at [238, 289] on div "2025 General Liability" at bounding box center [191, 282] width 200 height 27
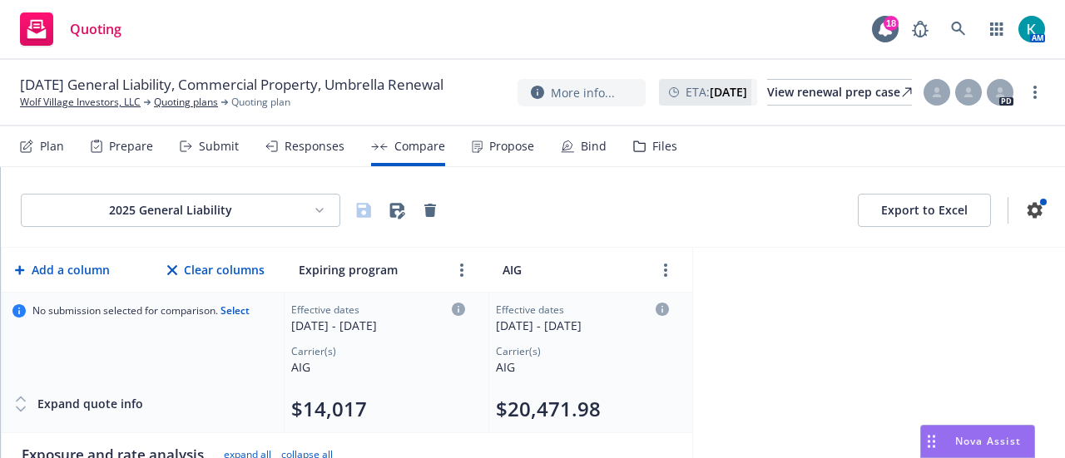
click at [933, 224] on button "Export to Excel" at bounding box center [924, 210] width 133 height 33
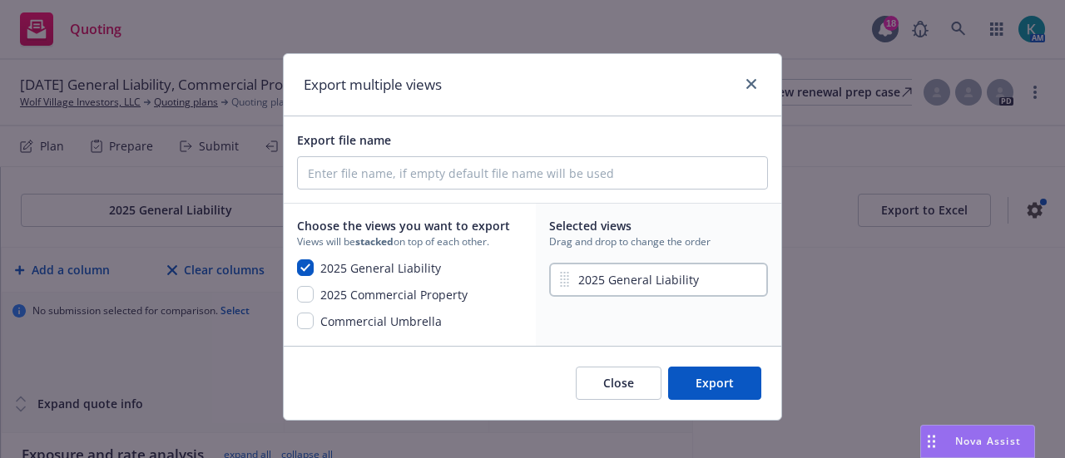
click at [692, 393] on button "Export" at bounding box center [714, 383] width 93 height 33
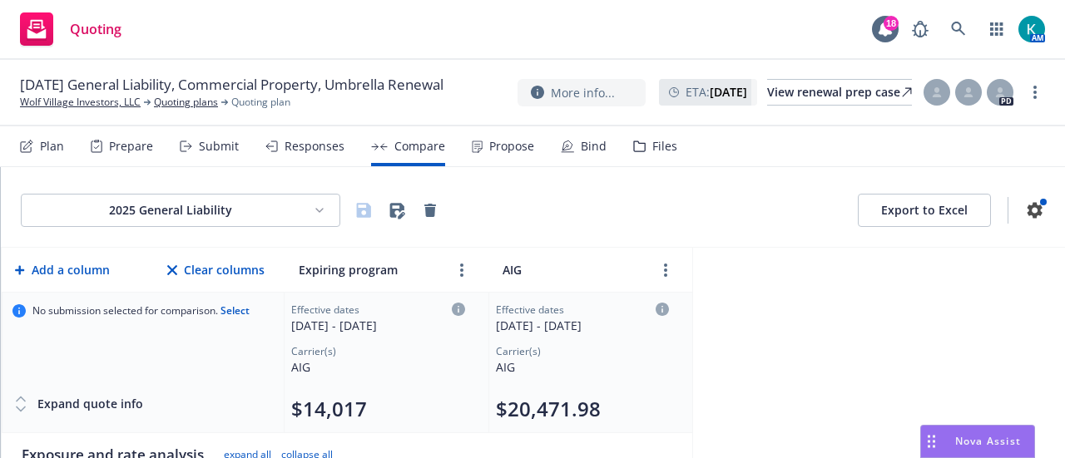
click at [313, 216] on html "Quoting 18 AM 08/20/25 General Liability, Commercial Property, Umbrella Renewal…" at bounding box center [532, 229] width 1065 height 458
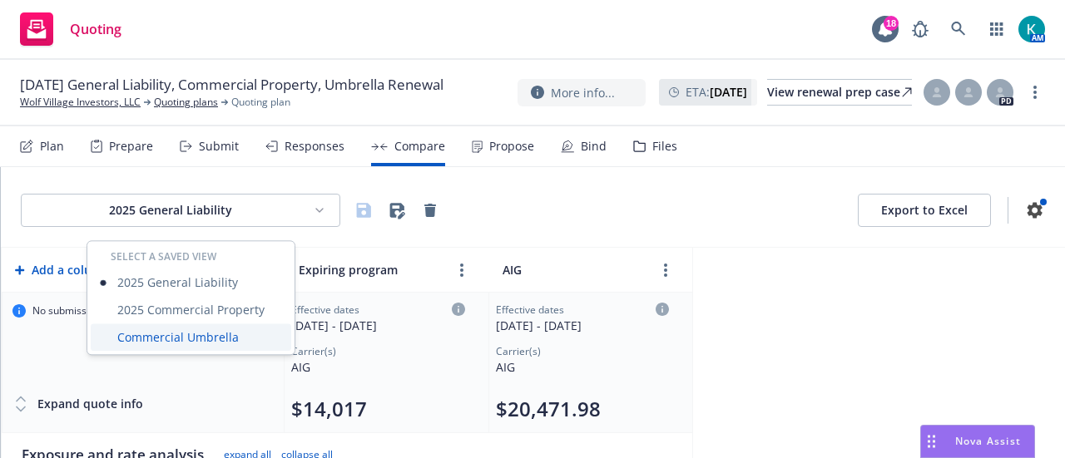
drag, startPoint x: 255, startPoint y: 339, endPoint x: 265, endPoint y: 345, distance: 12.0
click at [255, 342] on div "Commercial Umbrella" at bounding box center [191, 337] width 200 height 27
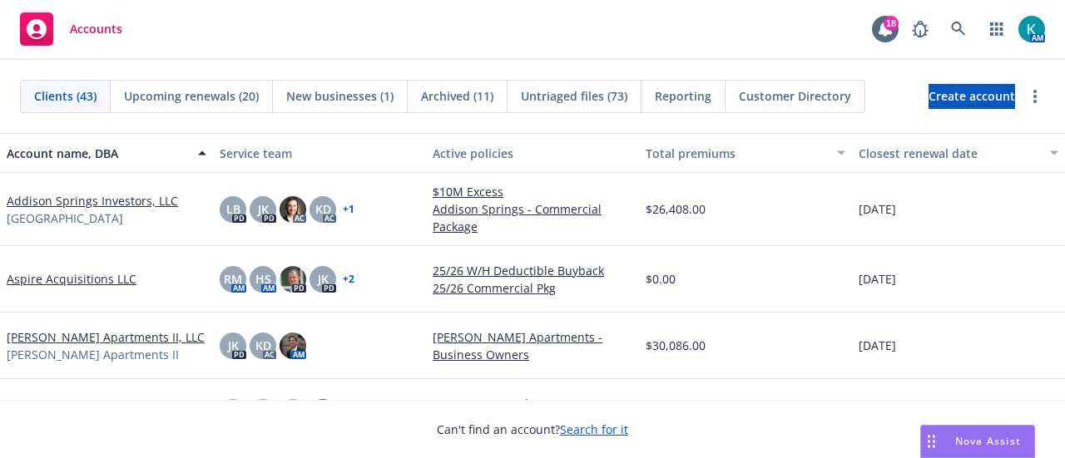
drag, startPoint x: 972, startPoint y: 23, endPoint x: 955, endPoint y: 32, distance: 19.0
click at [972, 23] on div "AM" at bounding box center [973, 28] width 141 height 33
click at [955, 32] on icon at bounding box center [958, 29] width 15 height 15
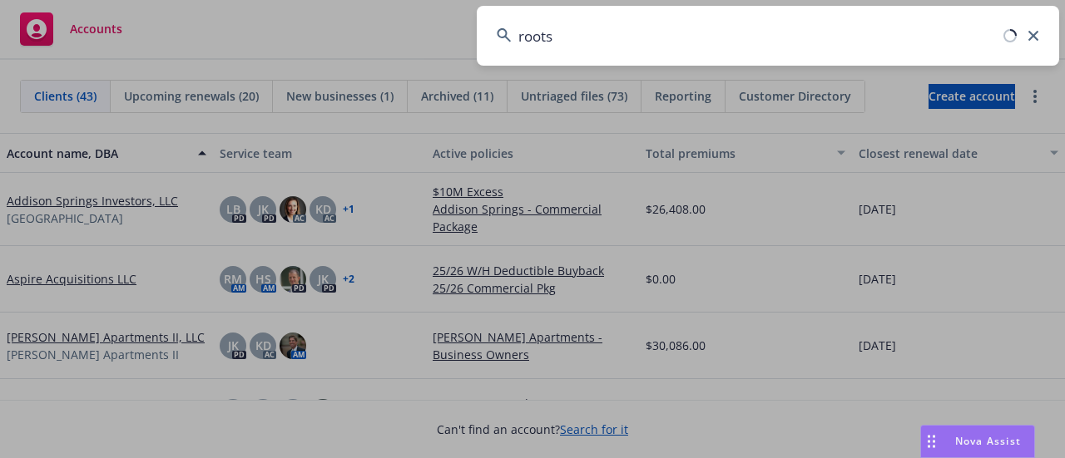
type input "roots"
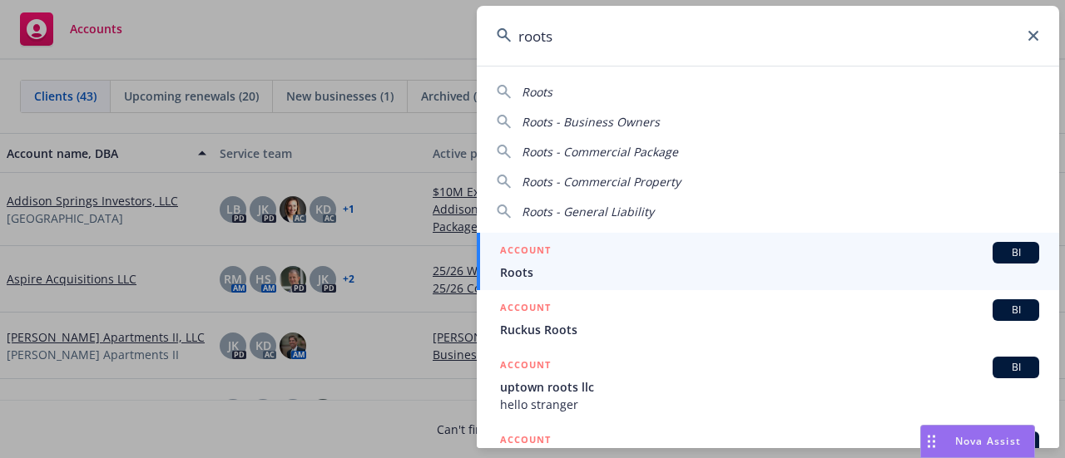
click at [690, 254] on div "ACCOUNT BI" at bounding box center [769, 253] width 539 height 22
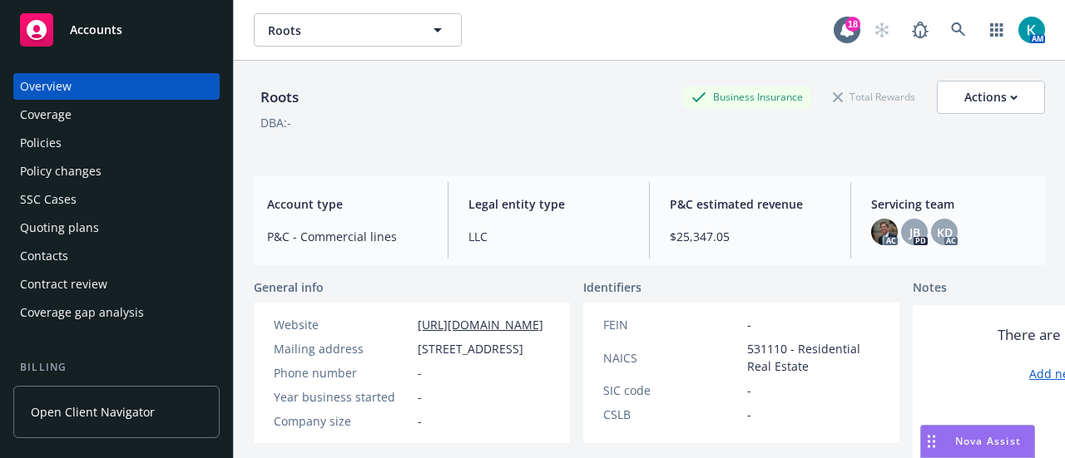
click at [122, 141] on div "Policies" at bounding box center [116, 143] width 193 height 27
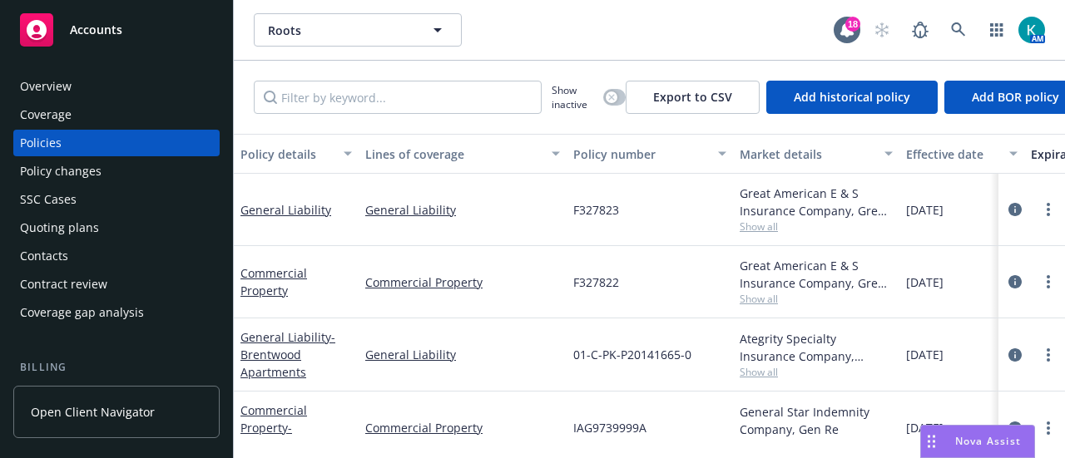
scroll to position [45, 0]
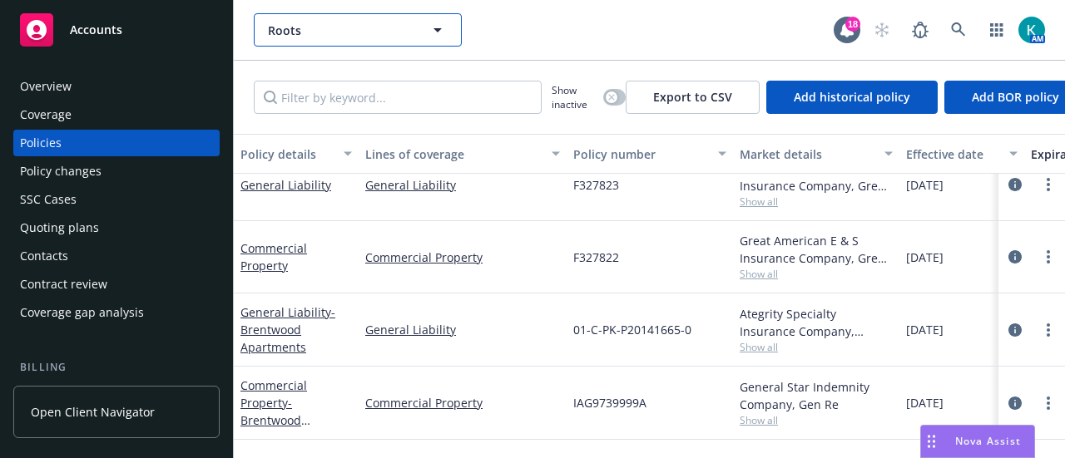
click at [317, 36] on span "Roots" at bounding box center [340, 30] width 144 height 17
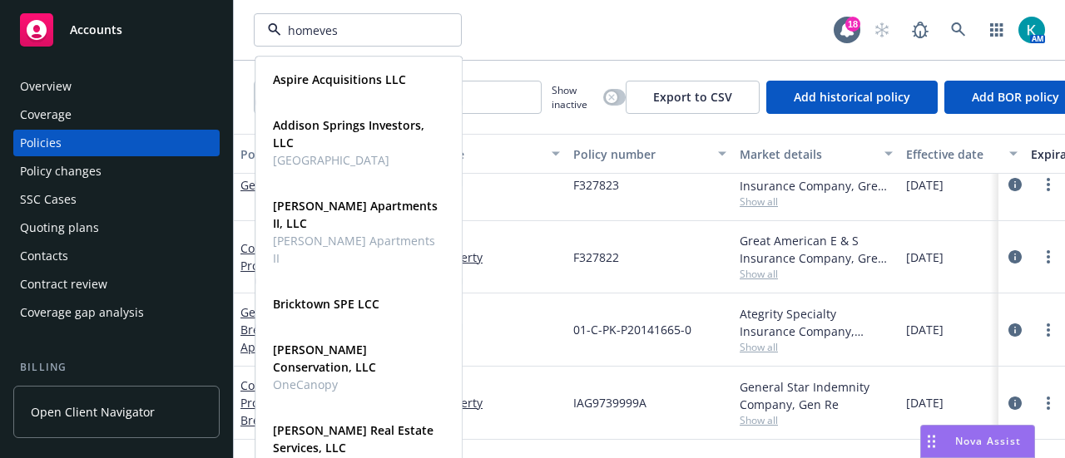
type input "homevest"
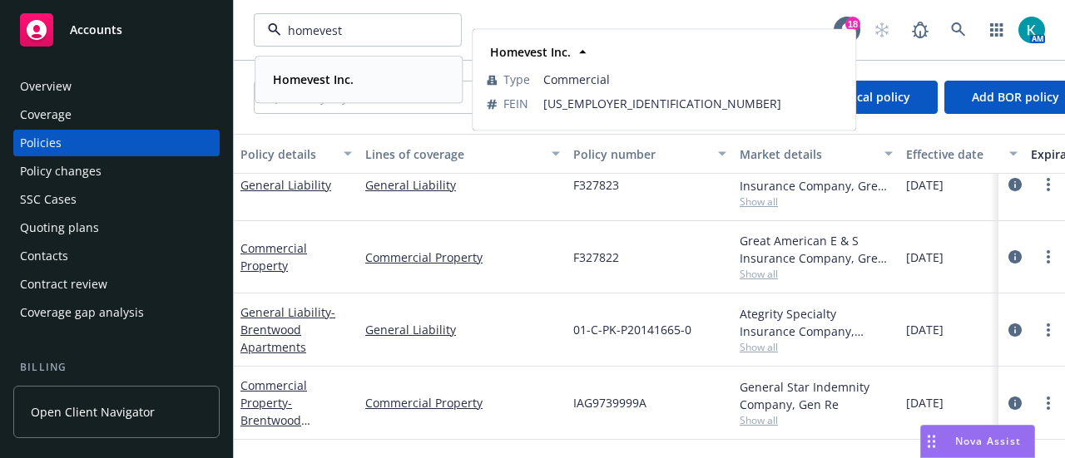
click at [371, 92] on div "Homevest Inc. Type Commercial FEIN [US_EMPLOYER_IDENTIFICATION_NUMBER]" at bounding box center [358, 79] width 205 height 44
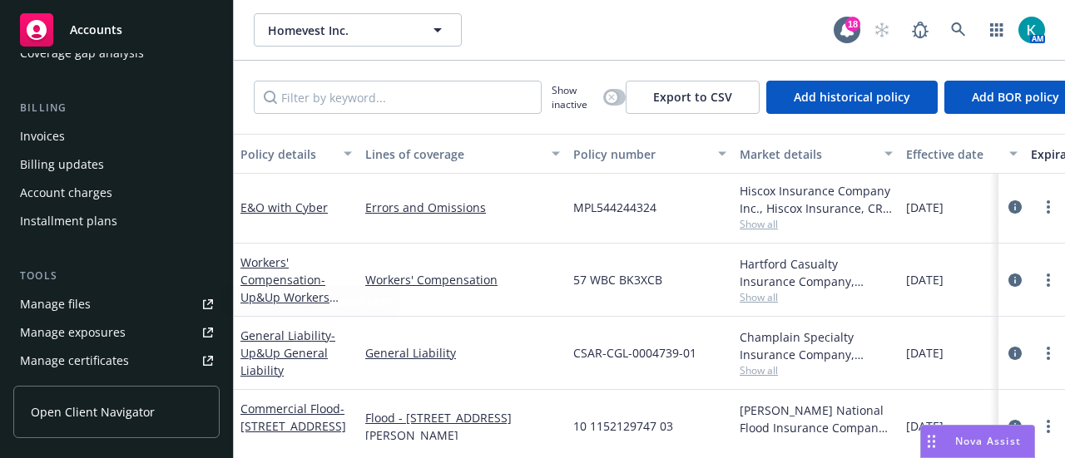
scroll to position [333, 0]
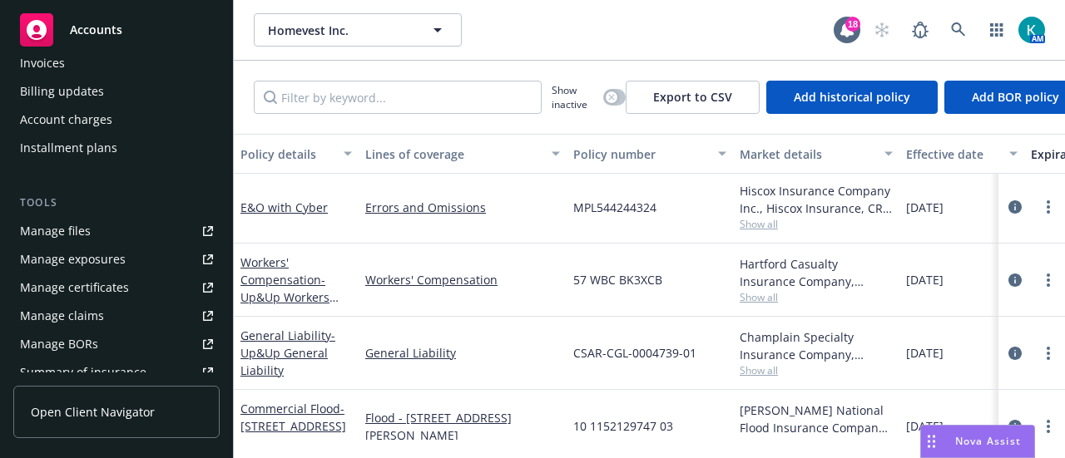
click at [101, 77] on div "Invoices" at bounding box center [116, 63] width 193 height 27
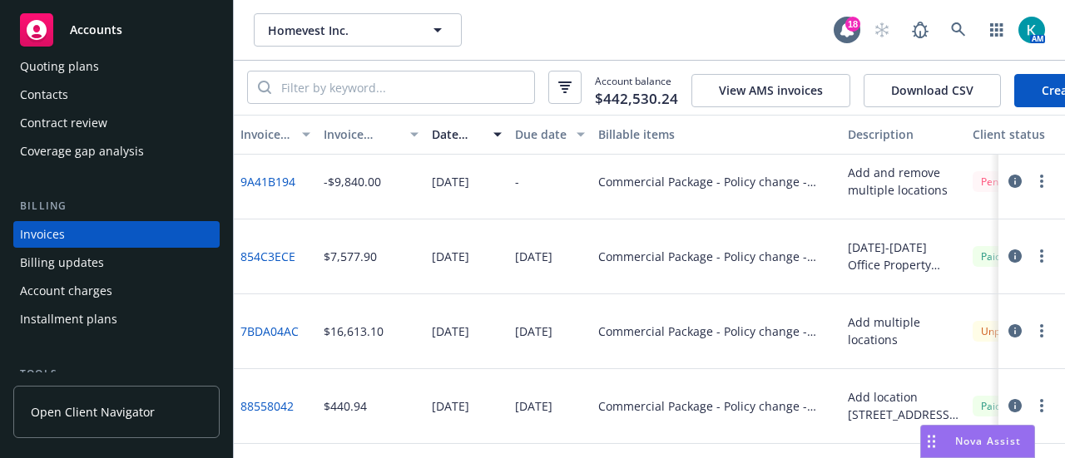
scroll to position [666, 0]
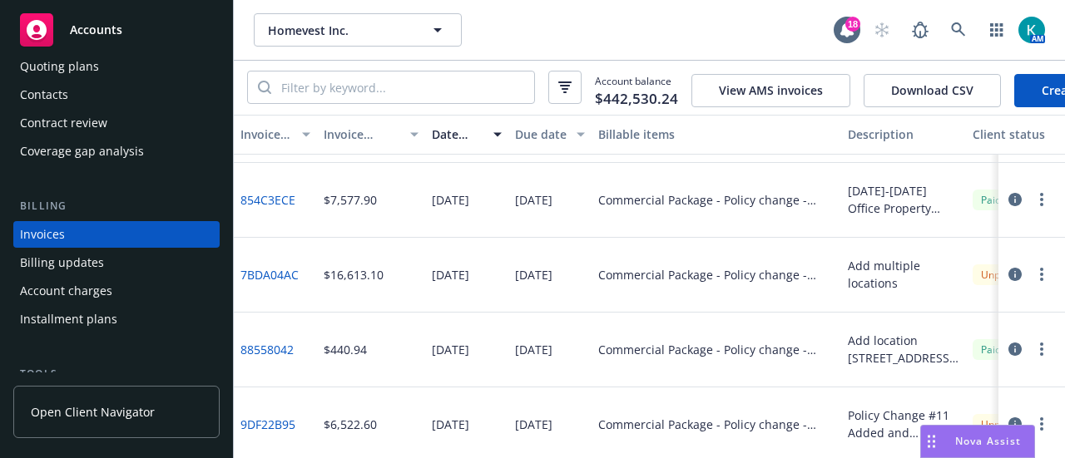
click at [587, 102] on div "Account balance $442,530.24 View AMS invoices Download CSV Create Invoice" at bounding box center [649, 88] width 831 height 54
click at [572, 94] on button "button" at bounding box center [564, 87] width 33 height 33
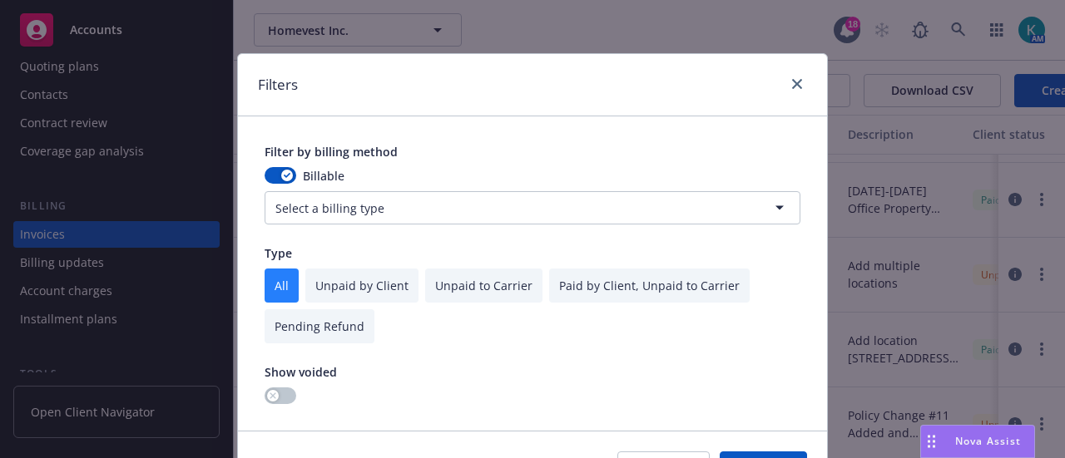
click at [297, 344] on input "checkbox" at bounding box center [320, 326] width 110 height 34
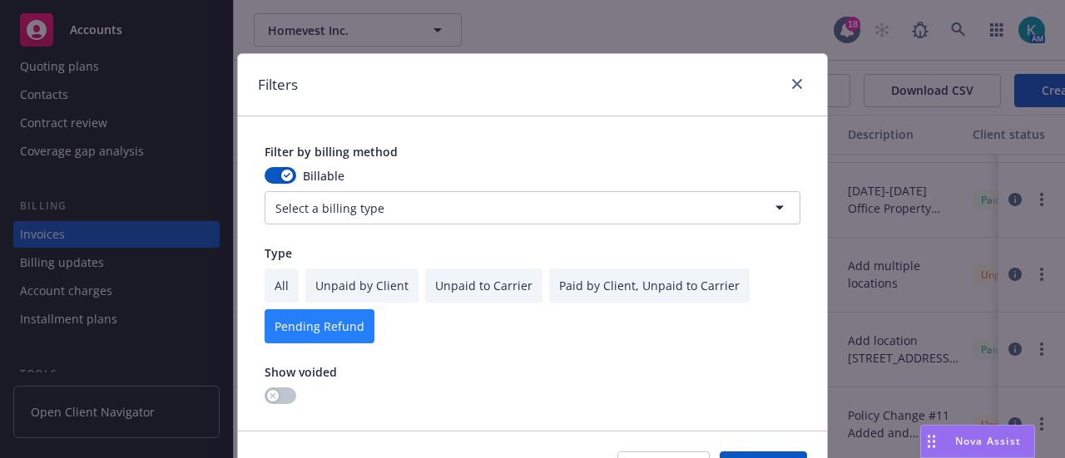
checkbox input "true"
checkbox input "false"
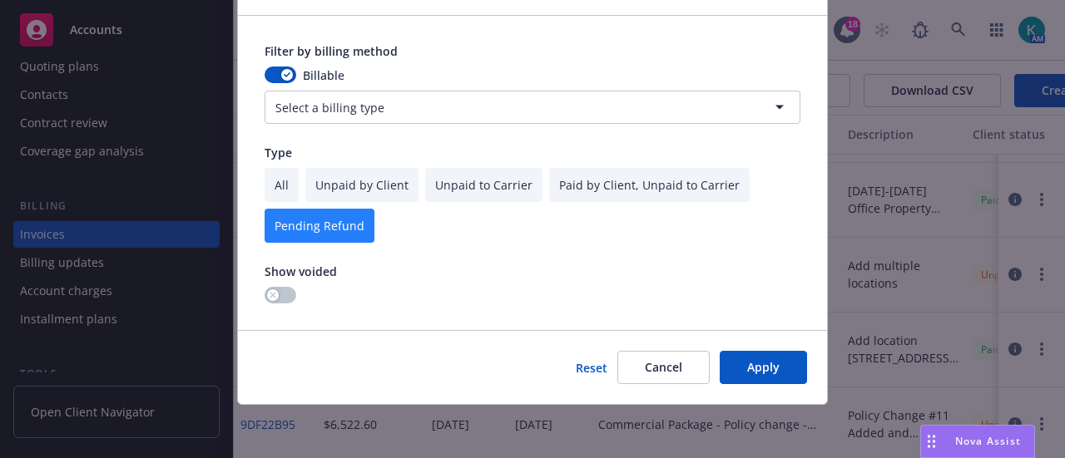
click at [789, 364] on button "Apply" at bounding box center [763, 367] width 87 height 33
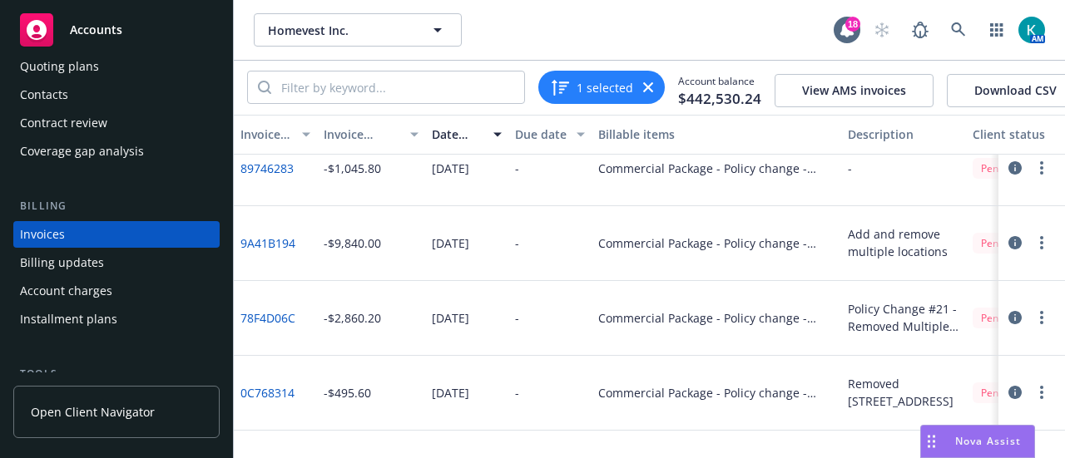
scroll to position [0, 0]
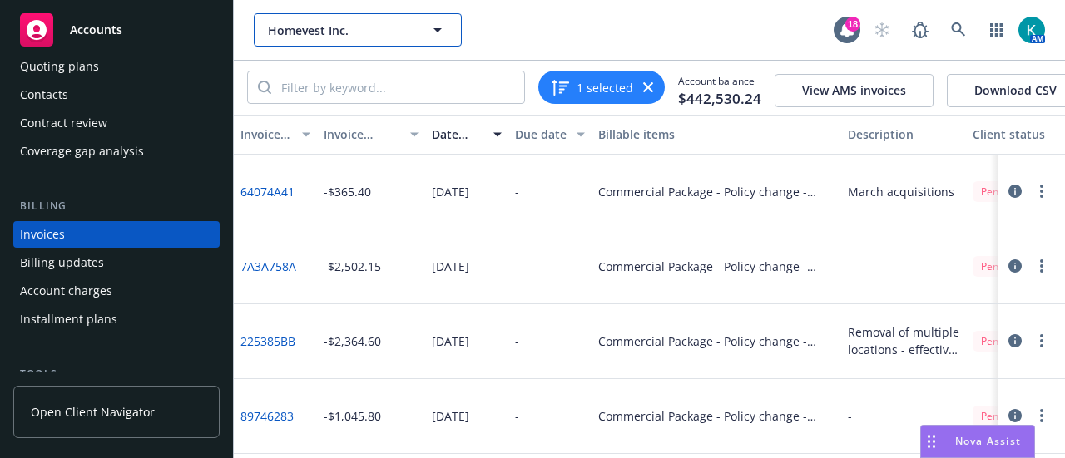
click at [330, 37] on span "Homevest Inc." at bounding box center [340, 30] width 144 height 17
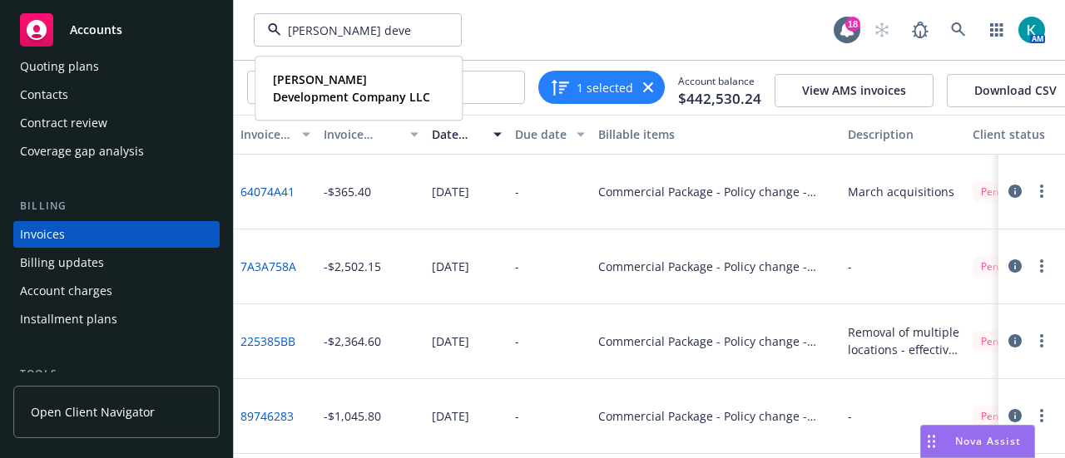
type input "jones devel"
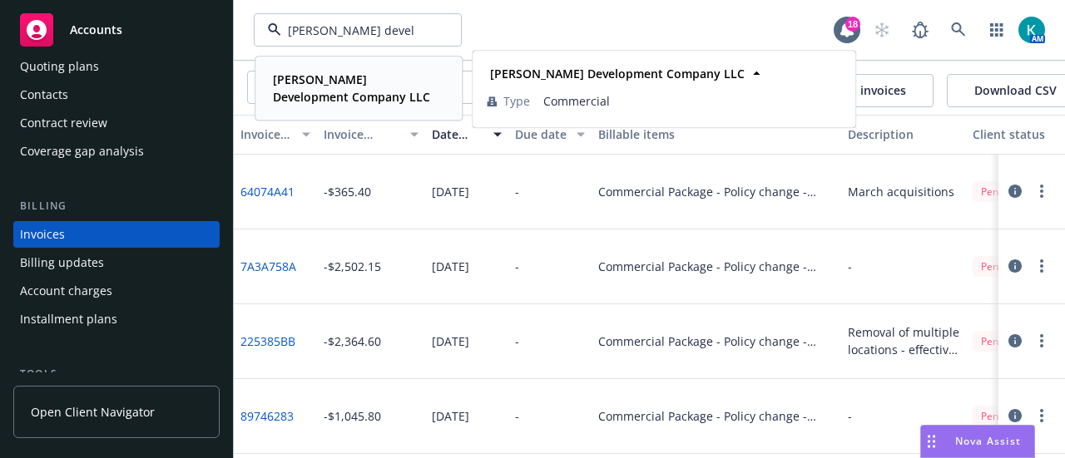
click at [344, 106] on div "[PERSON_NAME] Development Company LLC" at bounding box center [355, 88] width 178 height 42
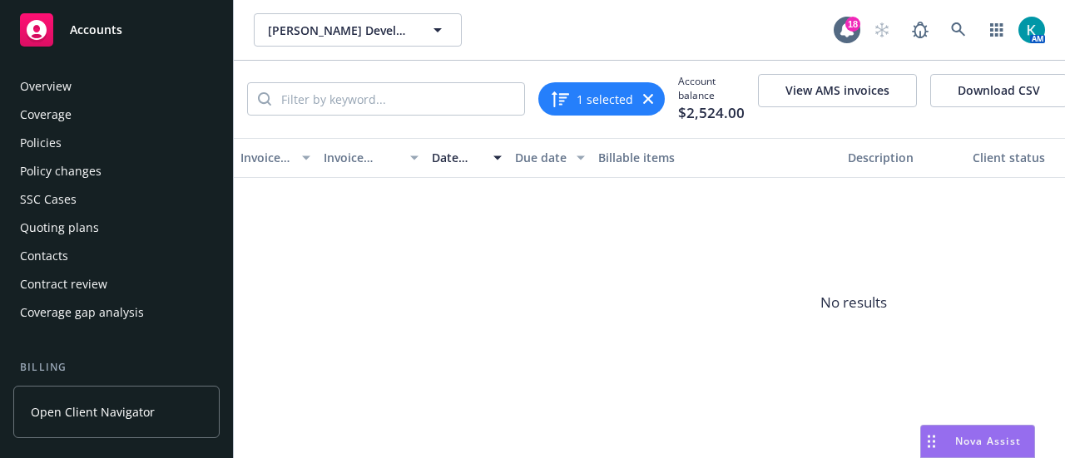
click at [133, 241] on div "Quoting plans" at bounding box center [116, 228] width 193 height 27
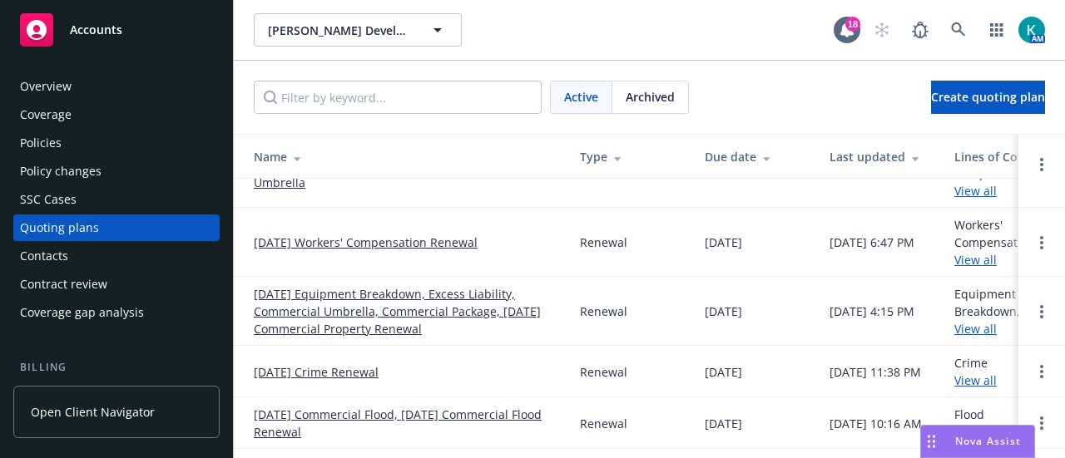
scroll to position [83, 0]
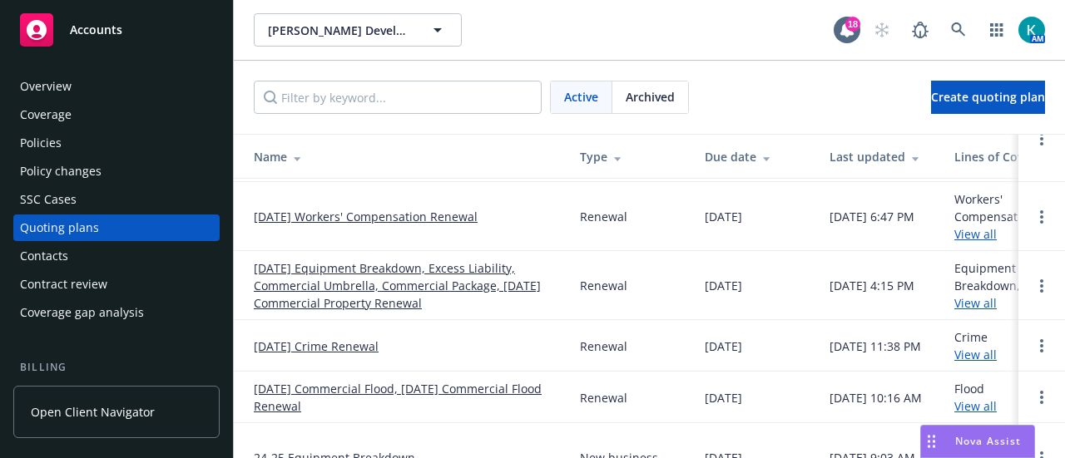
click at [336, 287] on link "[DATE] Equipment Breakdown, Excess Liability, Commercial Umbrella, Commercial P…" at bounding box center [403, 286] width 299 height 52
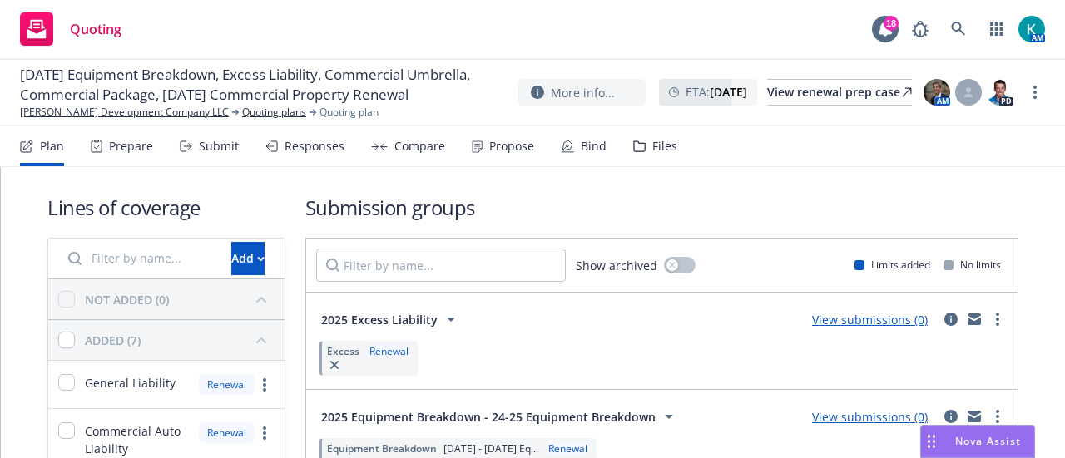
click at [527, 153] on div "Propose" at bounding box center [511, 146] width 45 height 13
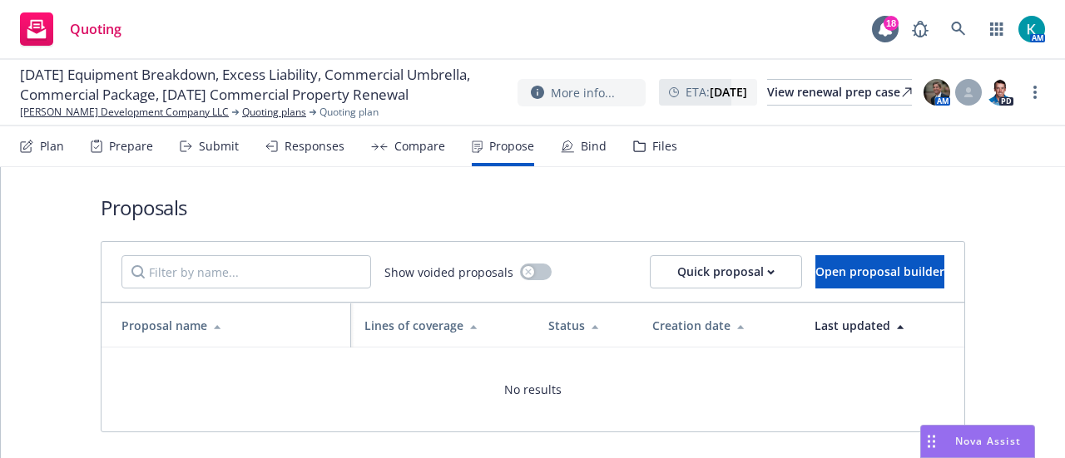
click at [344, 151] on div "Responses" at bounding box center [315, 146] width 60 height 13
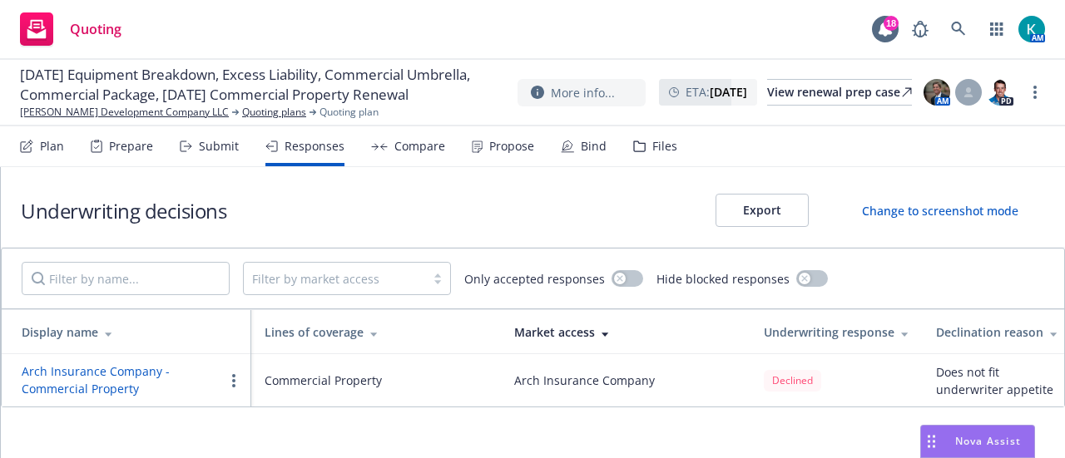
click at [211, 161] on div "Submit" at bounding box center [209, 146] width 59 height 40
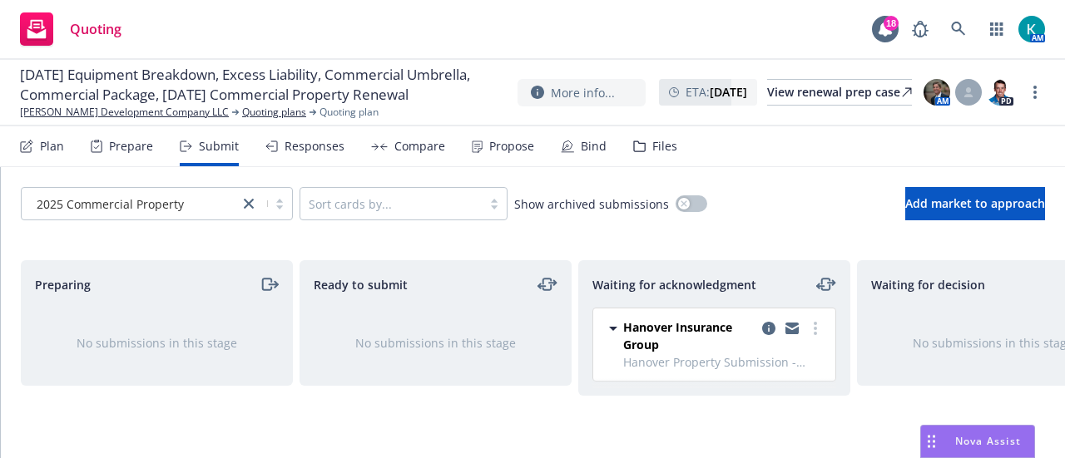
click at [176, 217] on div "2025 Commercial Property" at bounding box center [130, 204] width 217 height 27
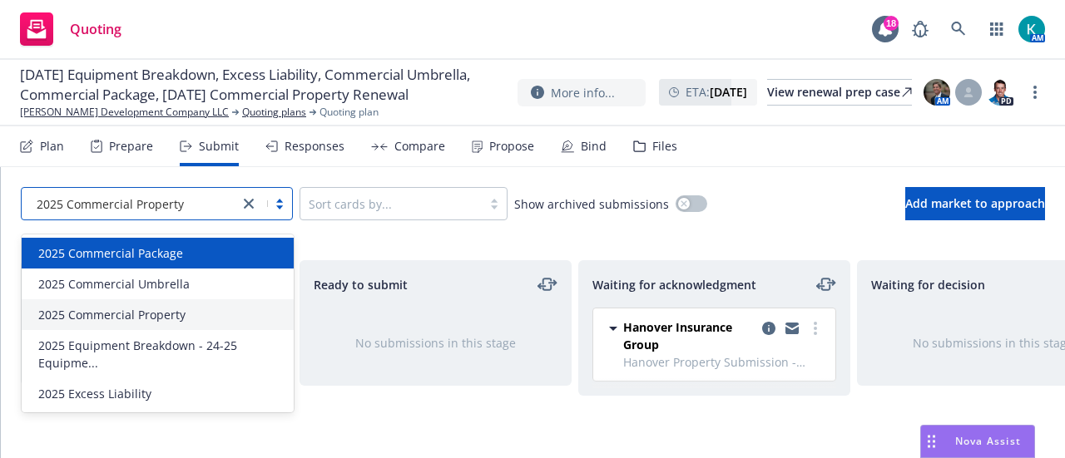
click at [175, 249] on span "2025 Commercial Package" at bounding box center [110, 253] width 145 height 17
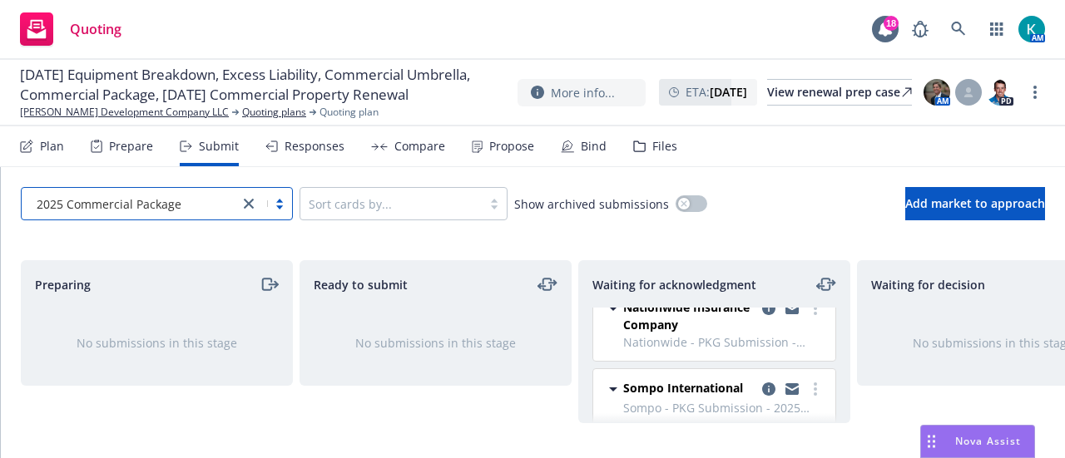
scroll to position [83, 0]
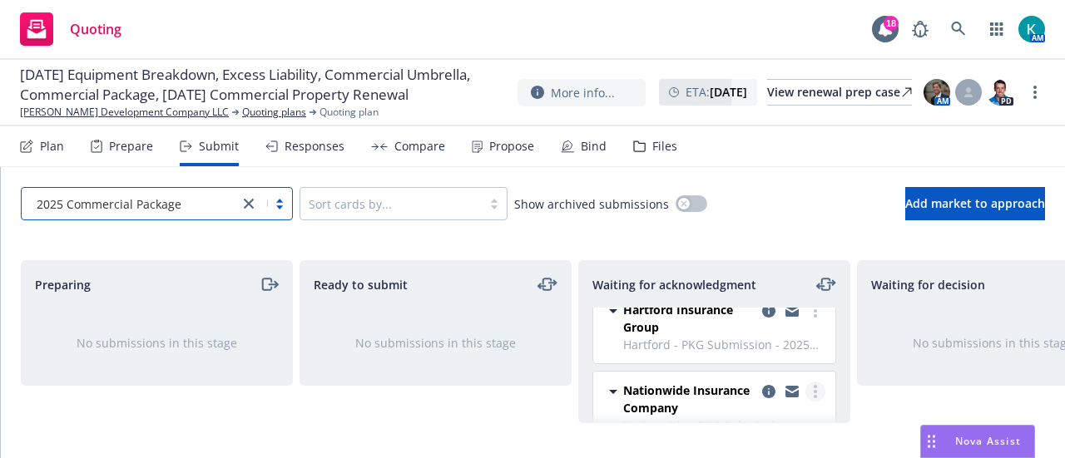
click at [806, 397] on link "more" at bounding box center [815, 392] width 20 height 20
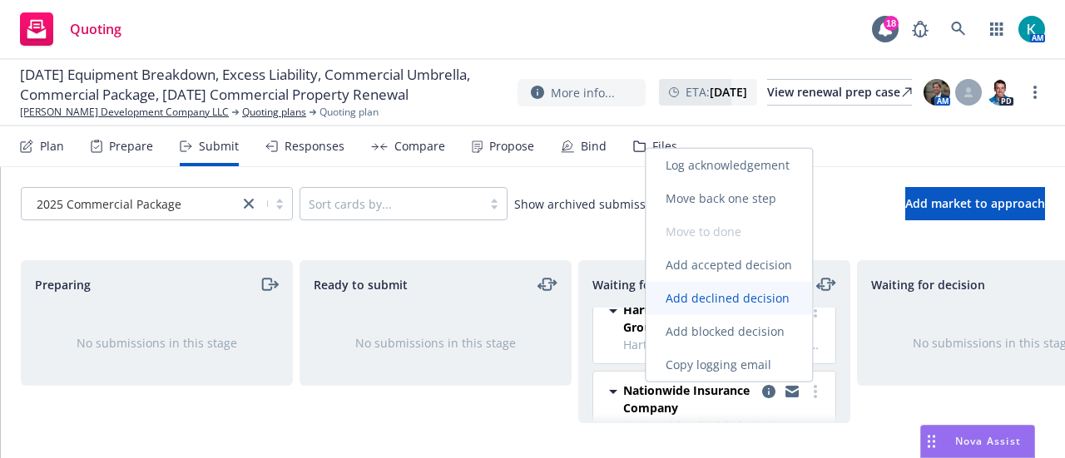
click at [739, 302] on span "Add declined decision" at bounding box center [728, 298] width 164 height 16
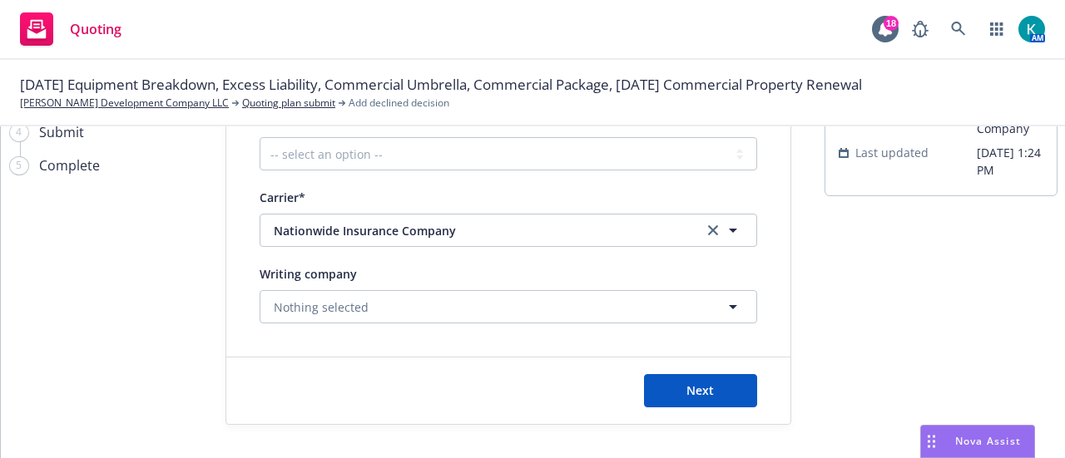
click at [306, 166] on div "Reason for declination* -- select an option -- Cannot compete with other market…" at bounding box center [508, 217] width 497 height 213
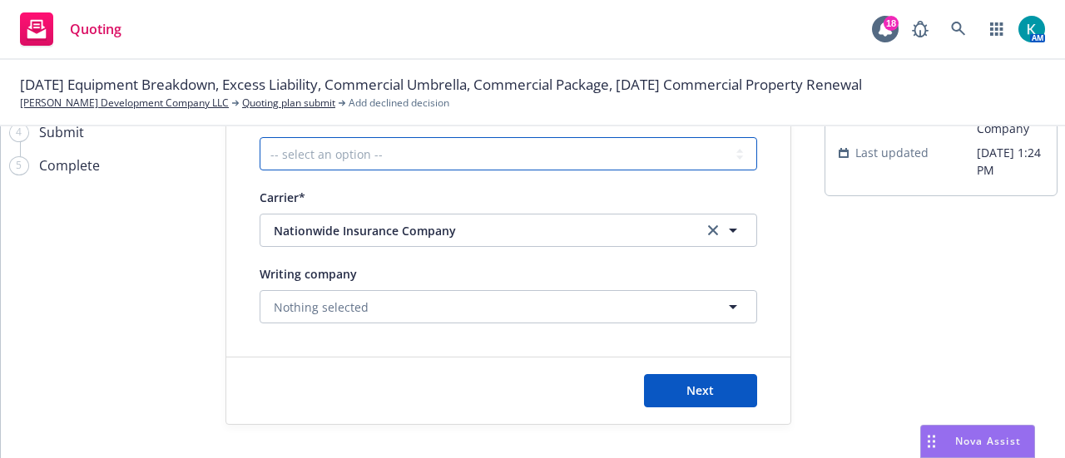
click at [319, 147] on select "-- select an option -- Cannot compete with other markets Carrier non-renewed Ca…" at bounding box center [508, 153] width 497 height 33
select select "DOES_NOT_FIT_UNDERWRITER_APPETITE"
click at [260, 137] on select "-- select an option -- Cannot compete with other markets Carrier non-renewed Ca…" at bounding box center [508, 153] width 497 height 33
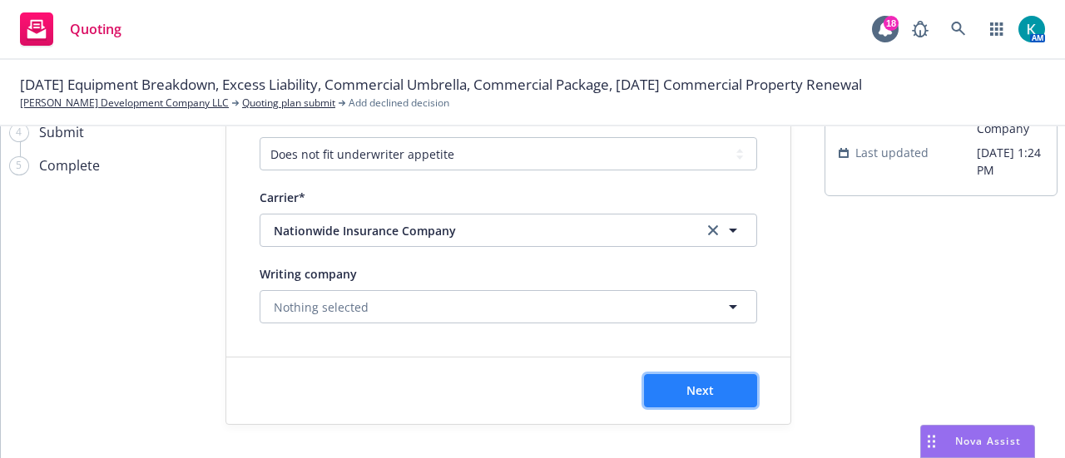
click at [699, 385] on button "Next" at bounding box center [700, 390] width 113 height 33
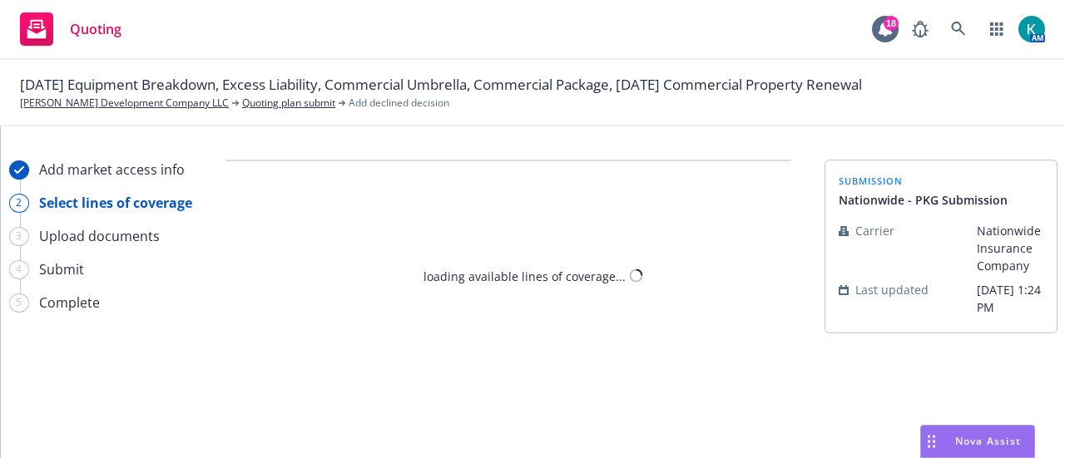
select select "DOES_NOT_FIT_UNDERWRITER_APPETITE"
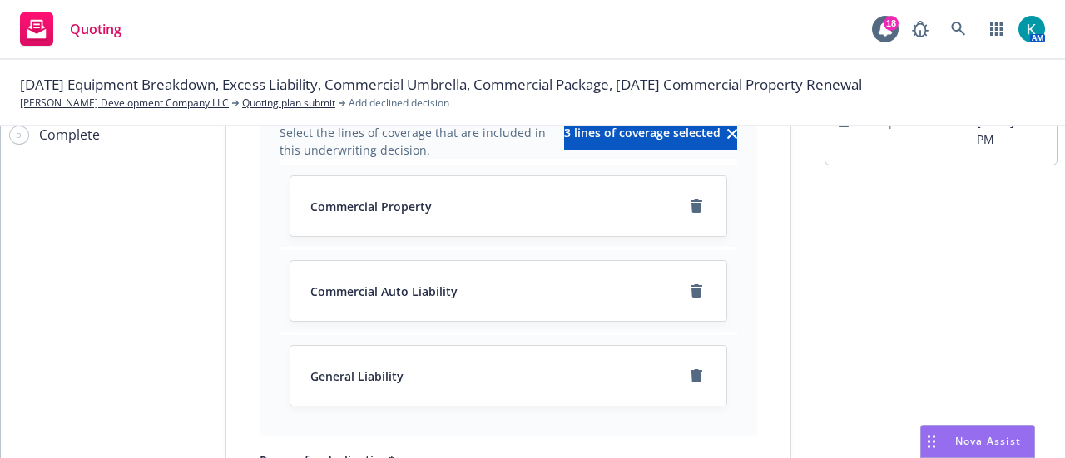
scroll to position [371, 0]
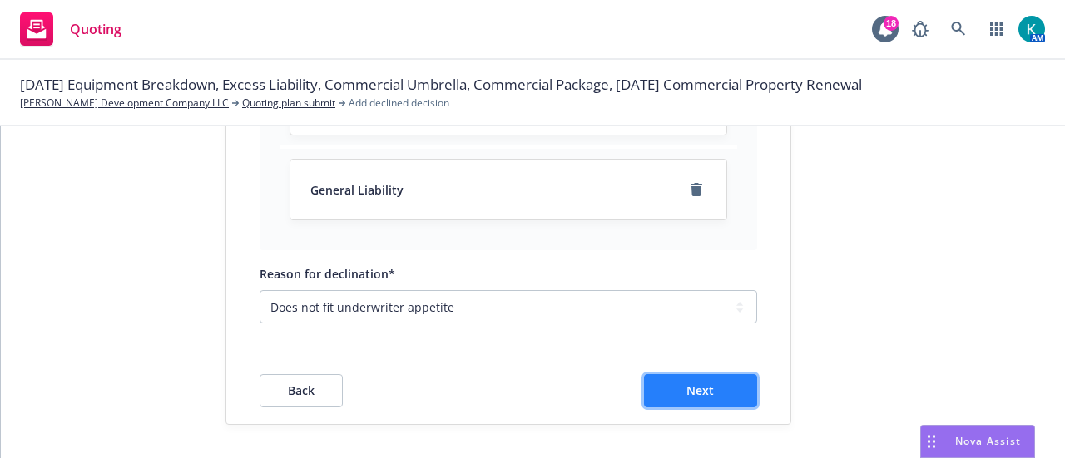
click at [652, 384] on button "Next" at bounding box center [700, 390] width 113 height 33
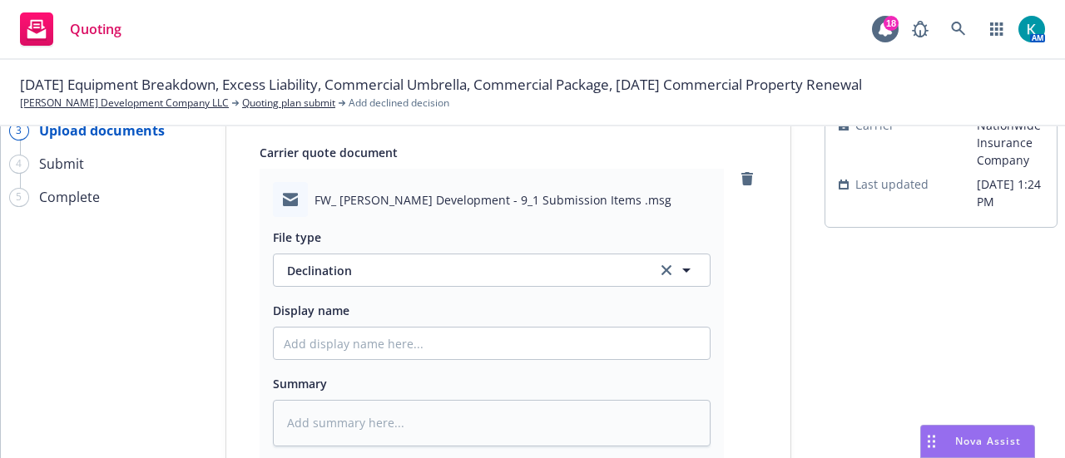
scroll to position [166, 0]
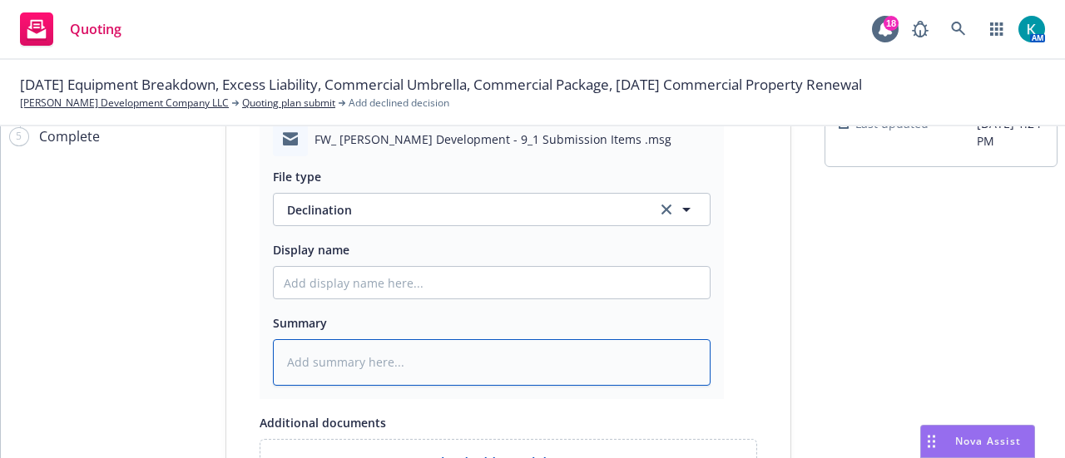
click at [411, 380] on textarea at bounding box center [492, 362] width 438 height 47
type textarea "x"
type textarea "F"
type textarea "x"
type textarea "Fr"
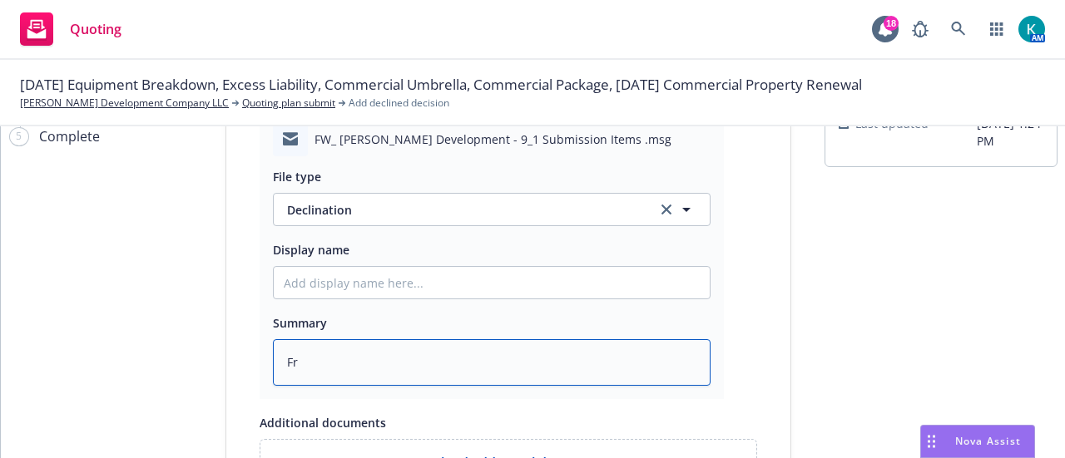
type textarea "x"
type textarea "Fro"
type textarea "x"
type textarea "From"
type textarea "x"
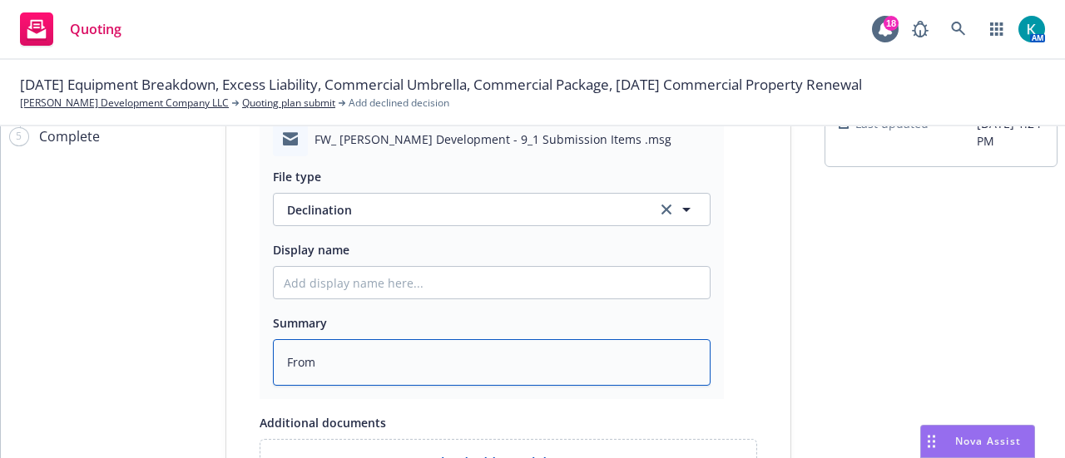
type textarea "From"
type textarea "x"
type textarea "From N"
type textarea "x"
type textarea "From Nat"
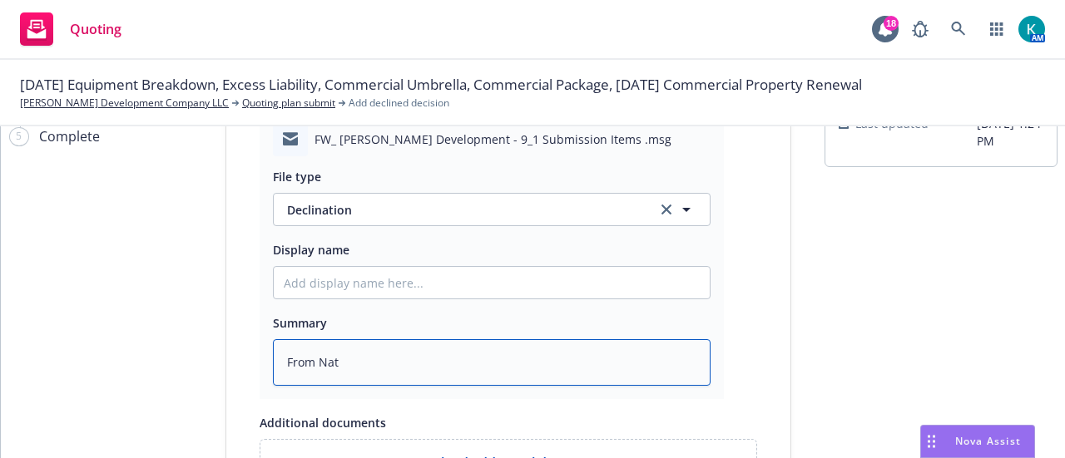
type textarea "x"
type textarea "From Nati"
type textarea "x"
type textarea "From Natio"
type textarea "x"
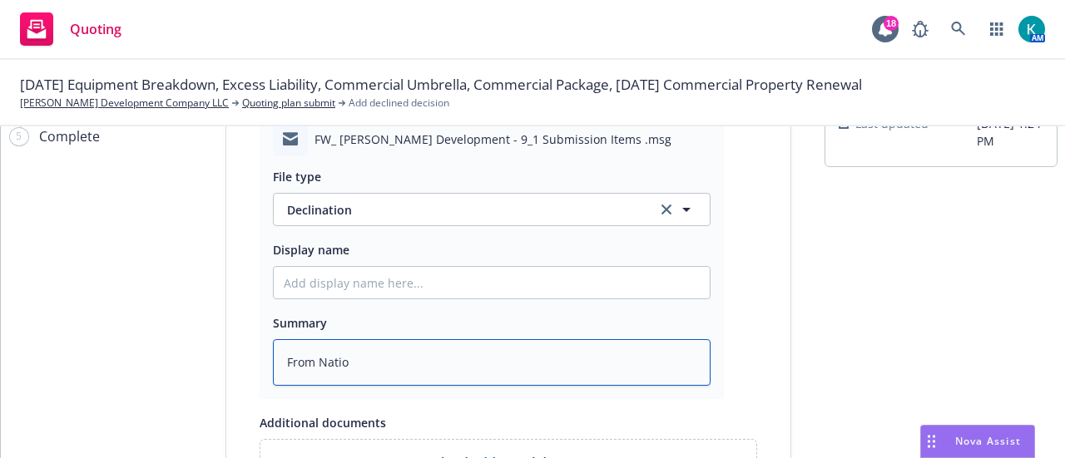
type textarea "From Nation"
type textarea "x"
type textarea "From Nationw"
type textarea "x"
type textarea "From Nationwi"
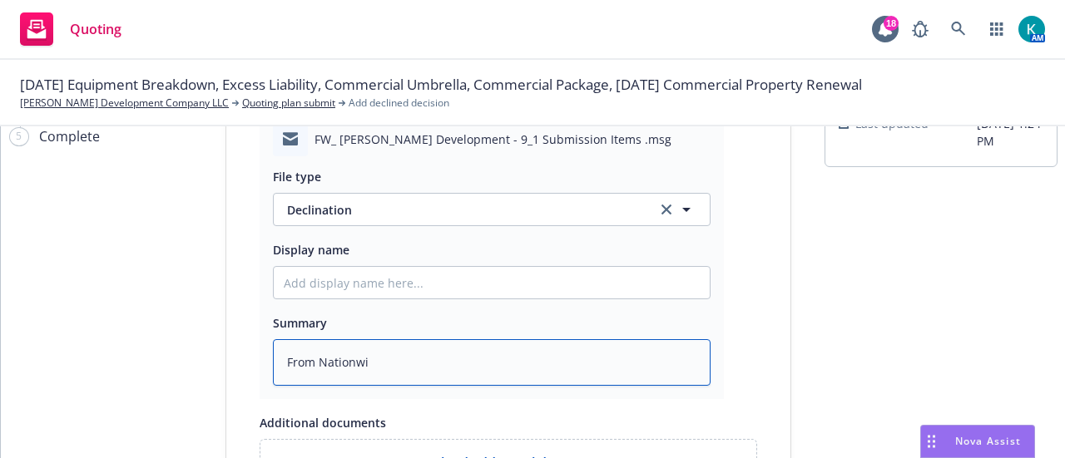
type textarea "x"
type textarea "From Nationwid"
type textarea "x"
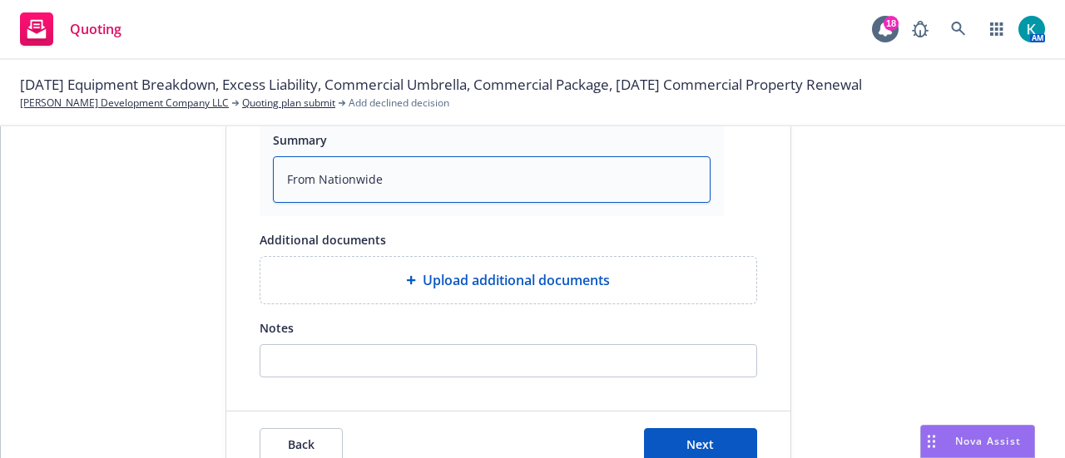
scroll to position [433, 0]
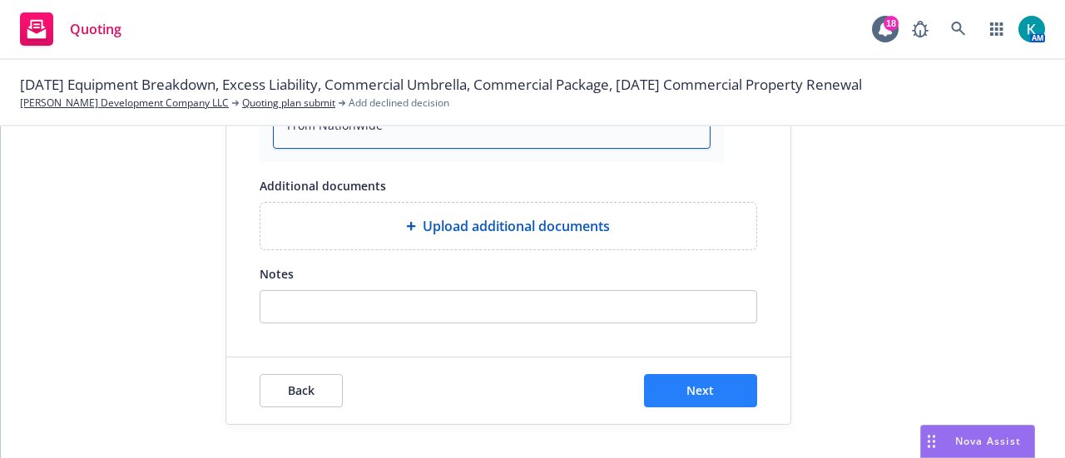
type textarea "From Nationwide"
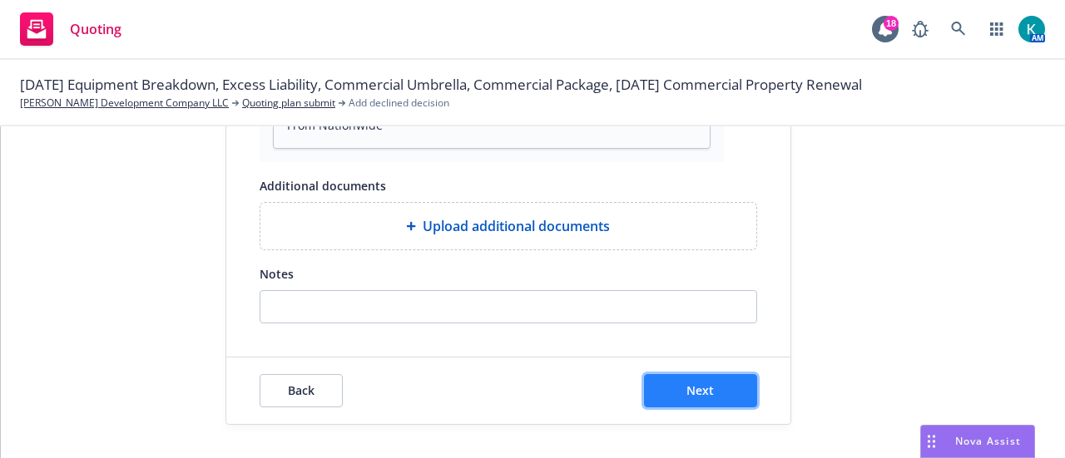
click at [719, 401] on button "Next" at bounding box center [700, 390] width 113 height 33
type textarea "x"
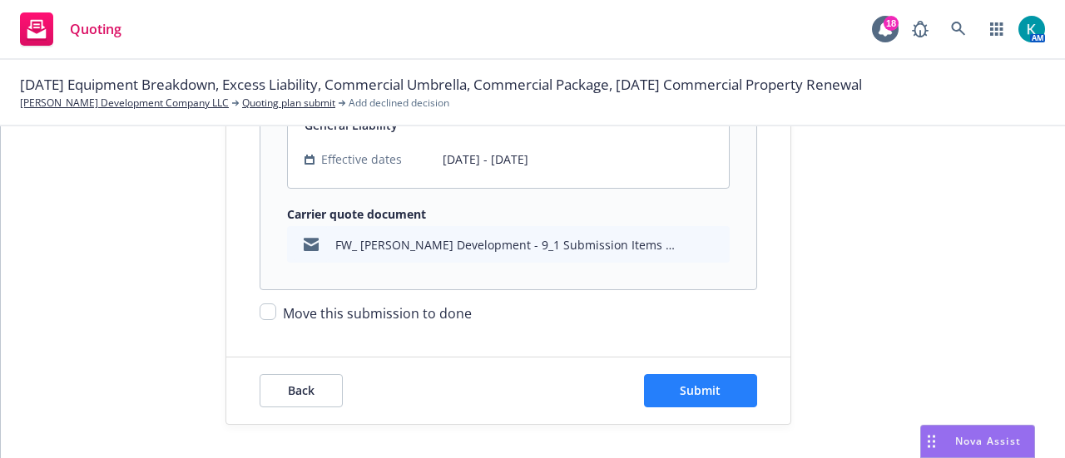
scroll to position [668, 0]
click at [338, 314] on span "Move this submission to done" at bounding box center [377, 313] width 189 height 18
click at [276, 314] on input "Move this submission to done" at bounding box center [268, 312] width 17 height 17
checkbox input "true"
click at [752, 403] on div "Back Submit" at bounding box center [508, 391] width 564 height 67
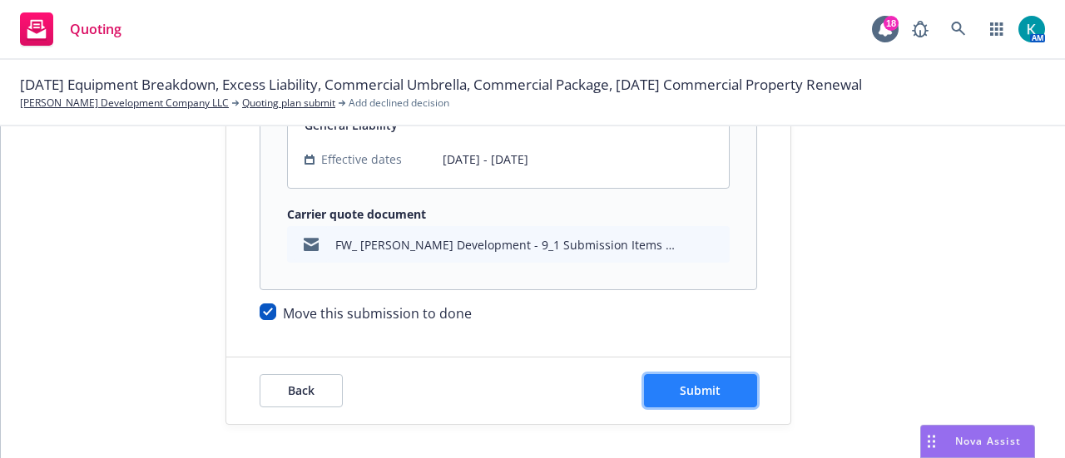
click at [710, 393] on span "Submit" at bounding box center [700, 391] width 41 height 16
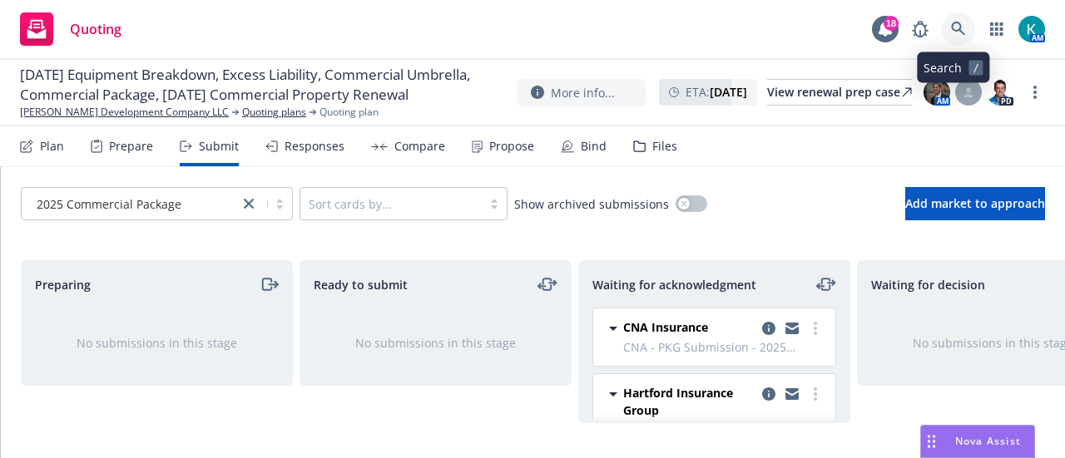
click at [946, 39] on link at bounding box center [958, 28] width 33 height 33
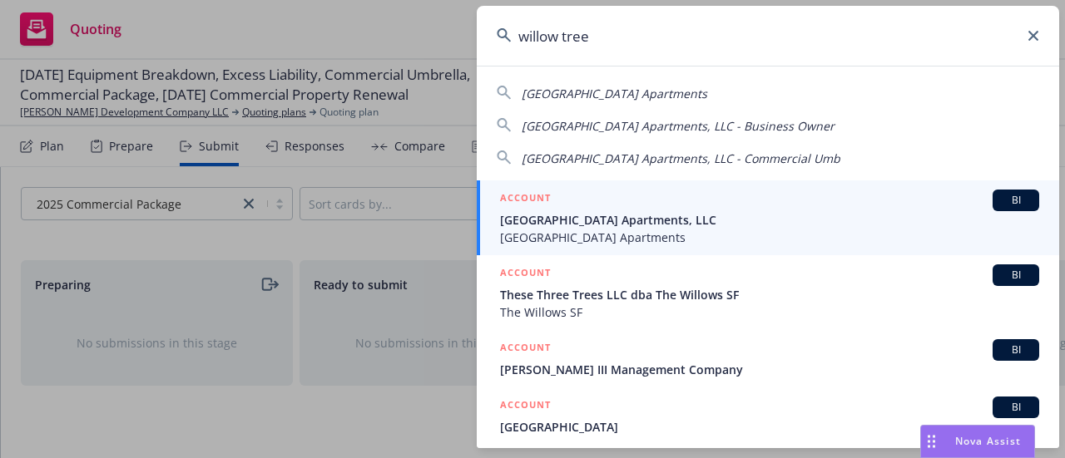
type input "willow tree"
click at [717, 221] on span "[GEOGRAPHIC_DATA] Apartments, LLC" at bounding box center [769, 219] width 539 height 17
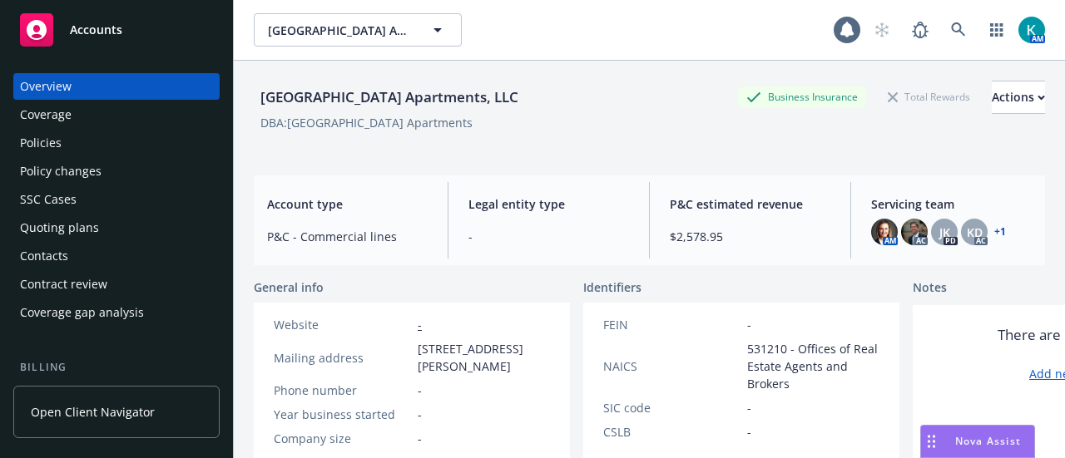
click at [178, 143] on div "Policies" at bounding box center [116, 143] width 193 height 27
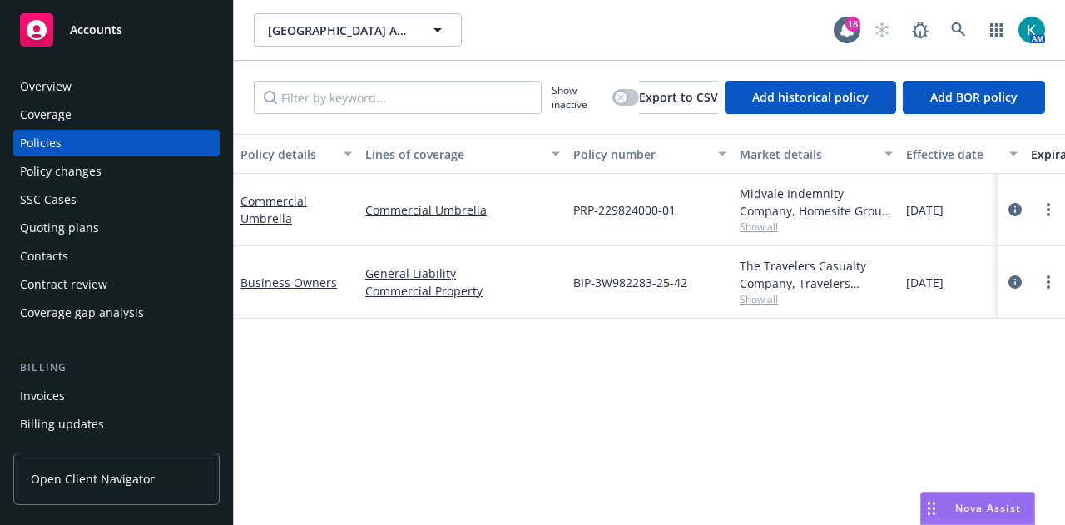
click at [173, 82] on div "Overview" at bounding box center [116, 86] width 193 height 27
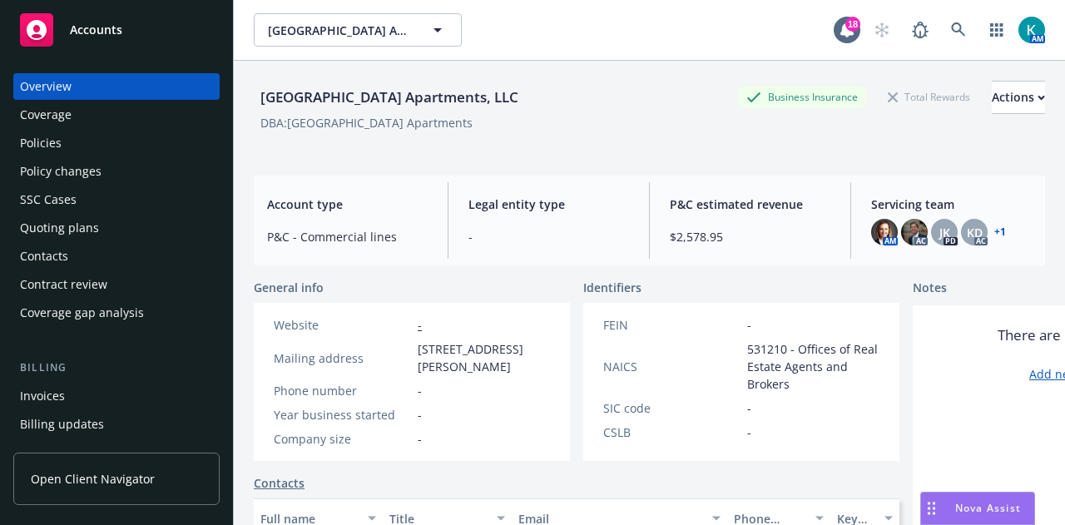
click at [71, 144] on div "Policies" at bounding box center [116, 143] width 193 height 27
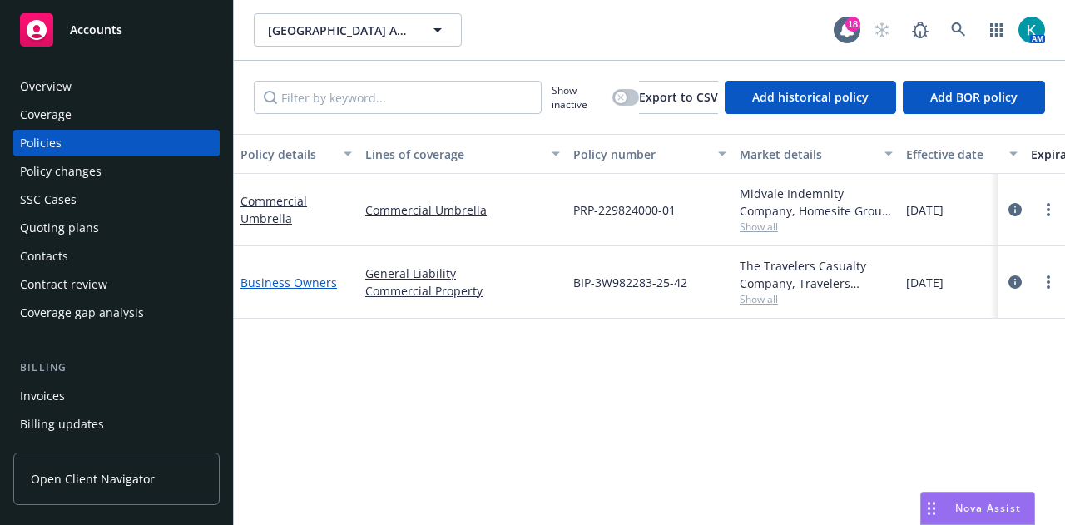
click at [256, 289] on link "Business Owners" at bounding box center [288, 283] width 97 height 16
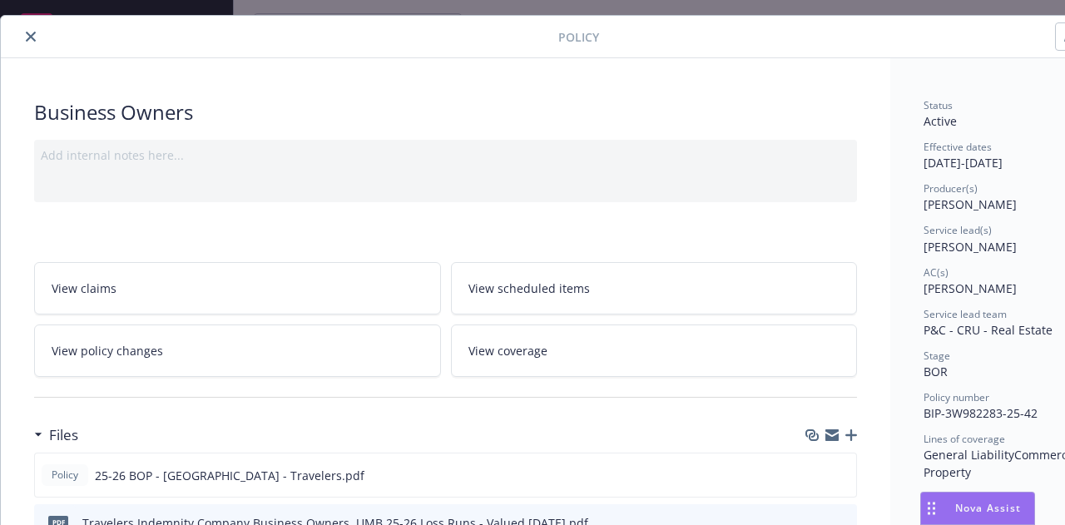
scroll to position [166, 0]
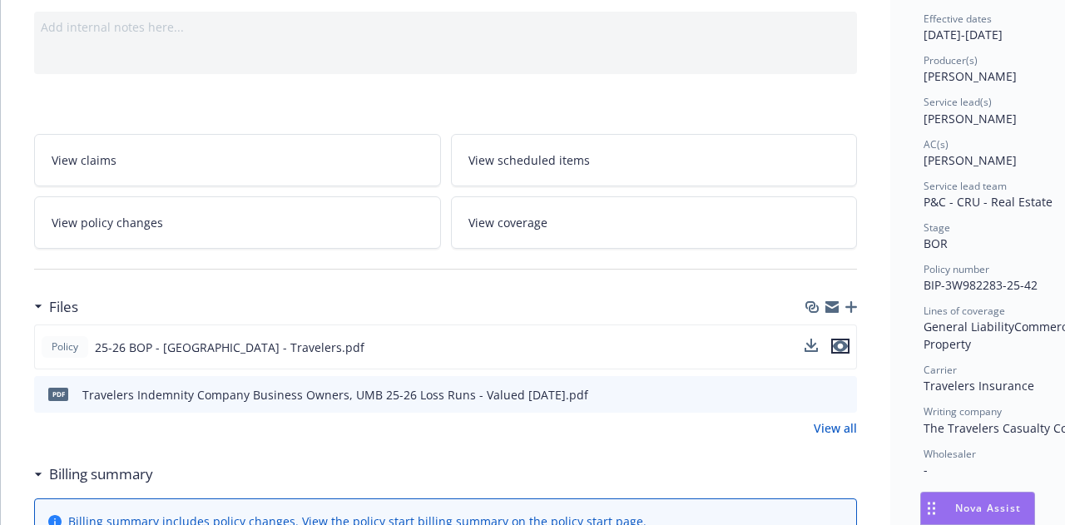
click at [840, 352] on icon "preview file" at bounding box center [840, 346] width 15 height 12
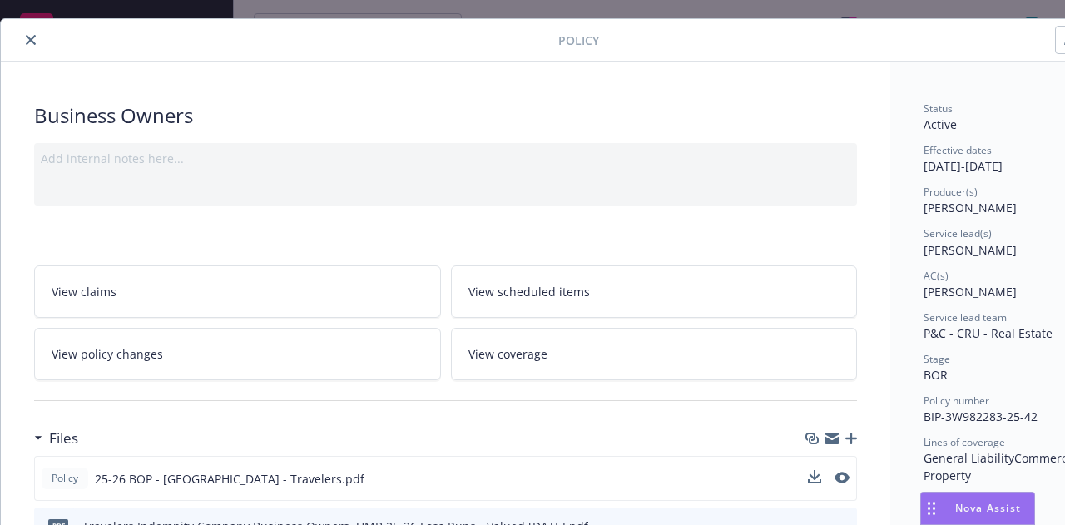
scroll to position [0, 0]
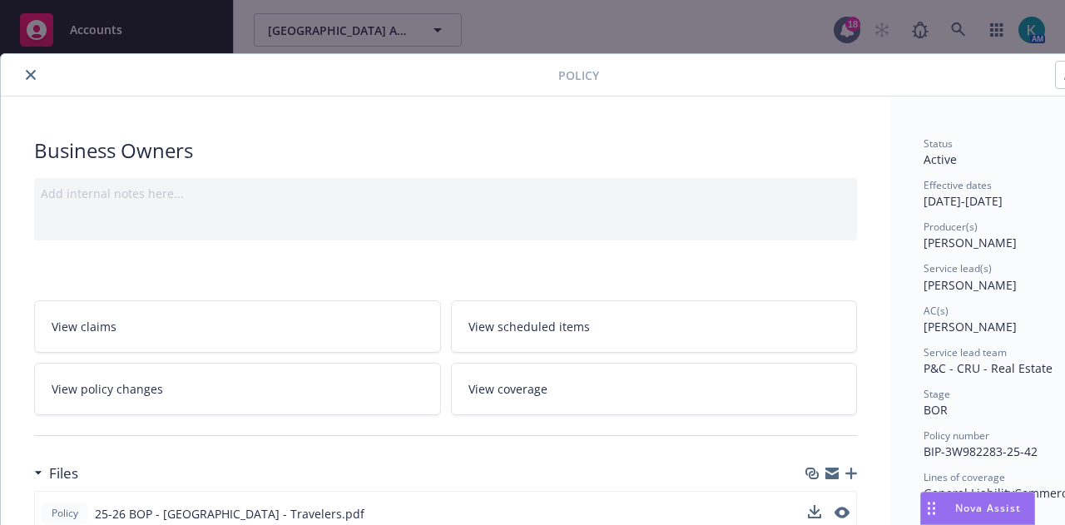
click at [32, 74] on icon "close" at bounding box center [31, 75] width 10 height 10
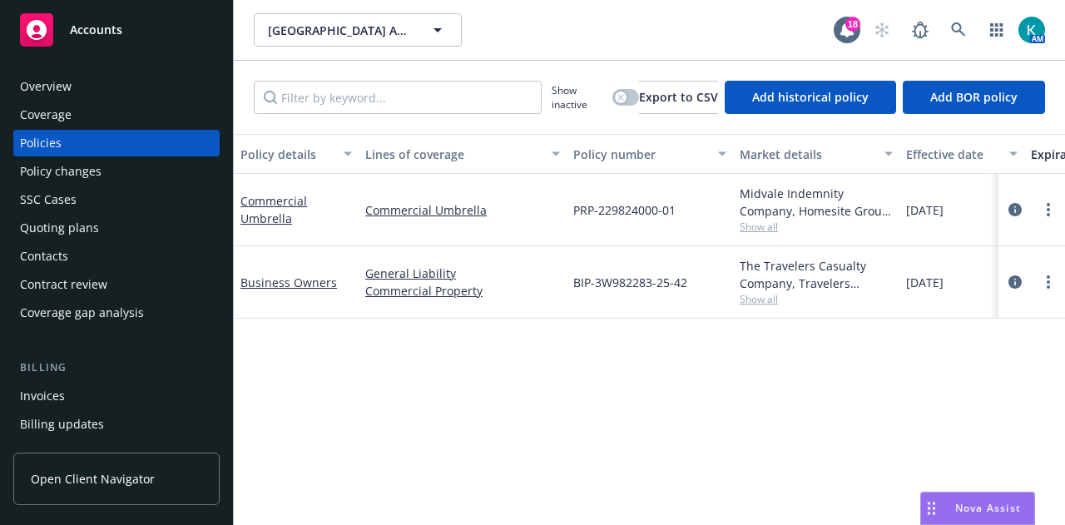
click at [262, 218] on div "Commercial Umbrella" at bounding box center [295, 209] width 111 height 35
drag, startPoint x: 677, startPoint y: 220, endPoint x: 569, endPoint y: 222, distance: 108.2
click at [569, 222] on div "PRP-229824000-01" at bounding box center [650, 210] width 166 height 72
copy span "PRP-229824000-01"
click at [280, 221] on link "Commercial Umbrella" at bounding box center [273, 209] width 67 height 33
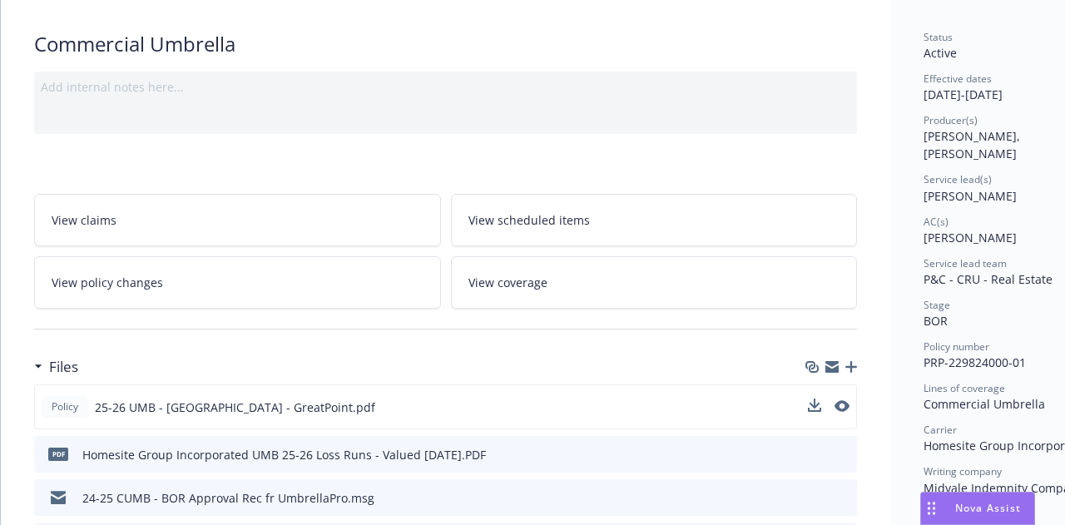
scroll to position [166, 0]
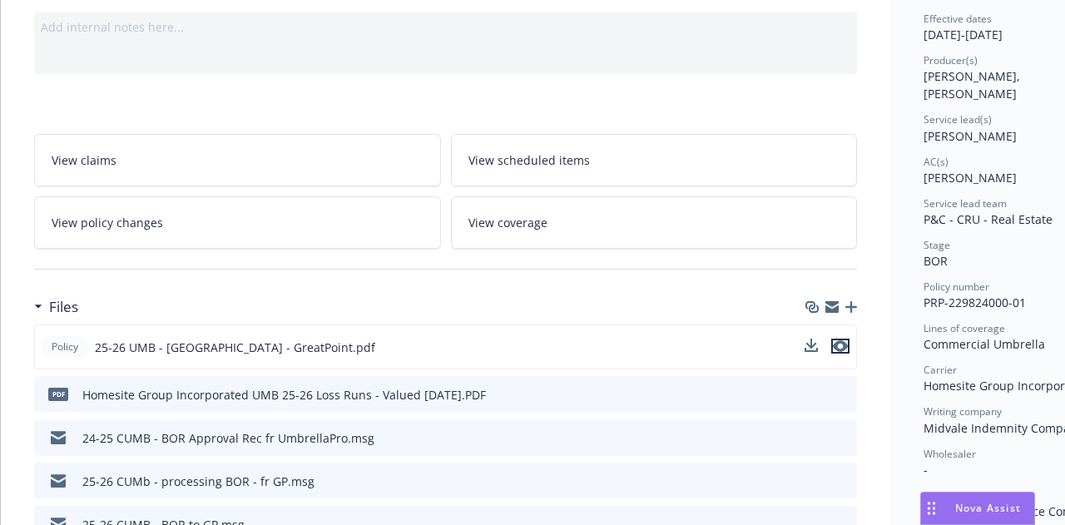
click at [842, 352] on icon "preview file" at bounding box center [840, 346] width 15 height 12
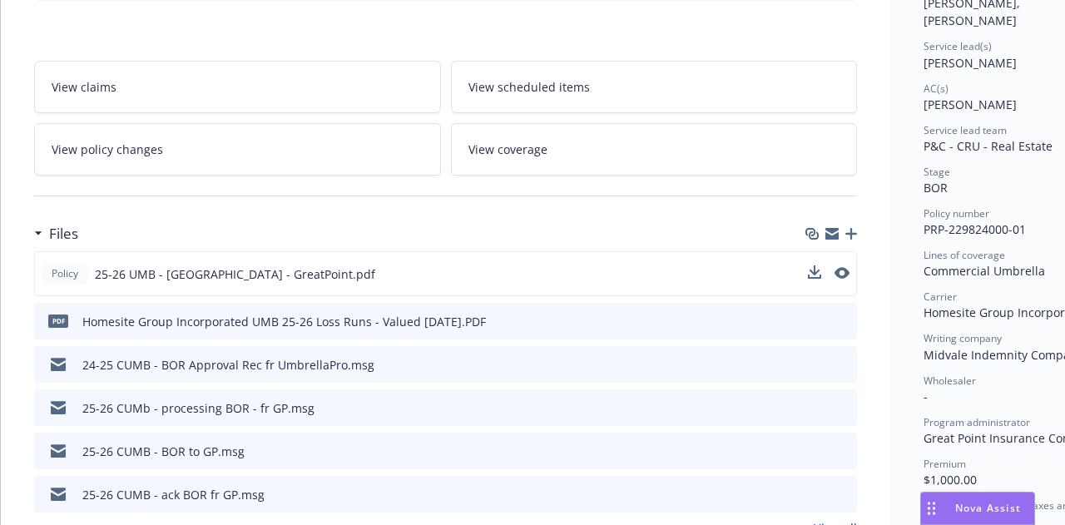
scroll to position [333, 0]
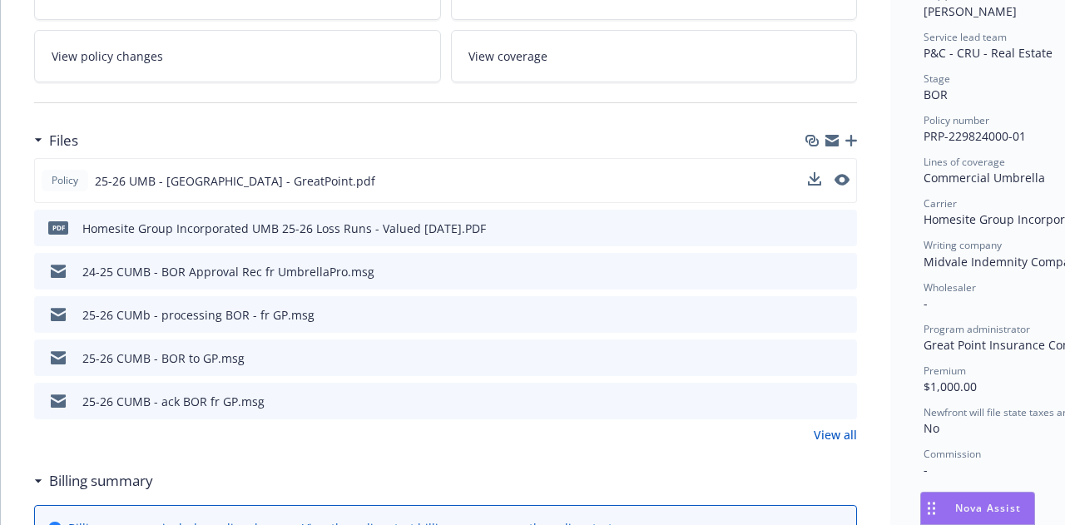
click at [837, 443] on link "View all" at bounding box center [835, 434] width 43 height 17
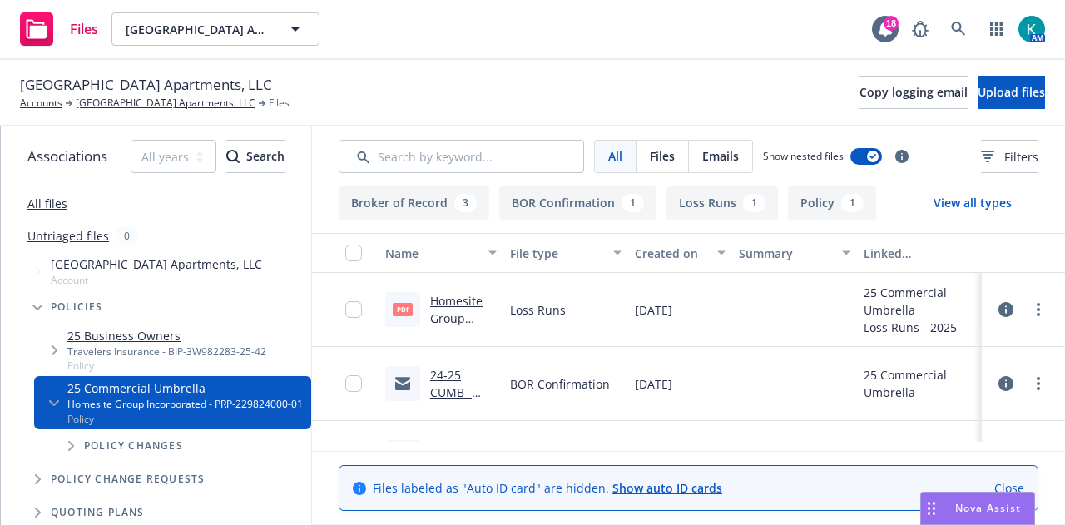
scroll to position [83, 0]
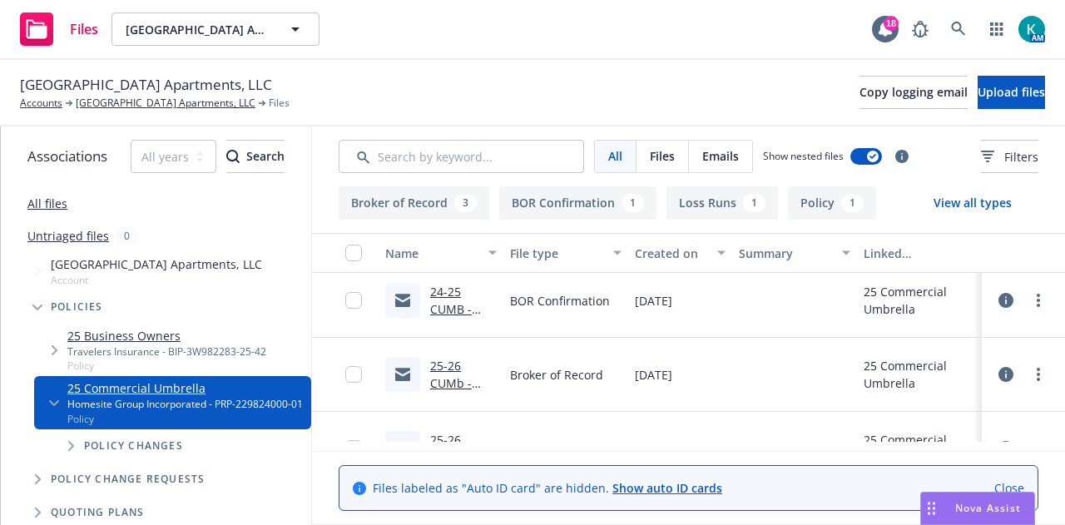
click at [478, 322] on link "24-25 CUMB - BOR Approval Rec fr UmbrellaPro.msg" at bounding box center [461, 344] width 63 height 121
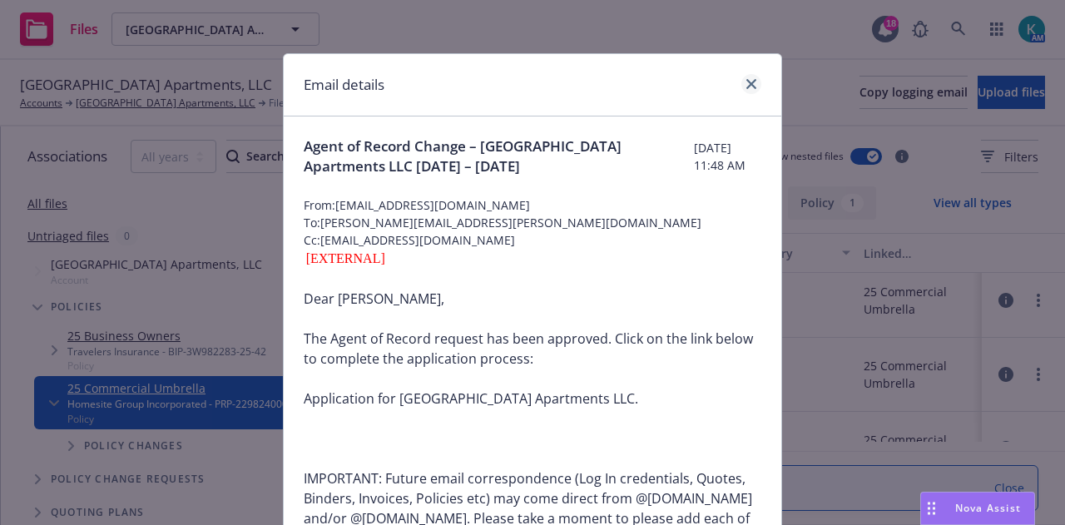
scroll to position [0, 0]
click at [742, 91] on link "close" at bounding box center [751, 84] width 20 height 20
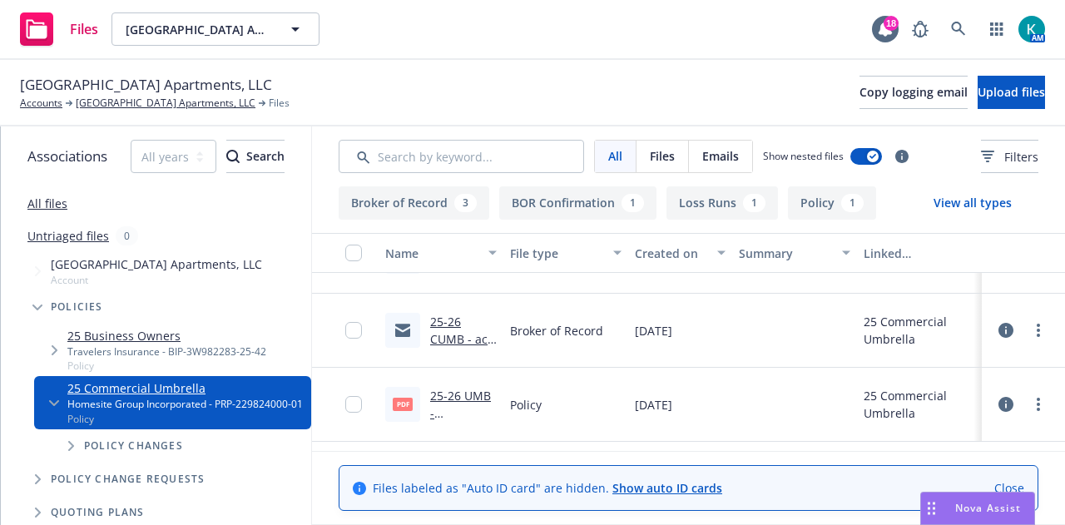
scroll to position [12, 0]
click at [471, 395] on link "25-26 UMB - Willow Tree Place - GreatPoint.pdf" at bounding box center [463, 439] width 67 height 103
click at [467, 325] on link "25-26 CUMB - ack BOR fr GP.msg" at bounding box center [461, 348] width 63 height 68
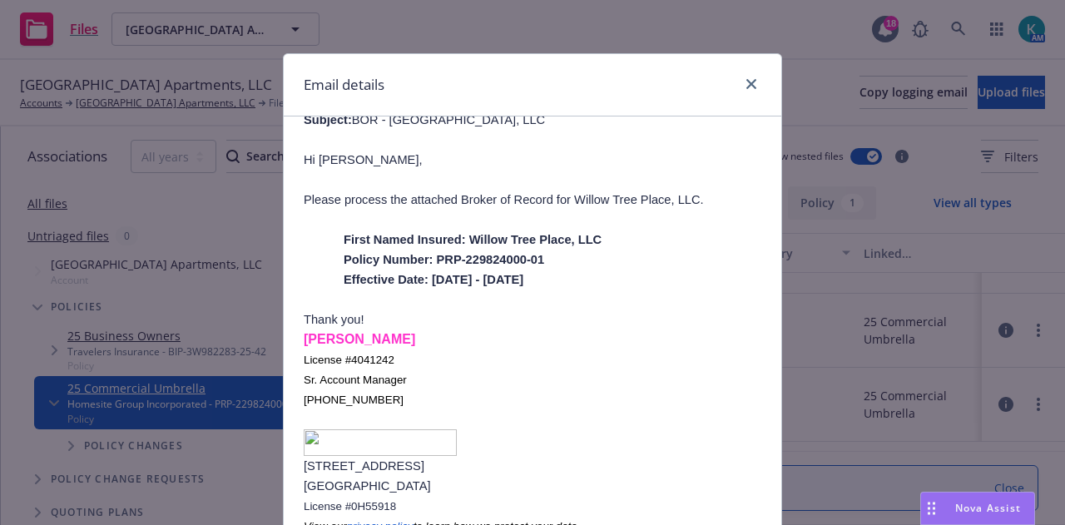
scroll to position [489, 0]
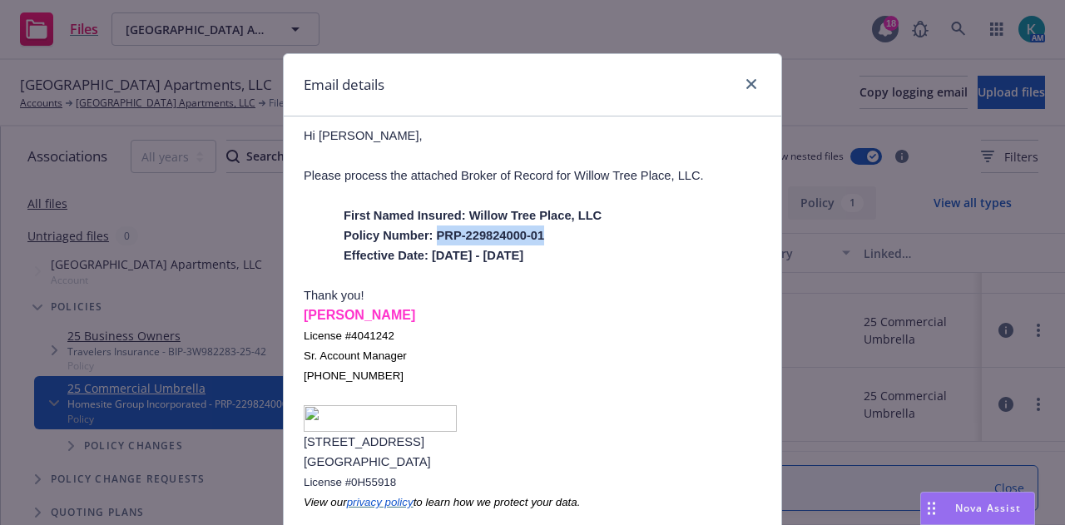
drag, startPoint x: 514, startPoint y: 220, endPoint x: 418, endPoint y: 225, distance: 96.7
click at [418, 225] on p "Policy Number: PRP-229824000-01" at bounding box center [553, 235] width 418 height 20
copy span "PRP-229824000-01"
click at [746, 79] on icon "close" at bounding box center [751, 84] width 10 height 10
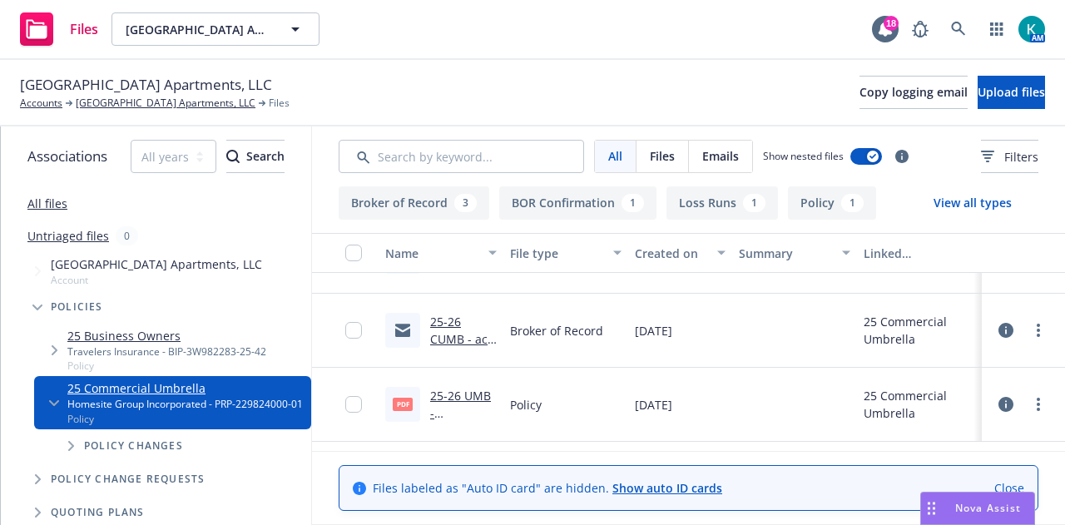
click at [969, 61] on div "Willow Tree Place Apartments, LLC Accounts Willow Tree Place Apartments, LLC Fi…" at bounding box center [532, 93] width 1065 height 67
click at [978, 77] on button "Upload files" at bounding box center [1011, 92] width 67 height 33
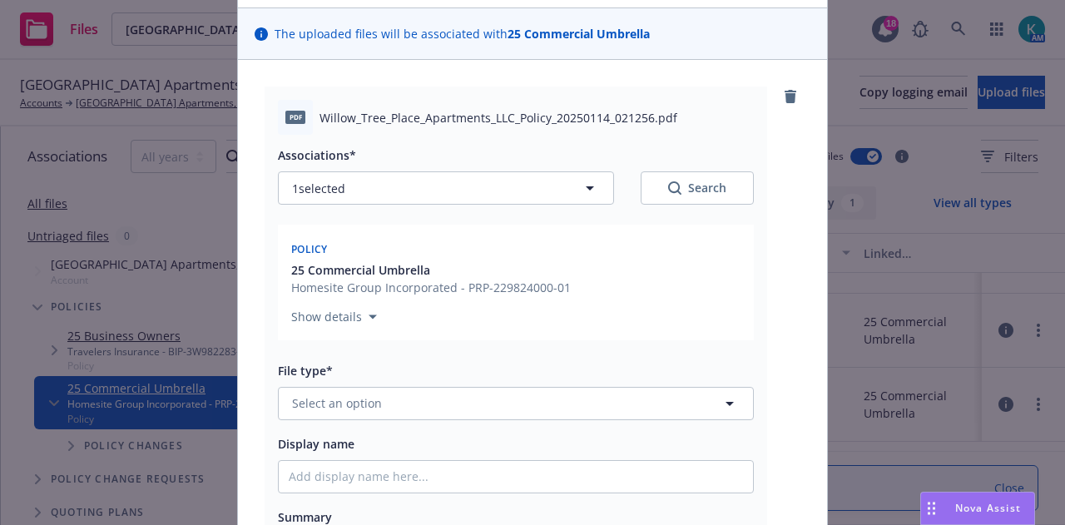
scroll to position [166, 0]
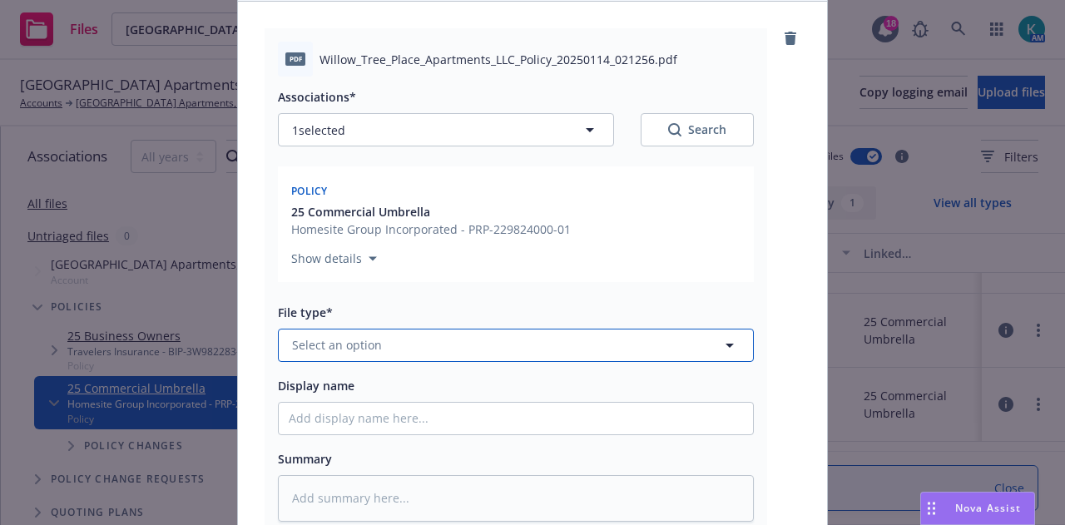
click at [426, 362] on button "Select an option" at bounding box center [516, 345] width 476 height 33
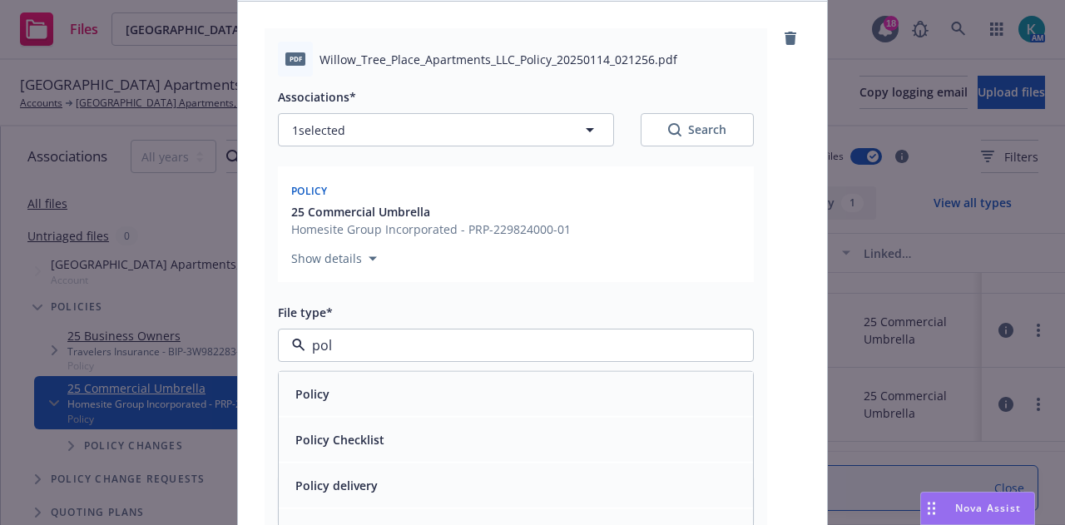
type input "poli"
click at [720, 406] on div "Policy" at bounding box center [516, 394] width 454 height 24
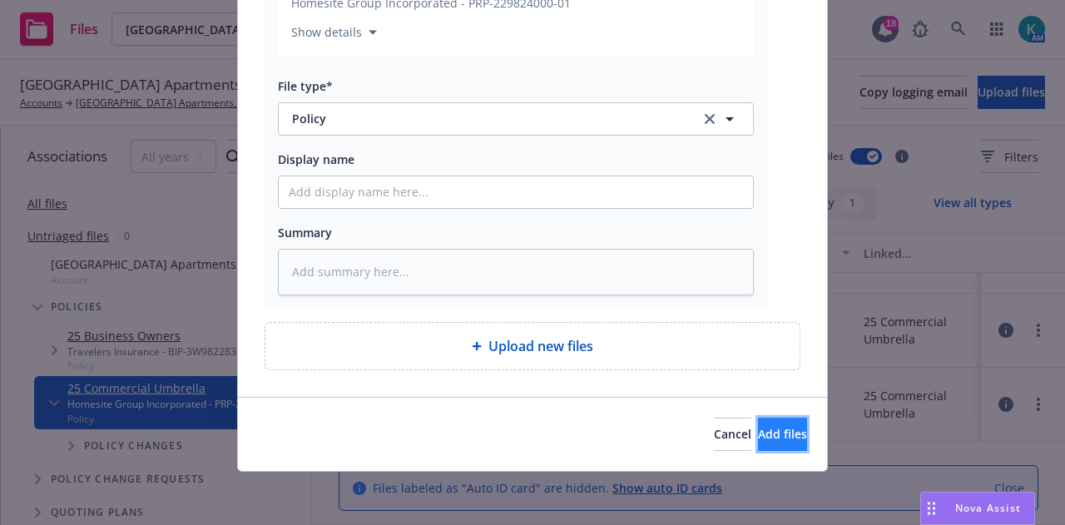
click at [758, 437] on span "Add files" at bounding box center [782, 434] width 49 height 16
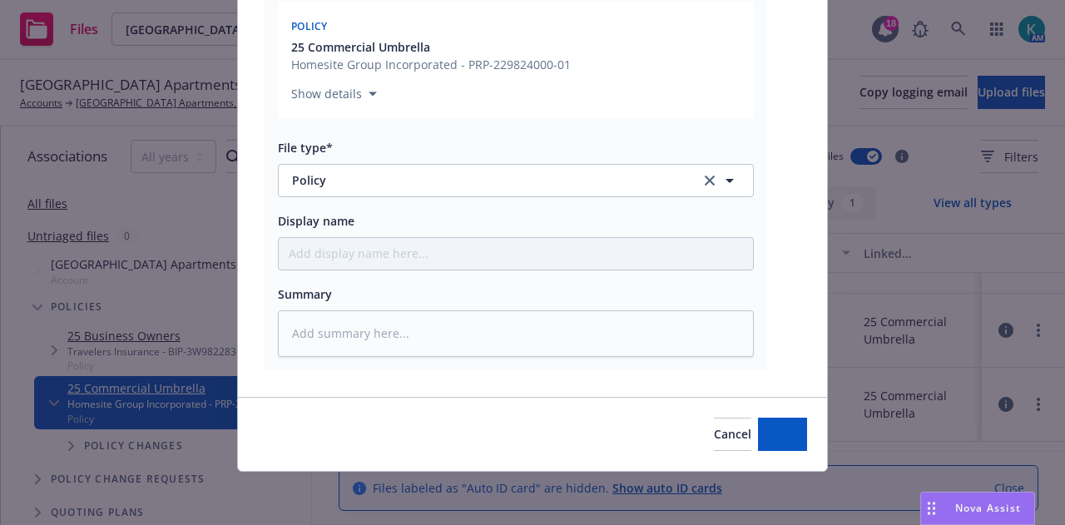
scroll to position [365, 0]
type textarea "x"
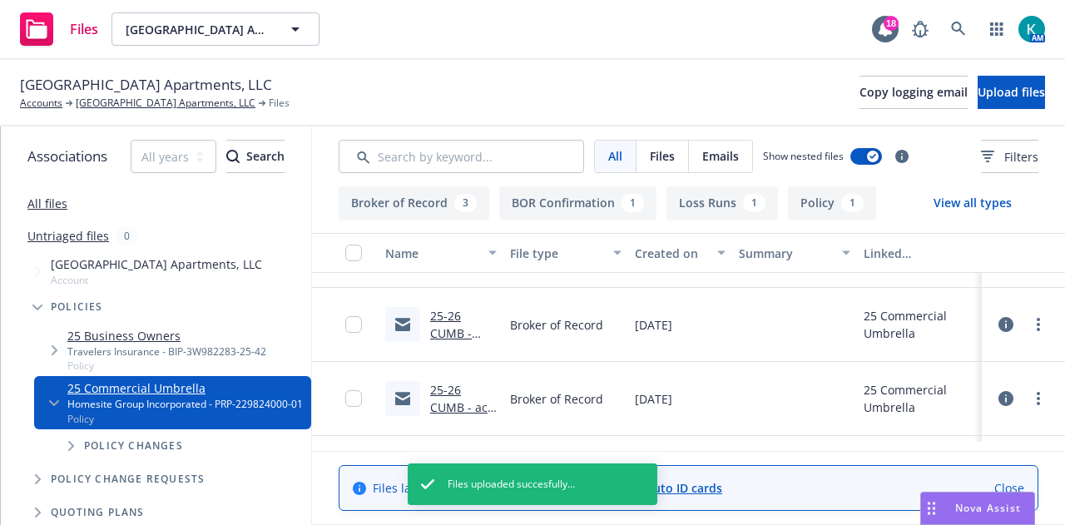
scroll to position [0, 0]
click at [128, 109] on link "[GEOGRAPHIC_DATA] Apartments, LLC" at bounding box center [166, 103] width 180 height 15
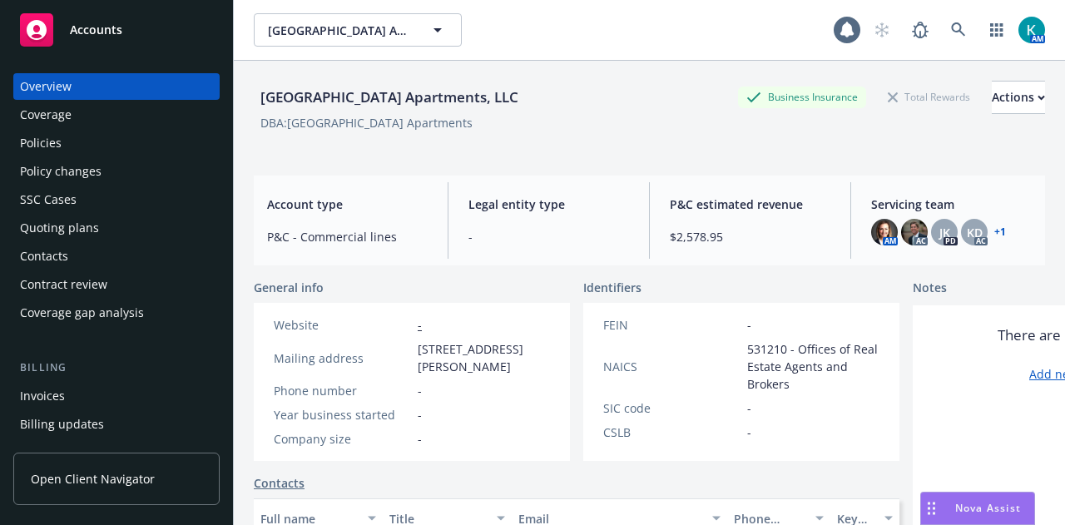
click at [108, 153] on div "Policies" at bounding box center [116, 143] width 193 height 27
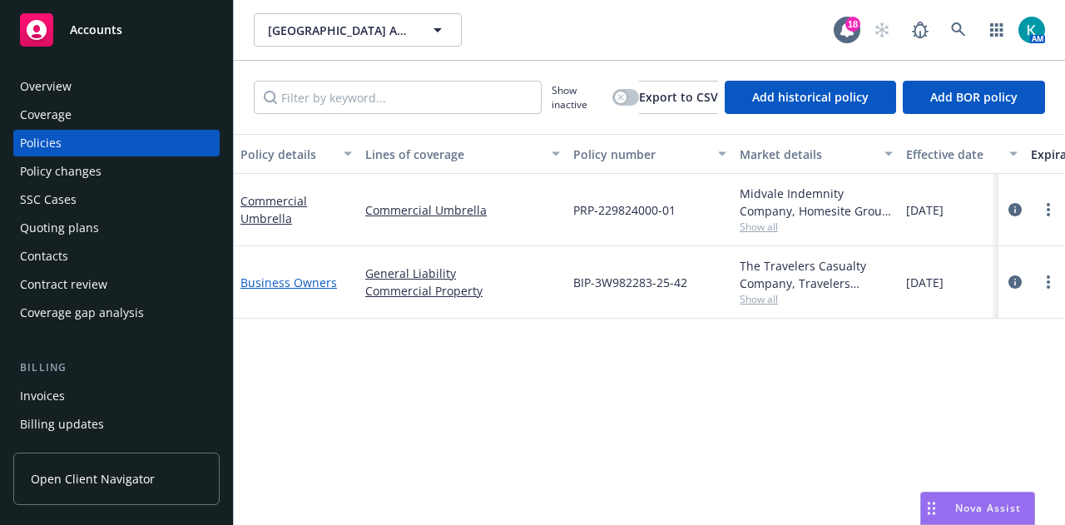
click at [286, 290] on link "Business Owners" at bounding box center [288, 283] width 97 height 16
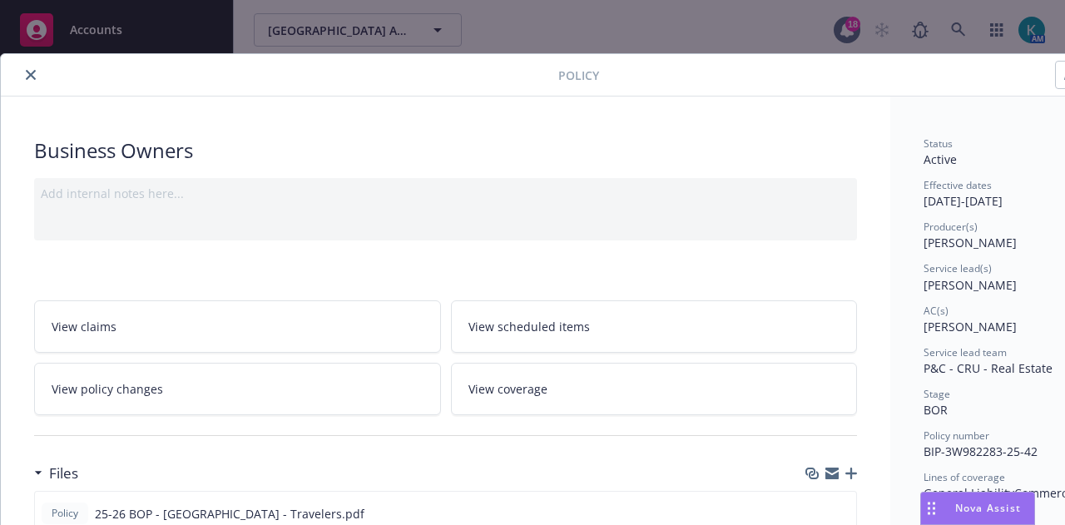
scroll to position [250, 0]
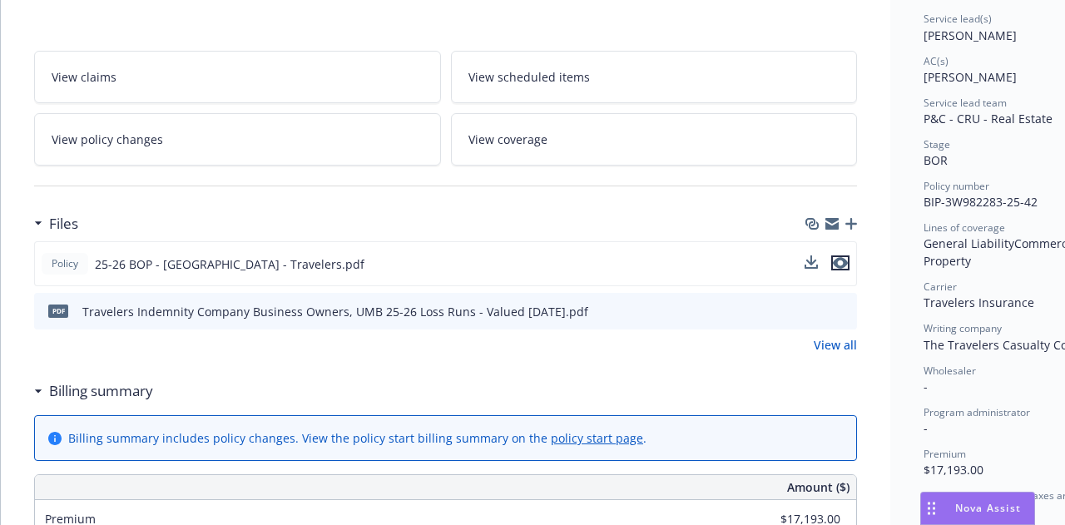
click at [845, 269] on icon "preview file" at bounding box center [840, 263] width 15 height 12
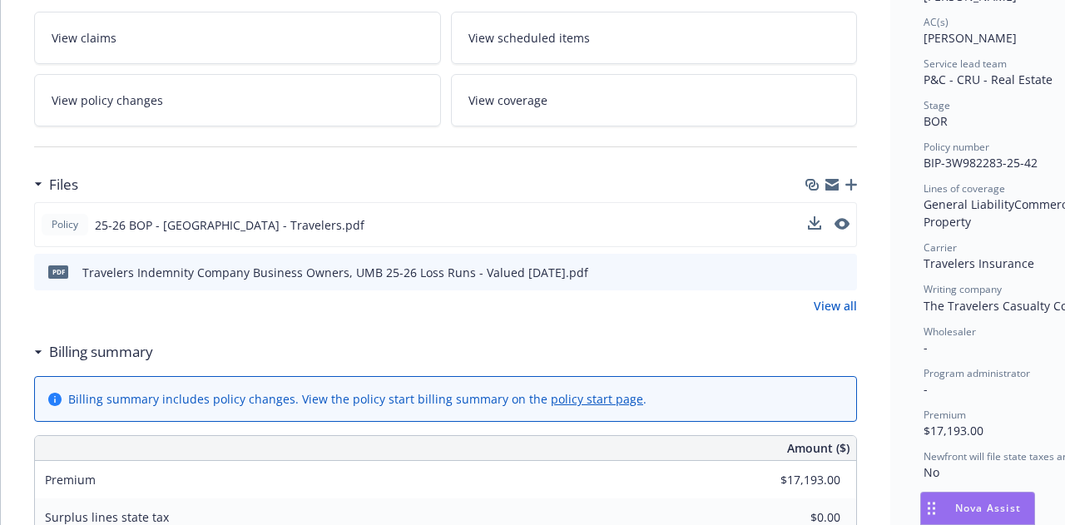
scroll to position [0, 0]
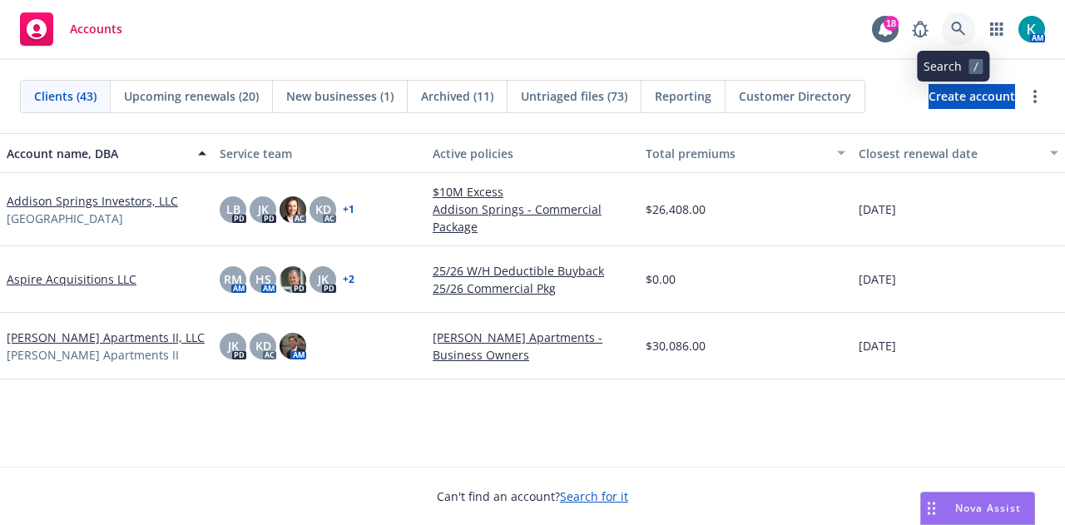
click at [969, 29] on link at bounding box center [958, 28] width 33 height 33
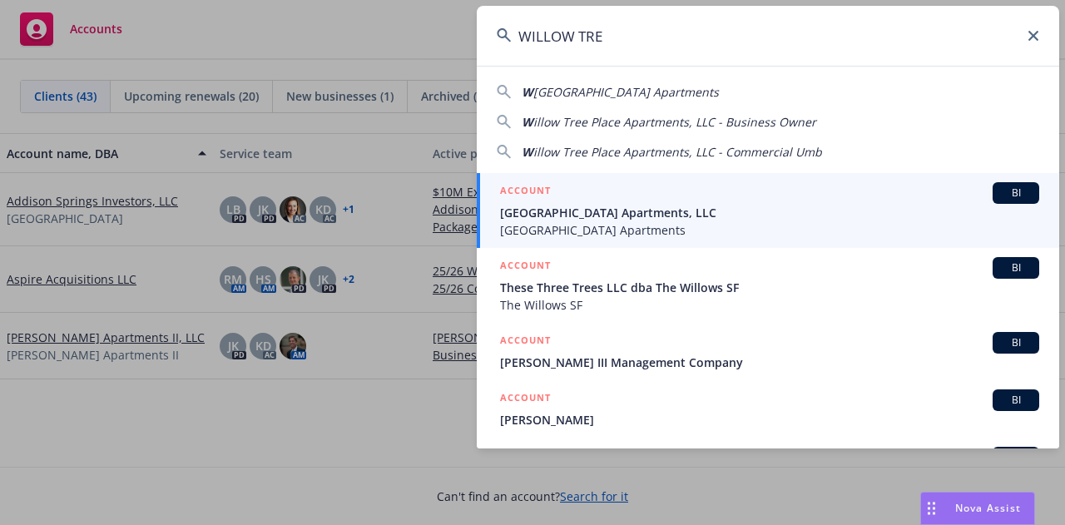
type input "WILLOW TRE"
click at [666, 221] on span "[GEOGRAPHIC_DATA] Apartments" at bounding box center [769, 229] width 539 height 17
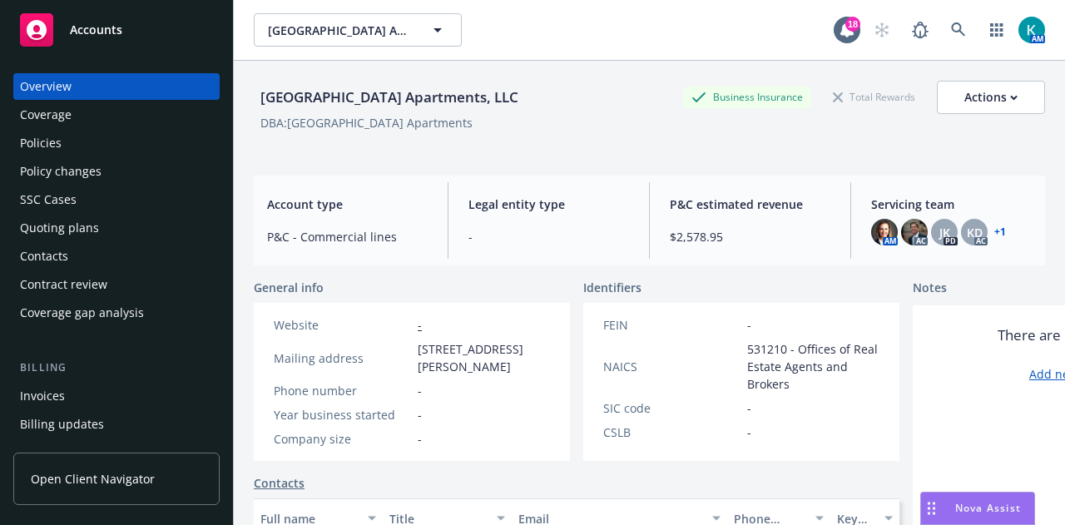
click at [103, 151] on div "Policies" at bounding box center [116, 143] width 193 height 27
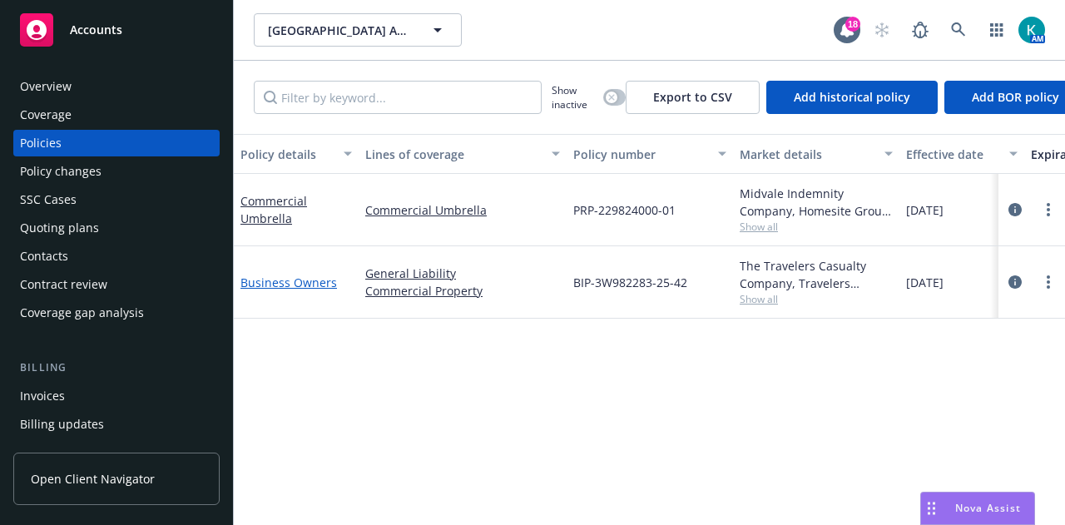
click at [281, 287] on link "Business Owners" at bounding box center [288, 283] width 97 height 16
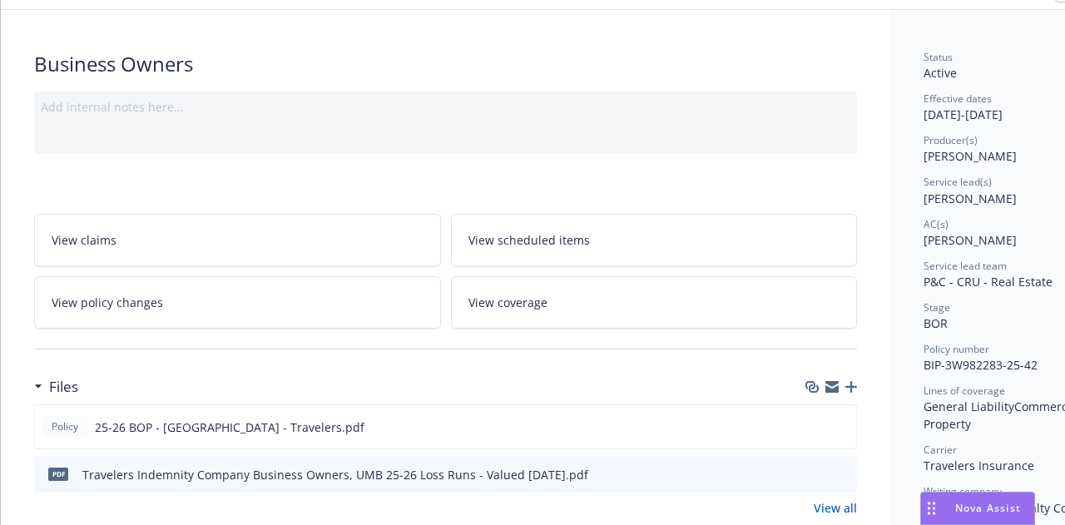
scroll to position [166, 0]
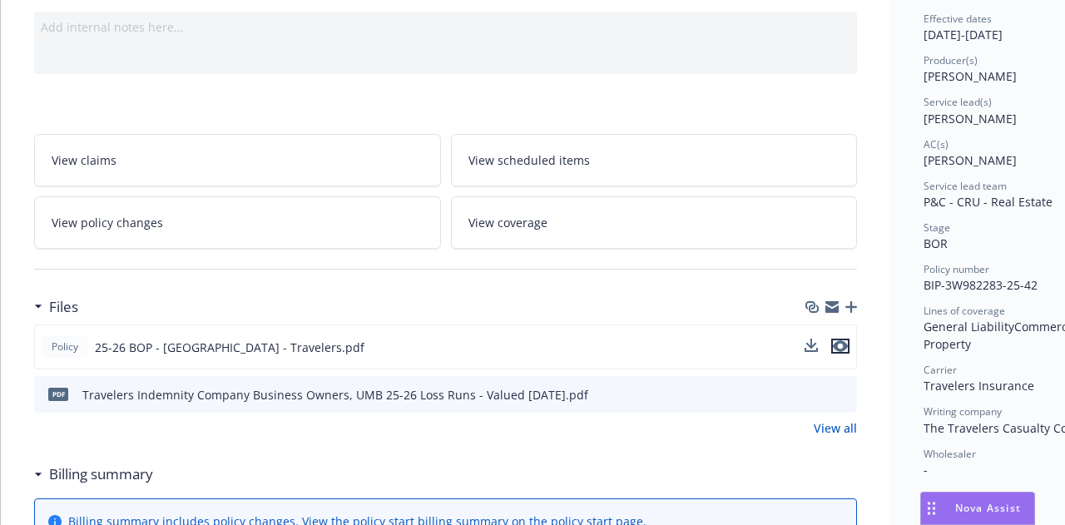
click at [842, 352] on icon "preview file" at bounding box center [840, 346] width 15 height 12
